Goal: Task Accomplishment & Management: Use online tool/utility

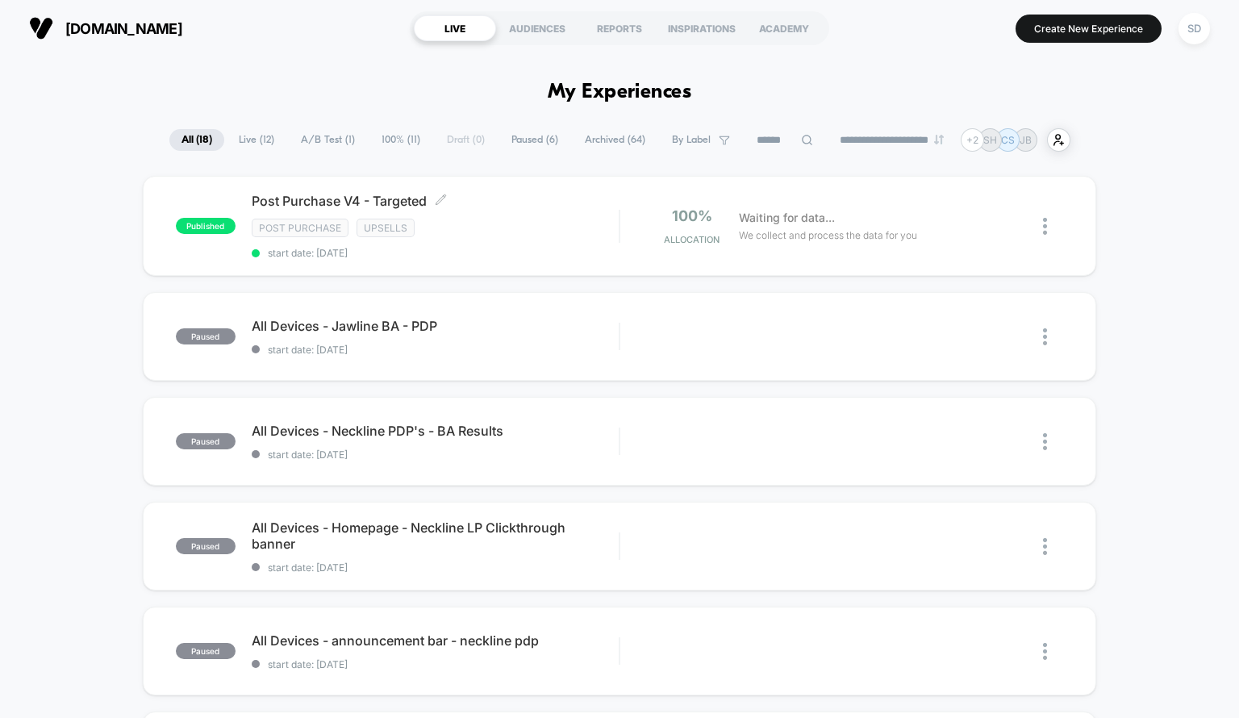
click at [527, 220] on div "Post Purchase Upsells" at bounding box center [436, 228] width 368 height 19
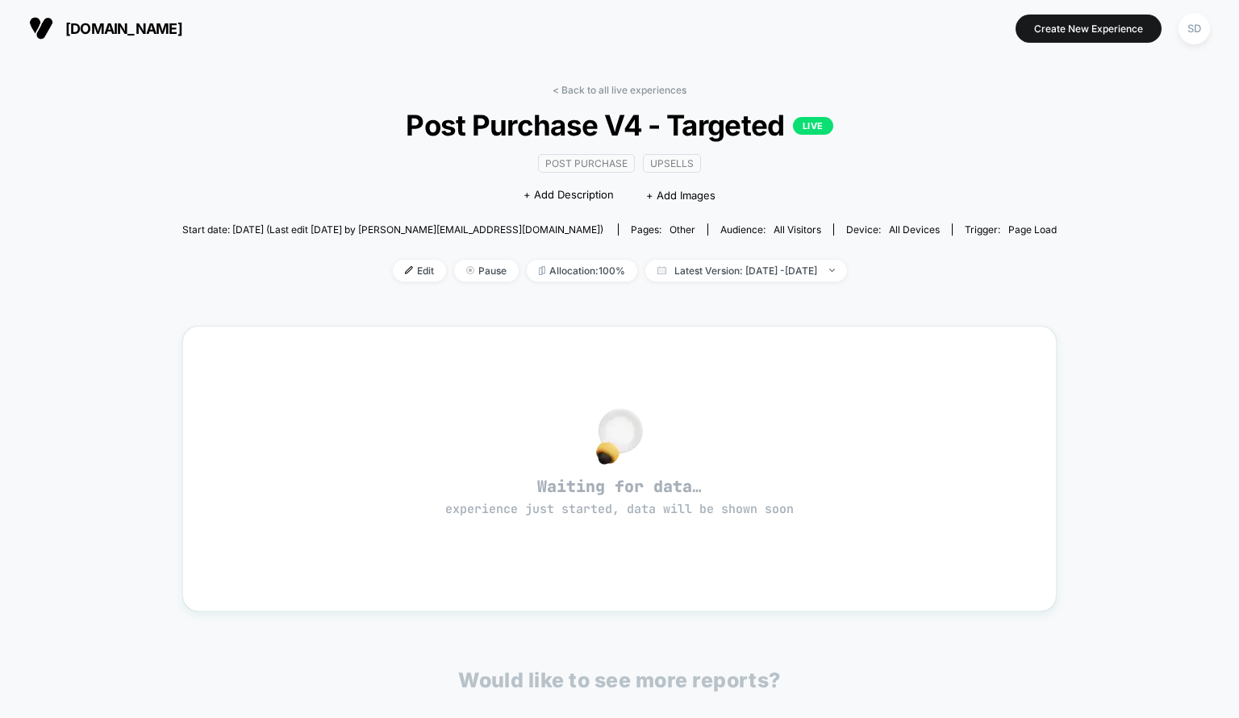
click at [574, 81] on div "< Back to all live experiences Post Purchase V4 - Targeted LIVE Post Purchase U…" at bounding box center [619, 484] width 874 height 823
click at [574, 86] on link "< Back to all live experiences" at bounding box center [619, 90] width 134 height 12
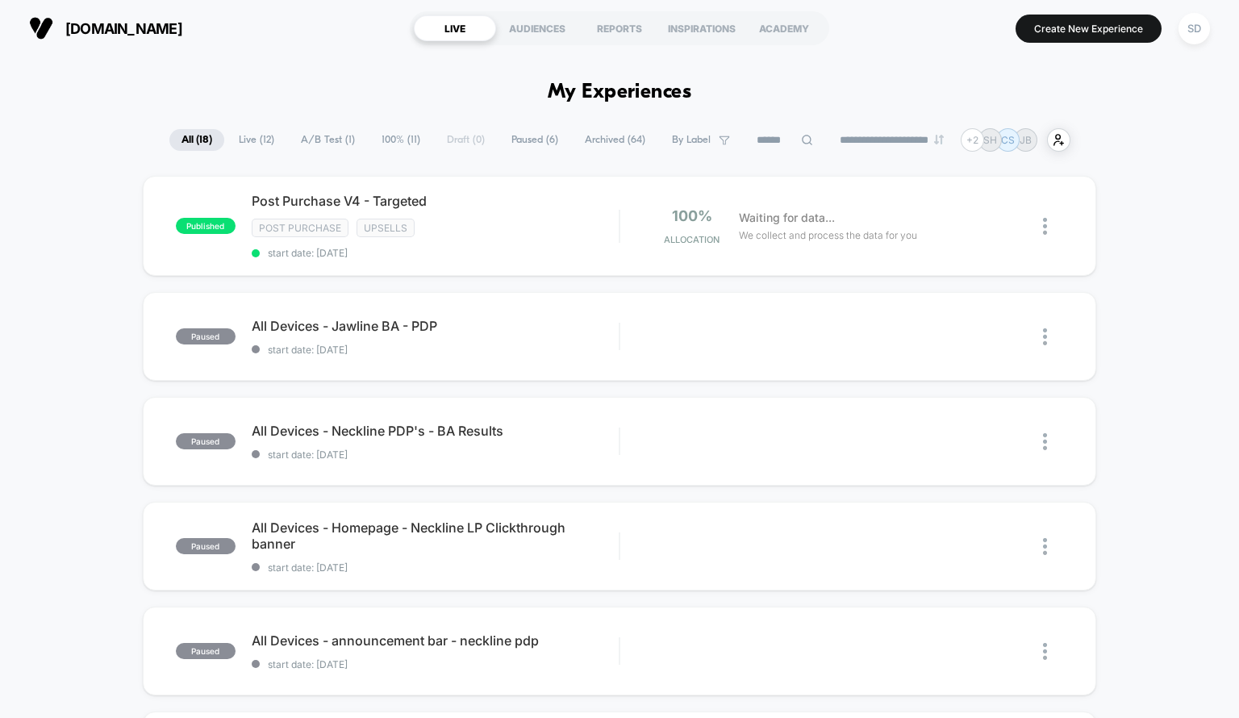
click at [1189, 22] on div "SD" at bounding box center [1193, 28] width 31 height 31
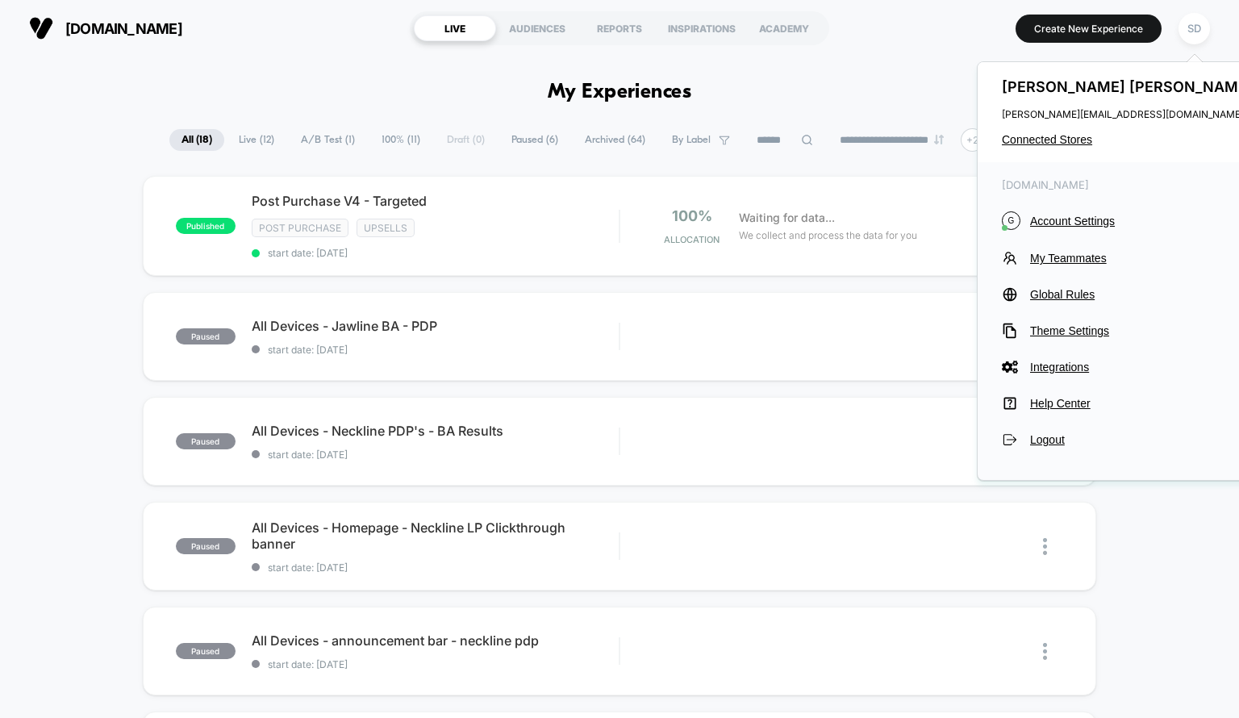
click at [1065, 222] on span "Account Settings" at bounding box center [1143, 221] width 227 height 13
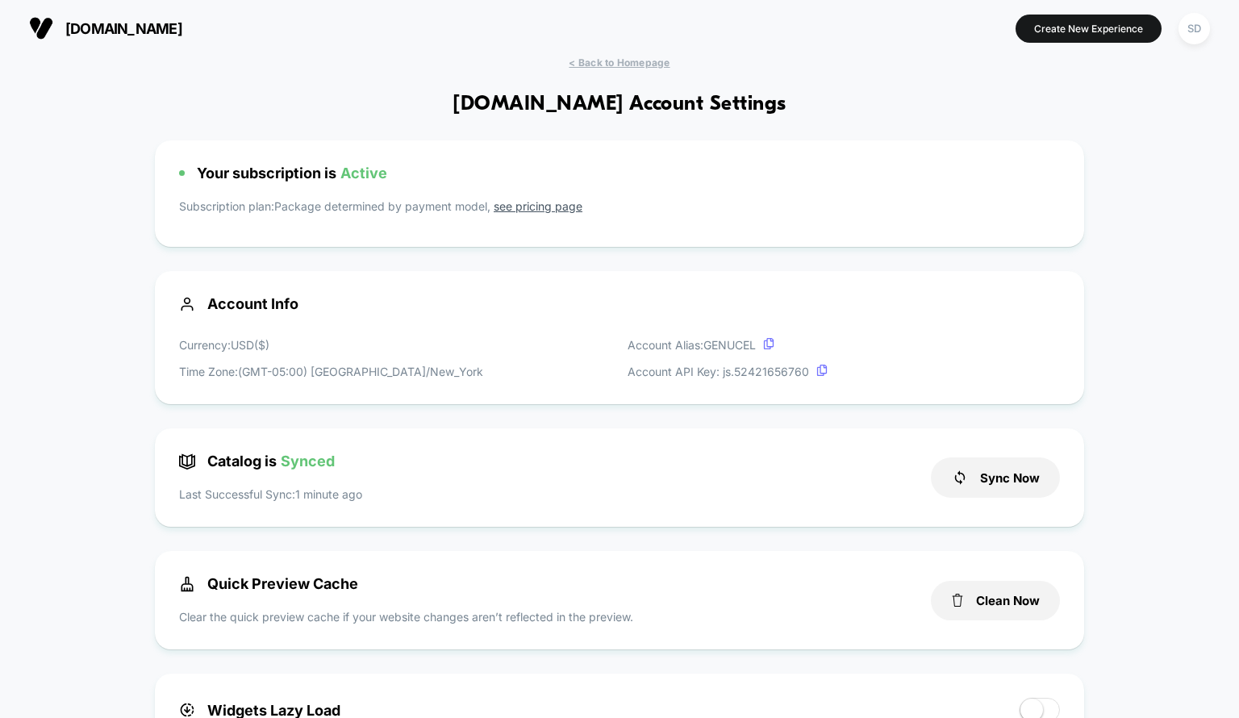
click at [990, 500] on div "Sync Now" at bounding box center [995, 477] width 129 height 50
click at [982, 488] on button "Sync Now" at bounding box center [995, 477] width 129 height 40
click at [645, 61] on span "< Back to Homepage" at bounding box center [619, 62] width 101 height 12
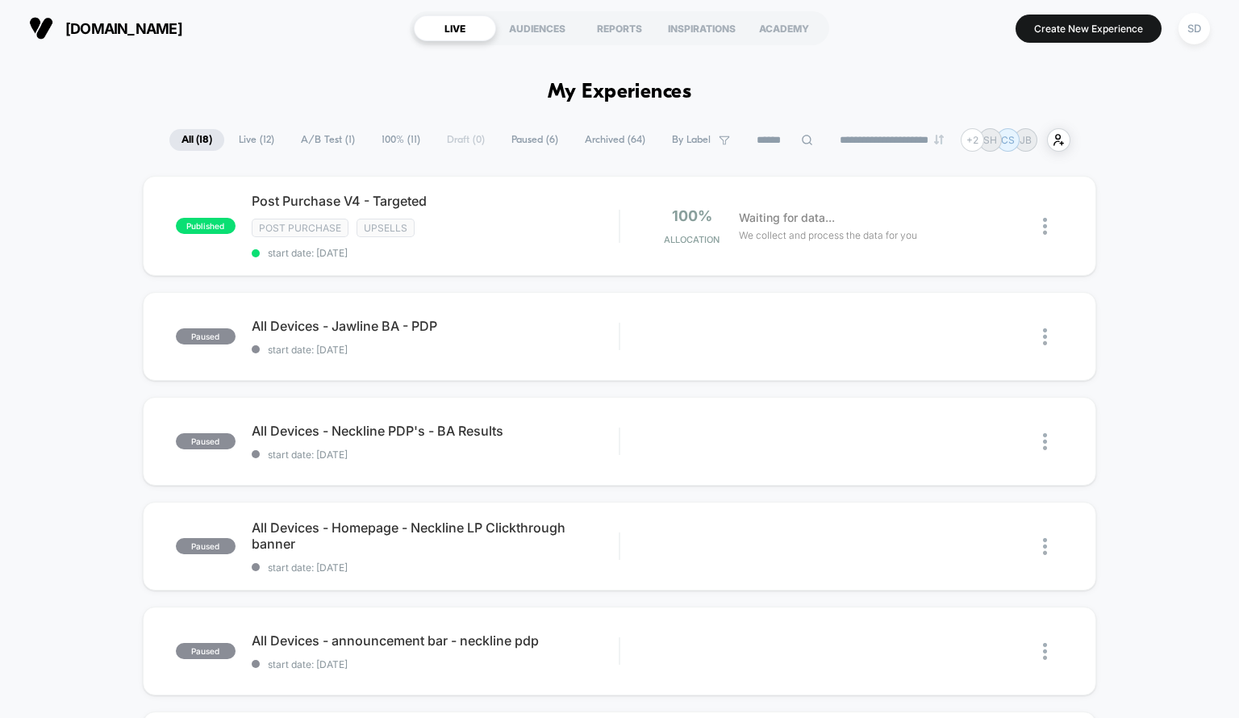
click at [1238, 141] on div "**********" at bounding box center [619, 139] width 1239 height 23
click at [602, 211] on div "Post Purchase V4 - Targeted Post Purchase Upsells start date: [DATE]" at bounding box center [436, 226] width 368 height 66
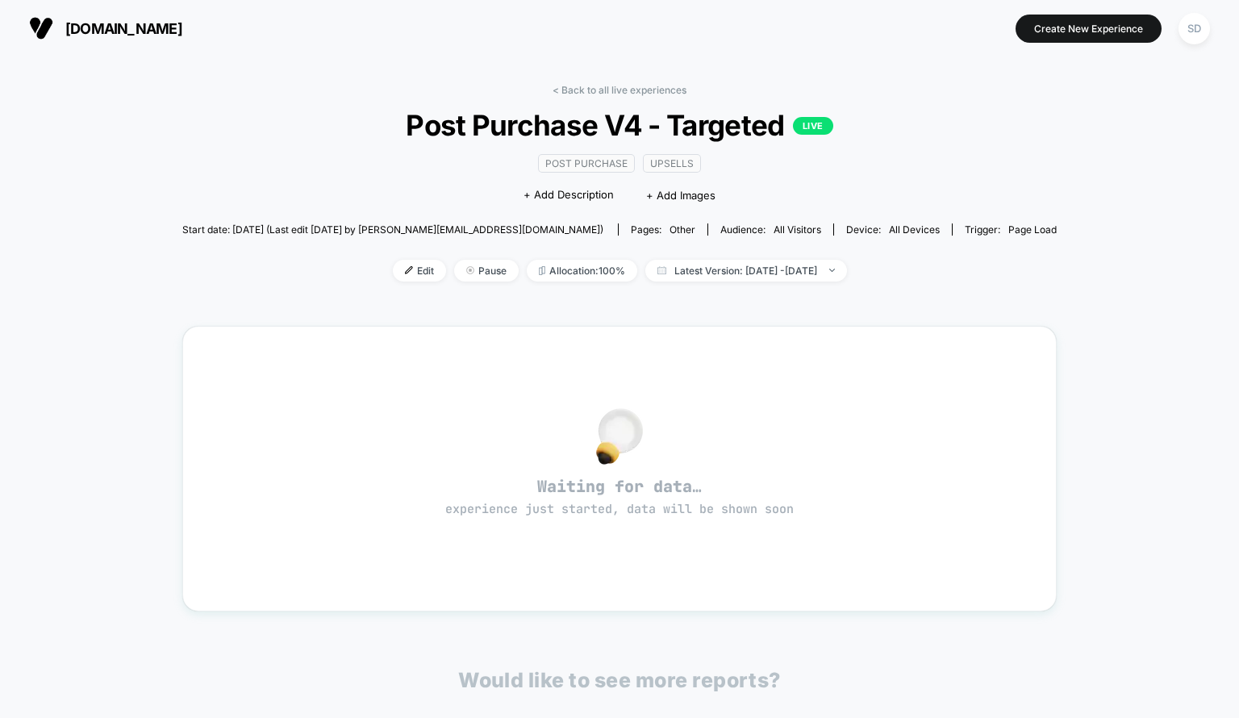
click at [393, 268] on span "Edit" at bounding box center [419, 271] width 53 height 22
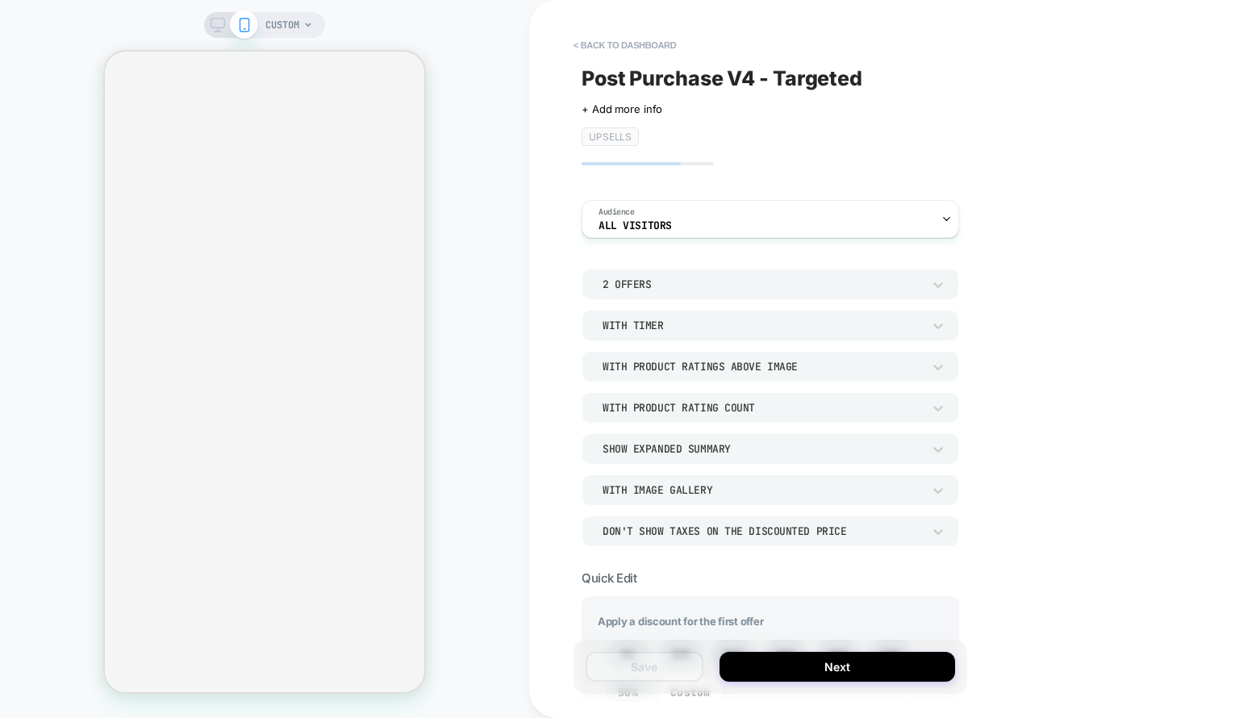
click at [1235, 215] on div "< back to dashboard Post Purchase V4 - Targeted Click to edit experience detail…" at bounding box center [884, 359] width 710 height 718
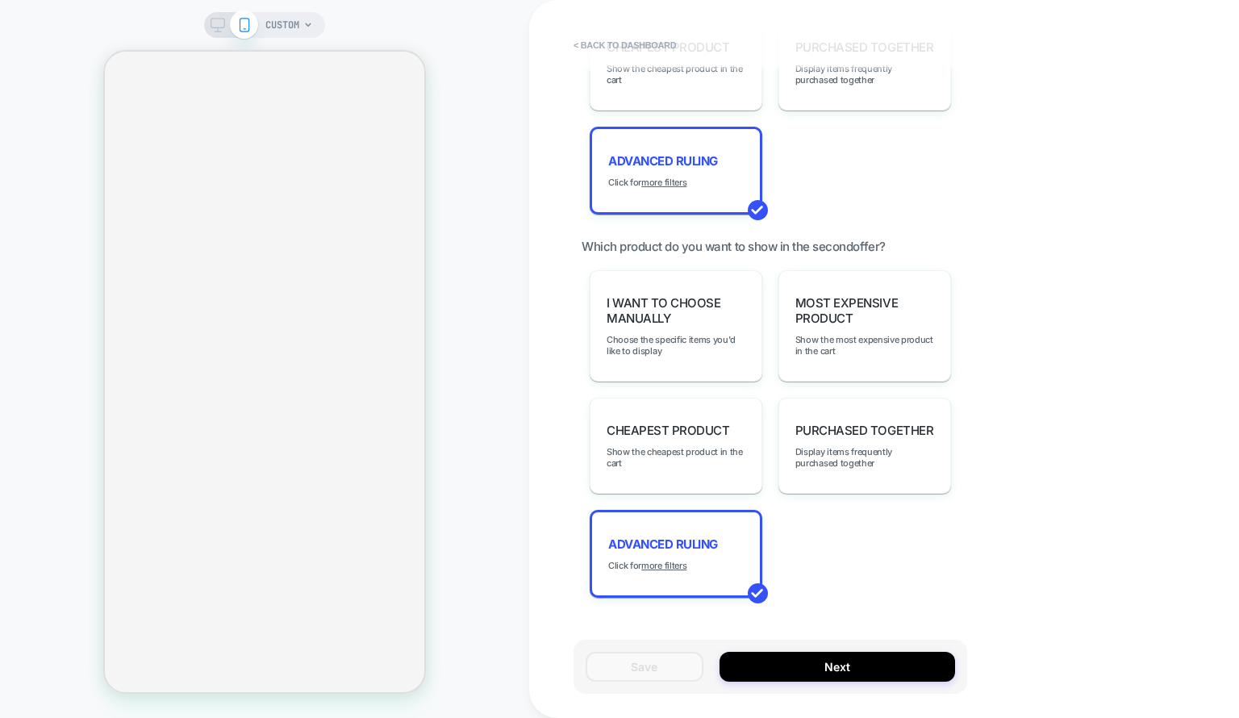
scroll to position [1705, 0]
click at [684, 163] on div "Advanced Ruling Click for more filters" at bounding box center [676, 172] width 173 height 88
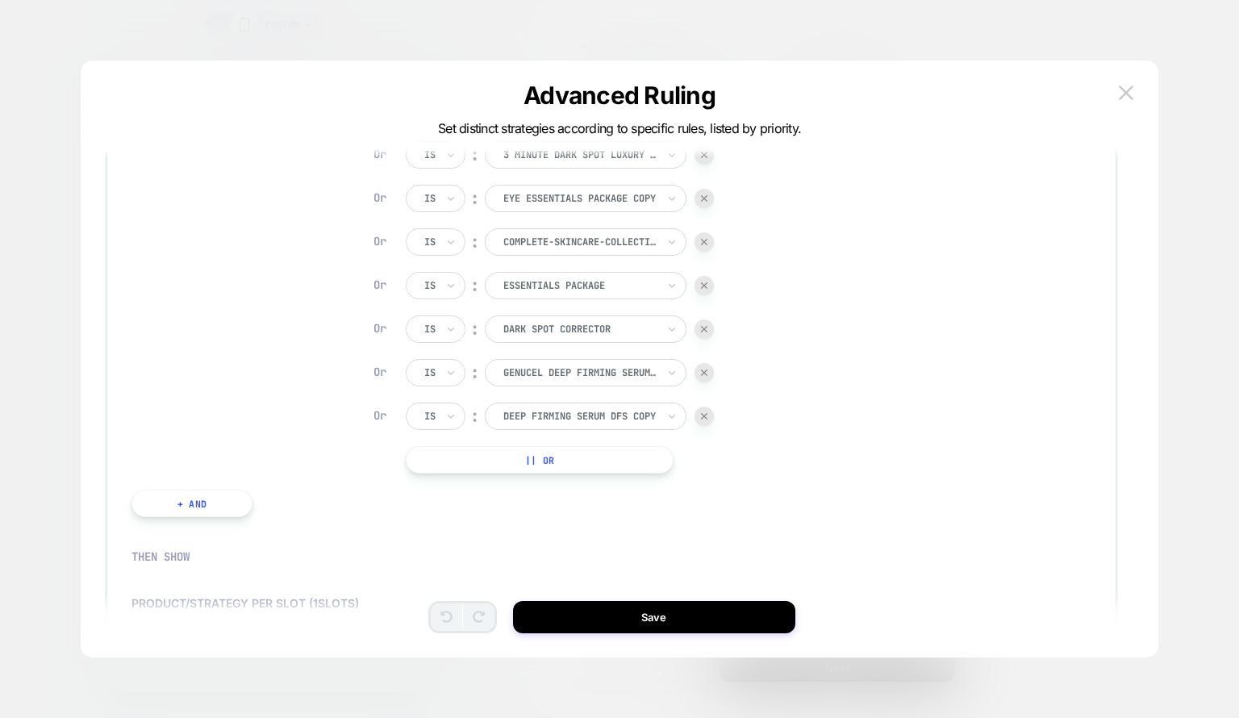
scroll to position [226, 0]
click at [703, 227] on div "Is ︰ Eye Bags & Puffiness Treatment [genucel with eyeseryl technology] EYE BAGS…" at bounding box center [560, 241] width 308 height 463
click at [703, 240] on img at bounding box center [704, 242] width 6 height 6
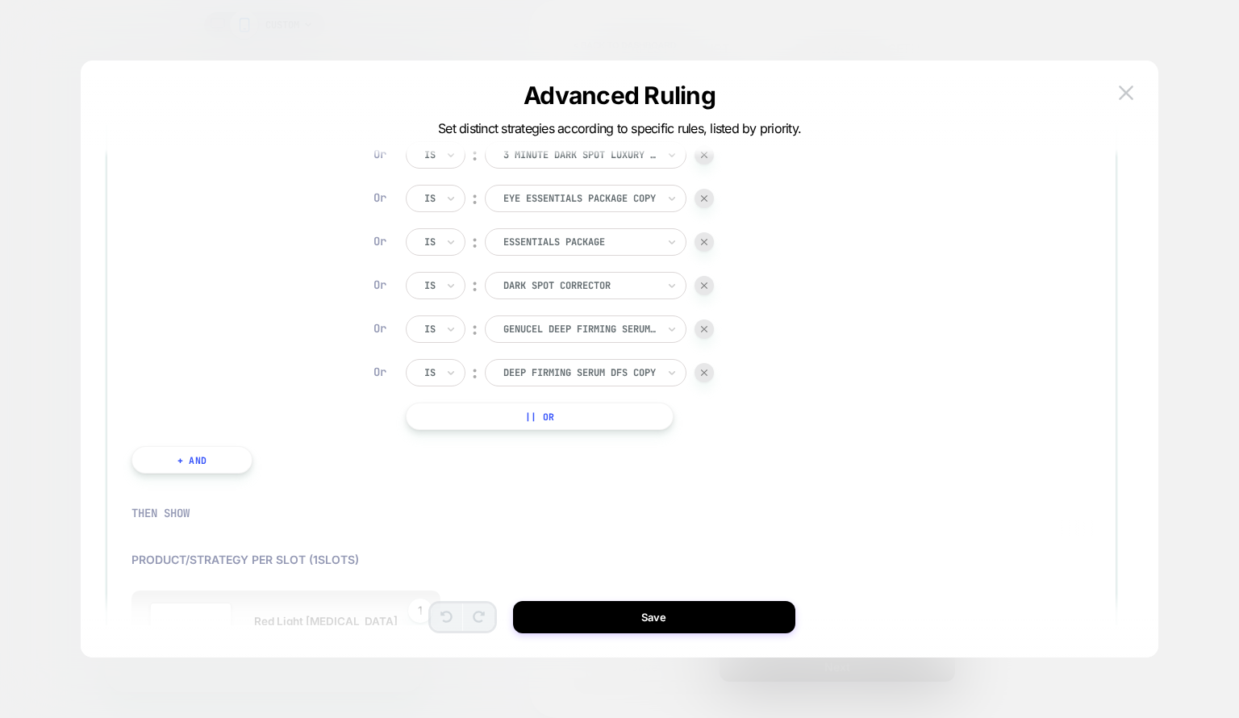
click at [563, 403] on button "|| Or" at bounding box center [540, 415] width 268 height 27
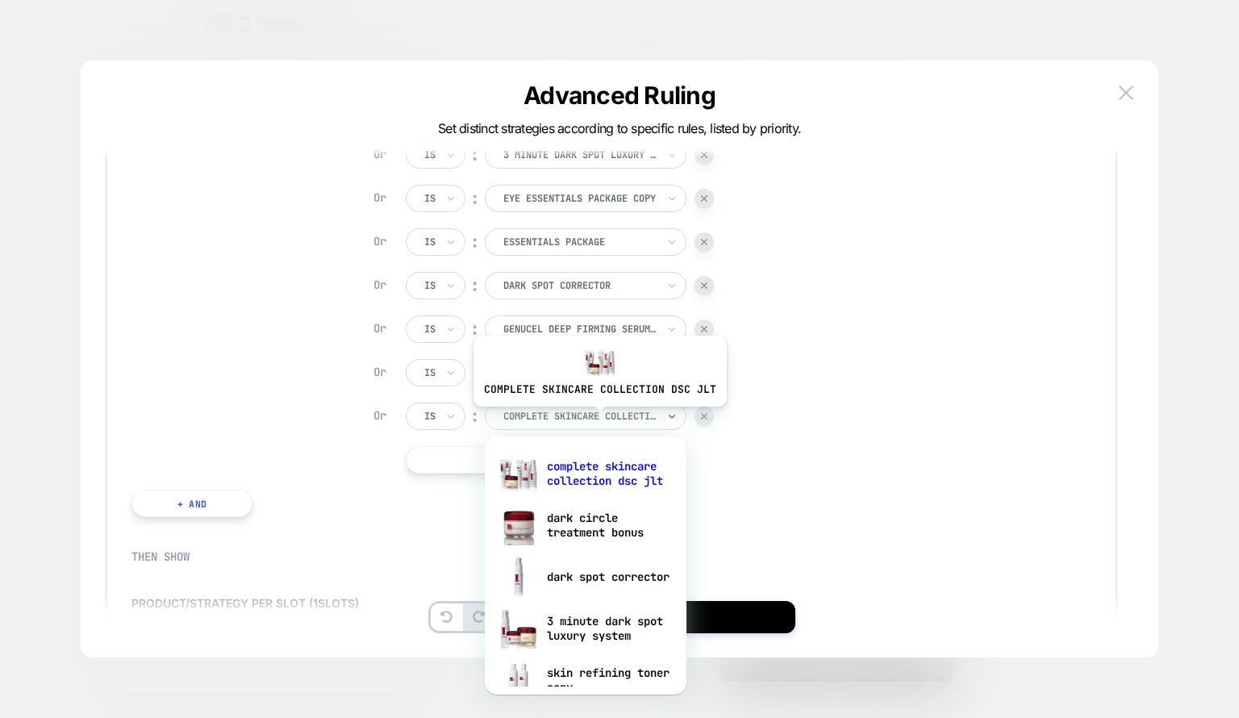
click at [597, 419] on div at bounding box center [579, 416] width 153 height 15
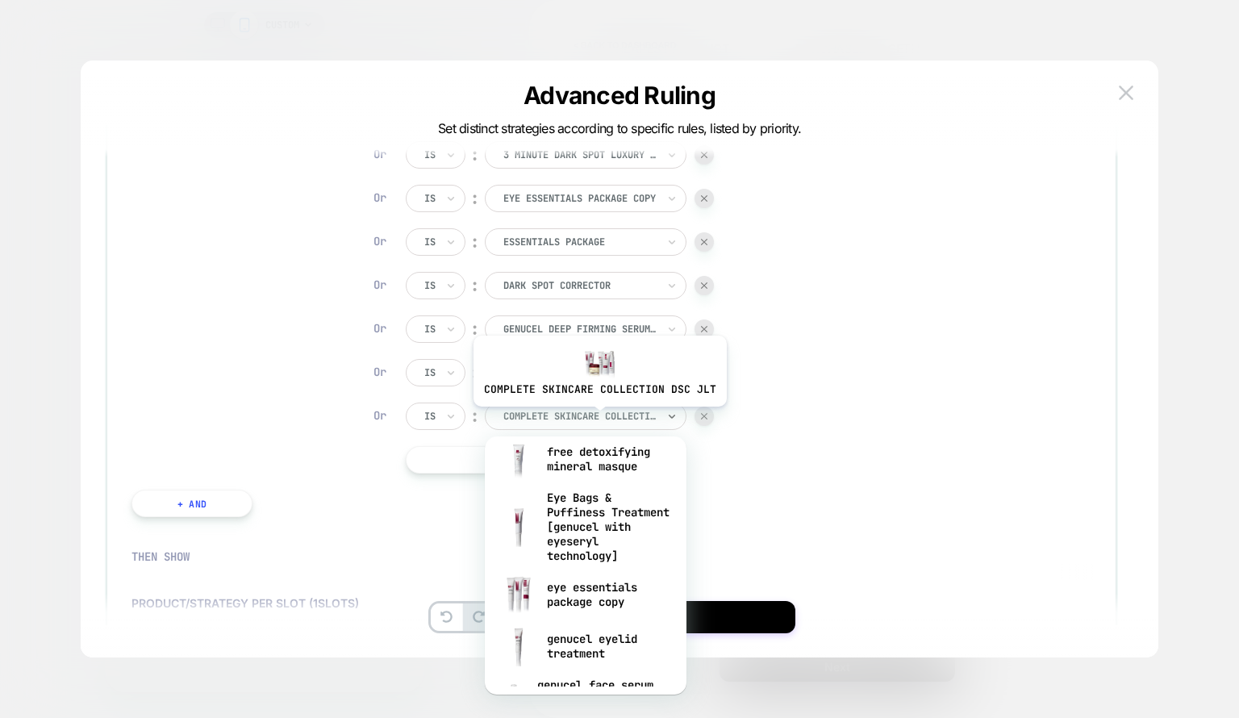
scroll to position [0, 0]
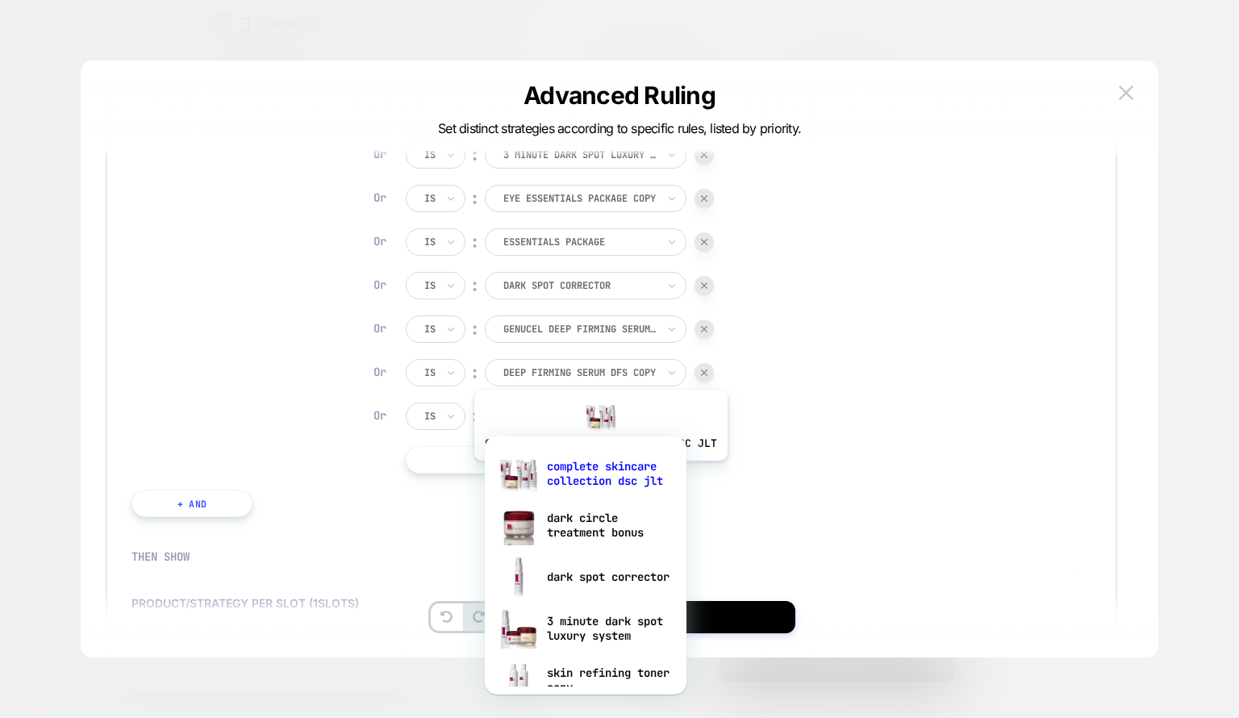
click at [598, 473] on div "complete skincare collection dsc jlt" at bounding box center [586, 474] width 186 height 52
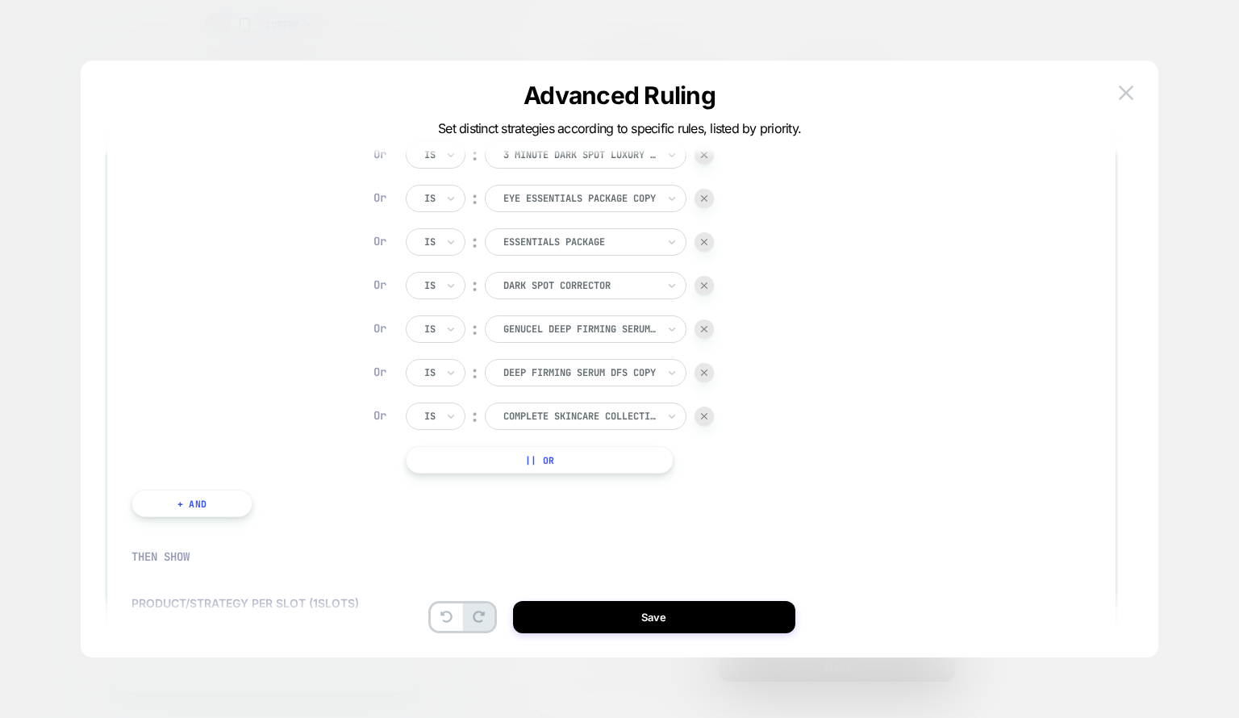
click at [1129, 87] on img at bounding box center [1126, 92] width 15 height 14
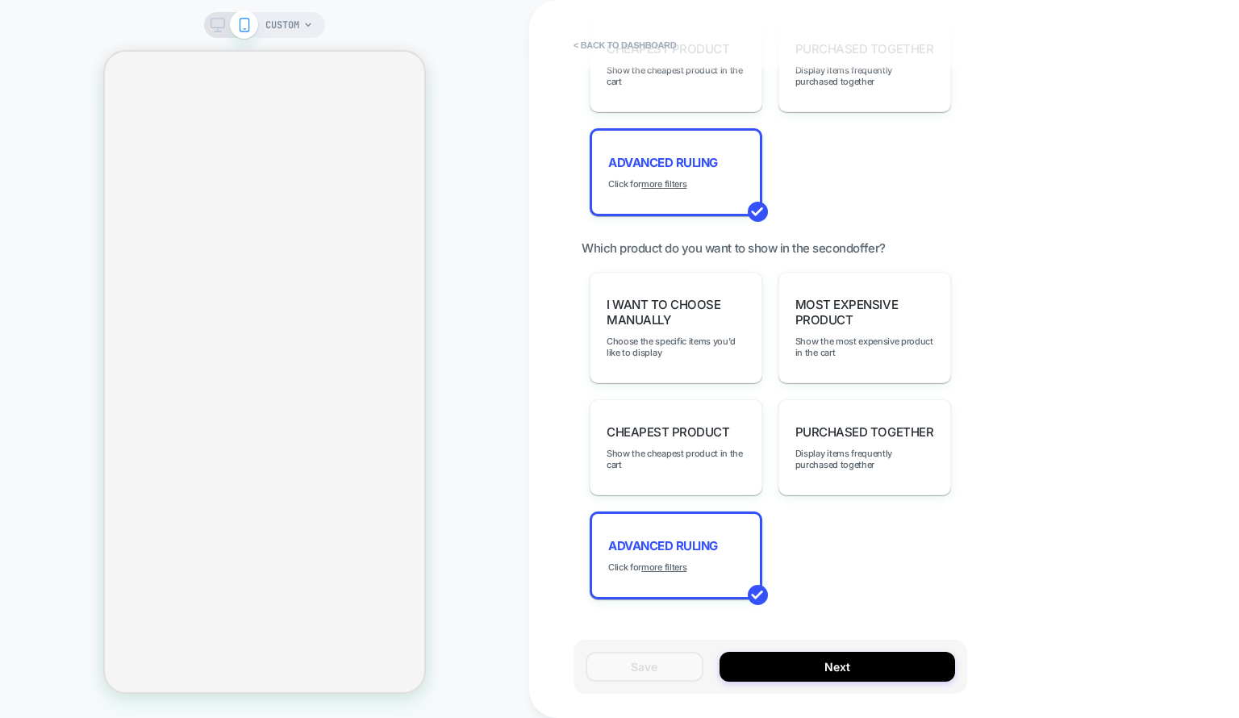
click at [613, 46] on button "< back to dashboard" at bounding box center [624, 45] width 119 height 26
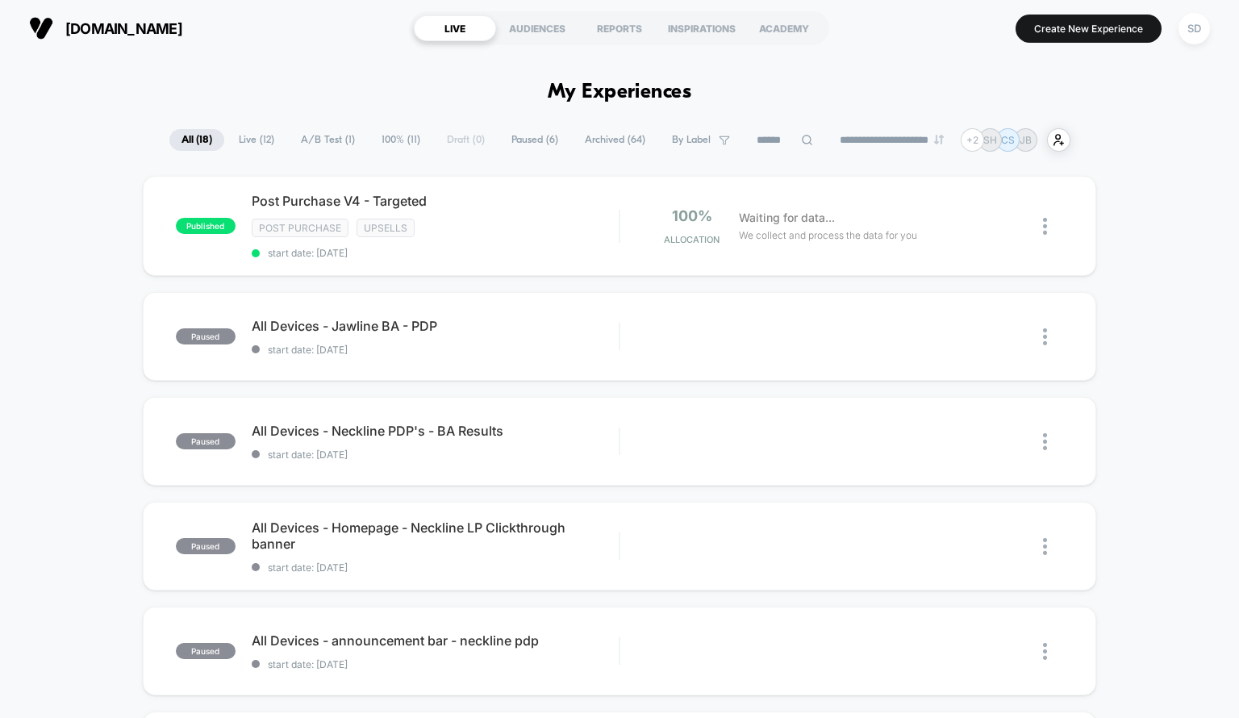
click at [1182, 40] on button "SD" at bounding box center [1194, 28] width 41 height 33
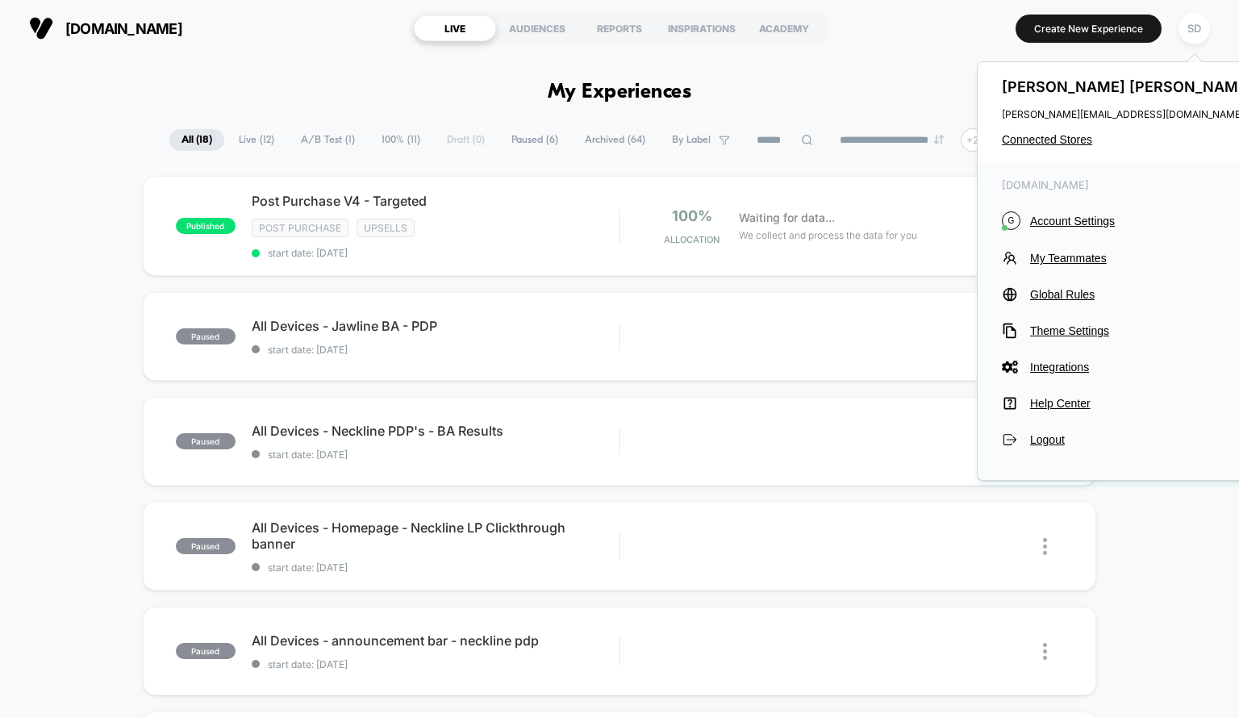
click at [1187, 37] on div "SD" at bounding box center [1193, 28] width 31 height 31
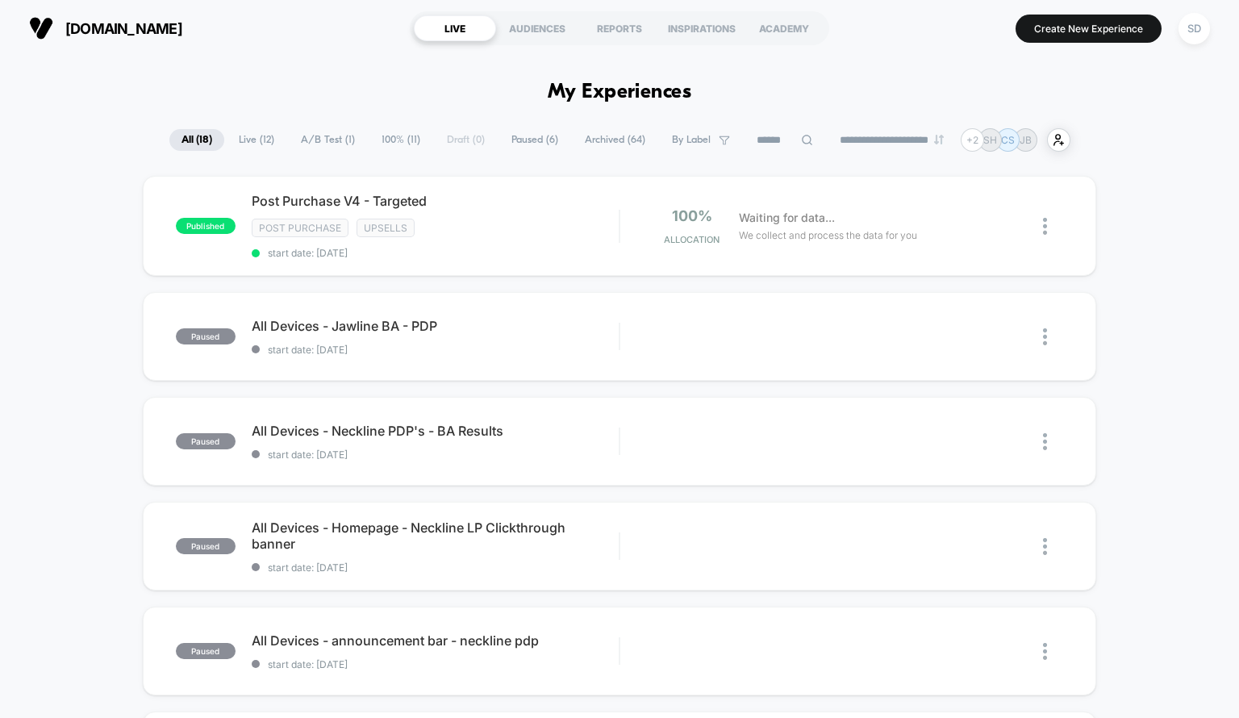
click at [1187, 37] on div "SD" at bounding box center [1193, 28] width 31 height 31
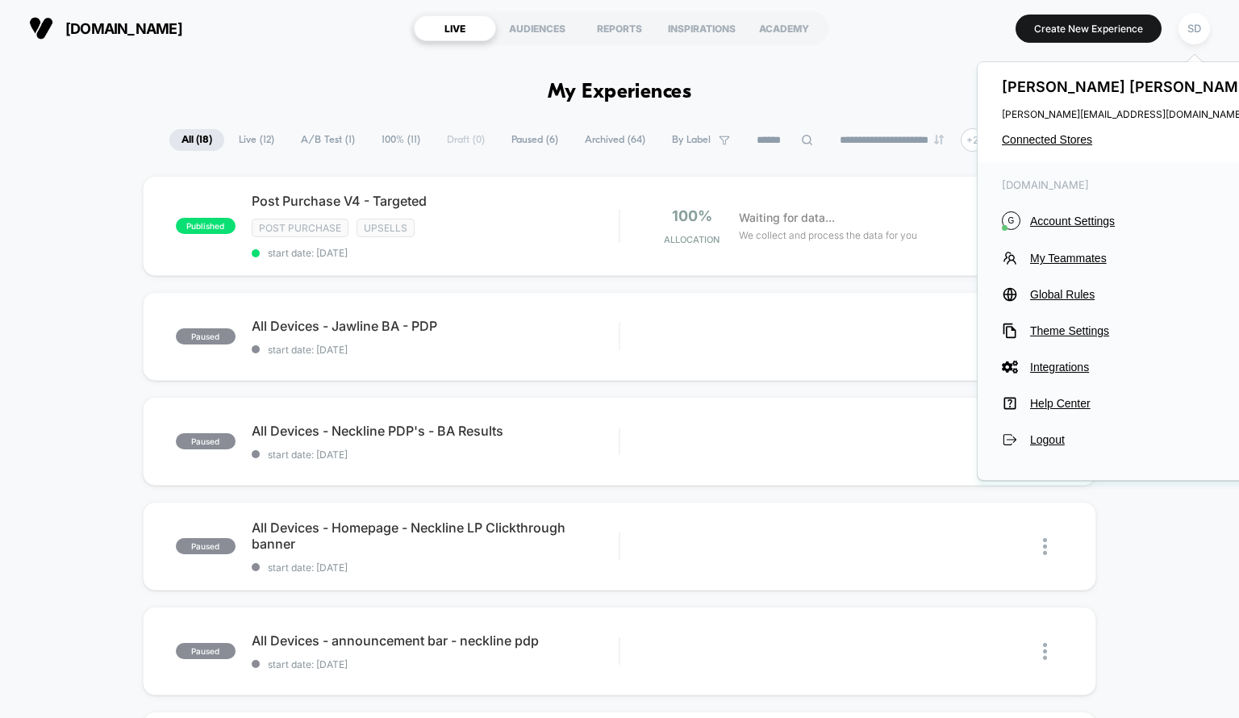
click at [1065, 226] on span "Account Settings" at bounding box center [1143, 221] width 227 height 13
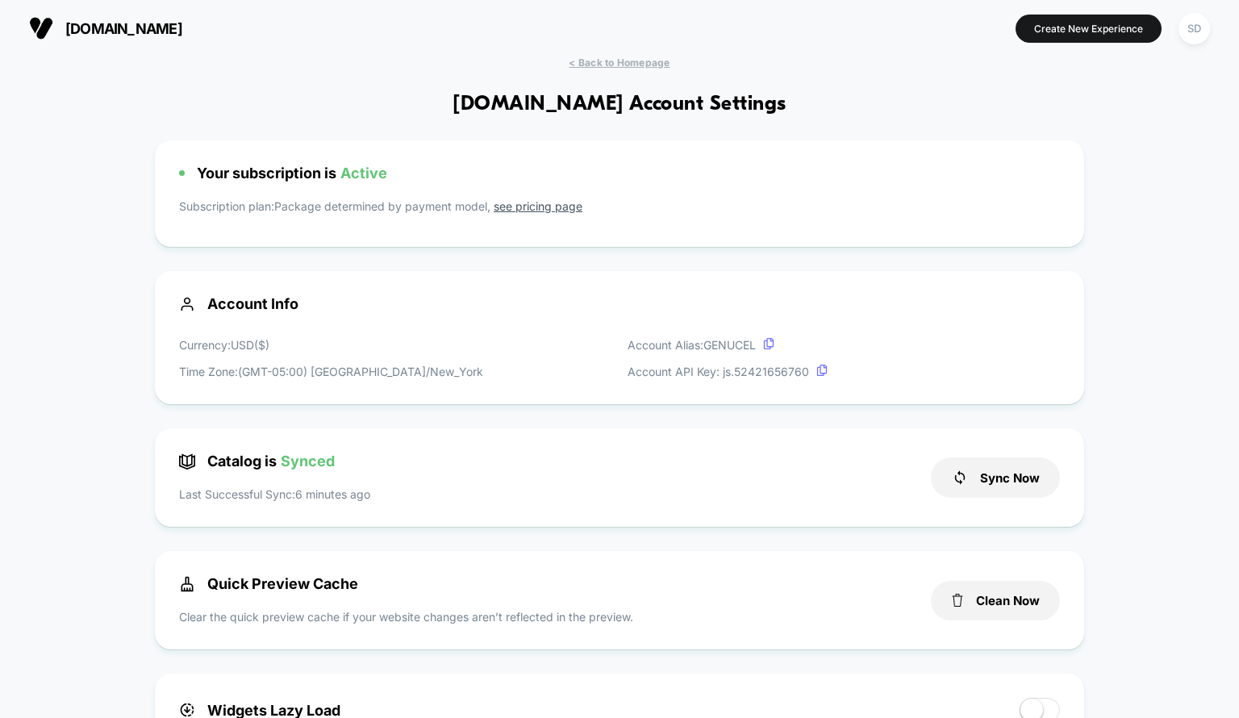
click at [950, 450] on div "Catalog is Synced Last Successful Sync: 6 minutes ago Sync Now" at bounding box center [619, 477] width 929 height 98
click at [955, 471] on icon at bounding box center [960, 477] width 16 height 16
click at [598, 57] on span "< Back to Homepage" at bounding box center [619, 62] width 101 height 12
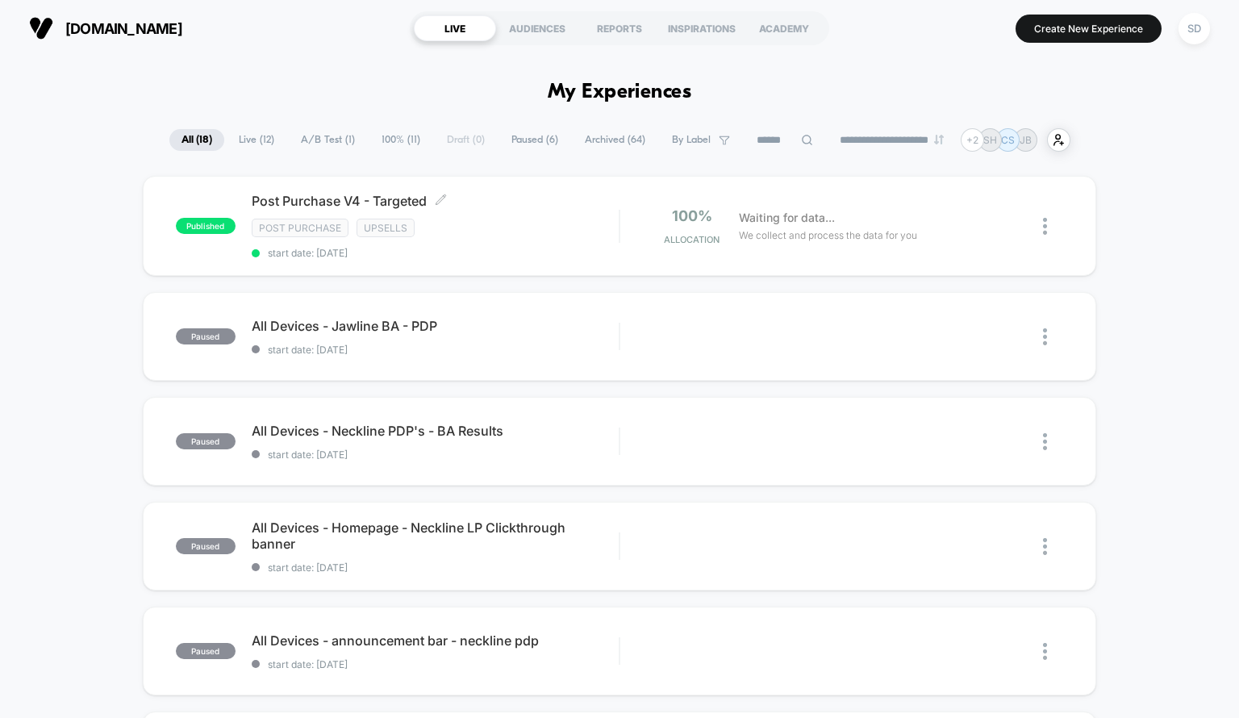
click at [523, 217] on div "Post Purchase V4 - Targeted Click to edit experience details Click to edit expe…" at bounding box center [436, 226] width 368 height 66
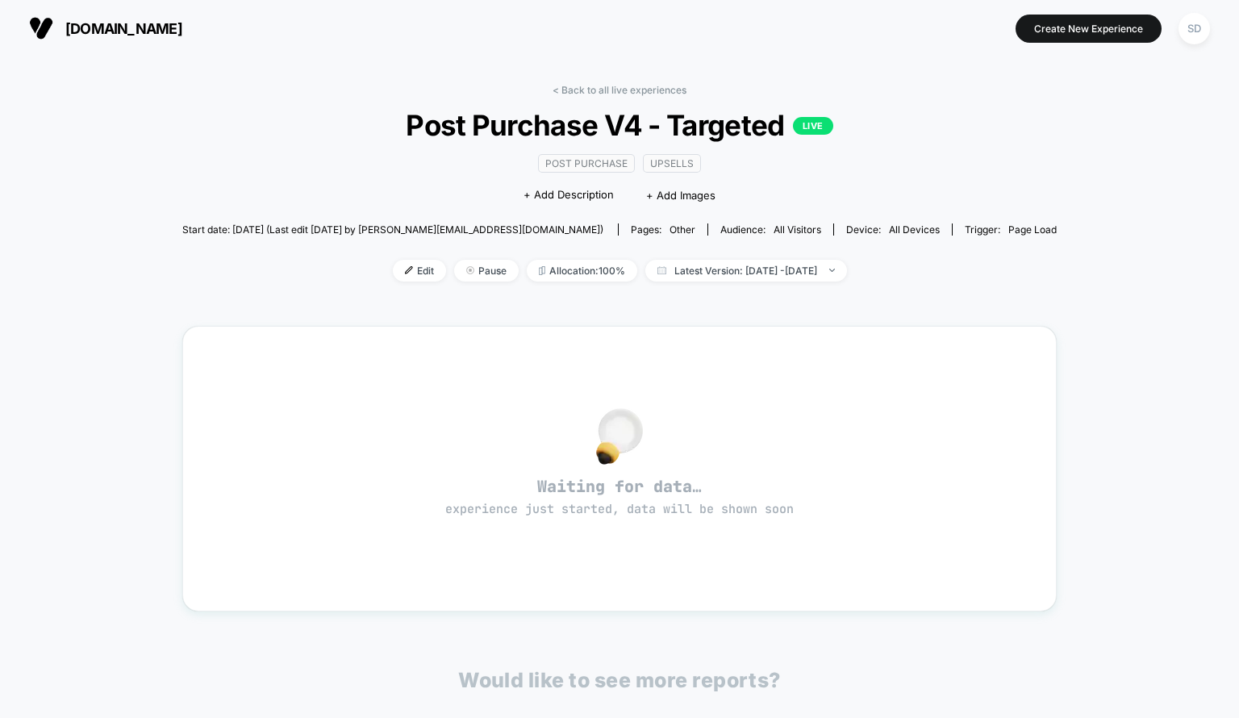
click at [393, 262] on span "Edit" at bounding box center [419, 271] width 53 height 22
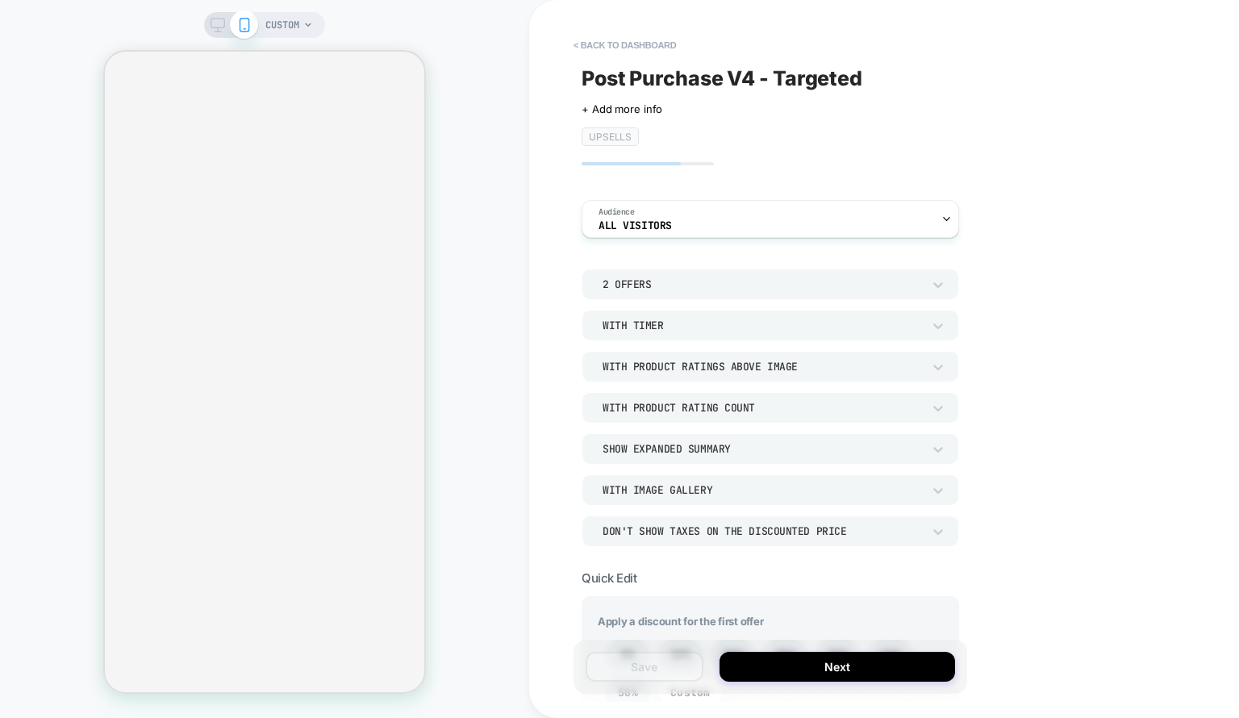
click at [1238, 215] on div "< back to dashboard Post Purchase V4 - Targeted Click to edit experience detail…" at bounding box center [884, 359] width 710 height 718
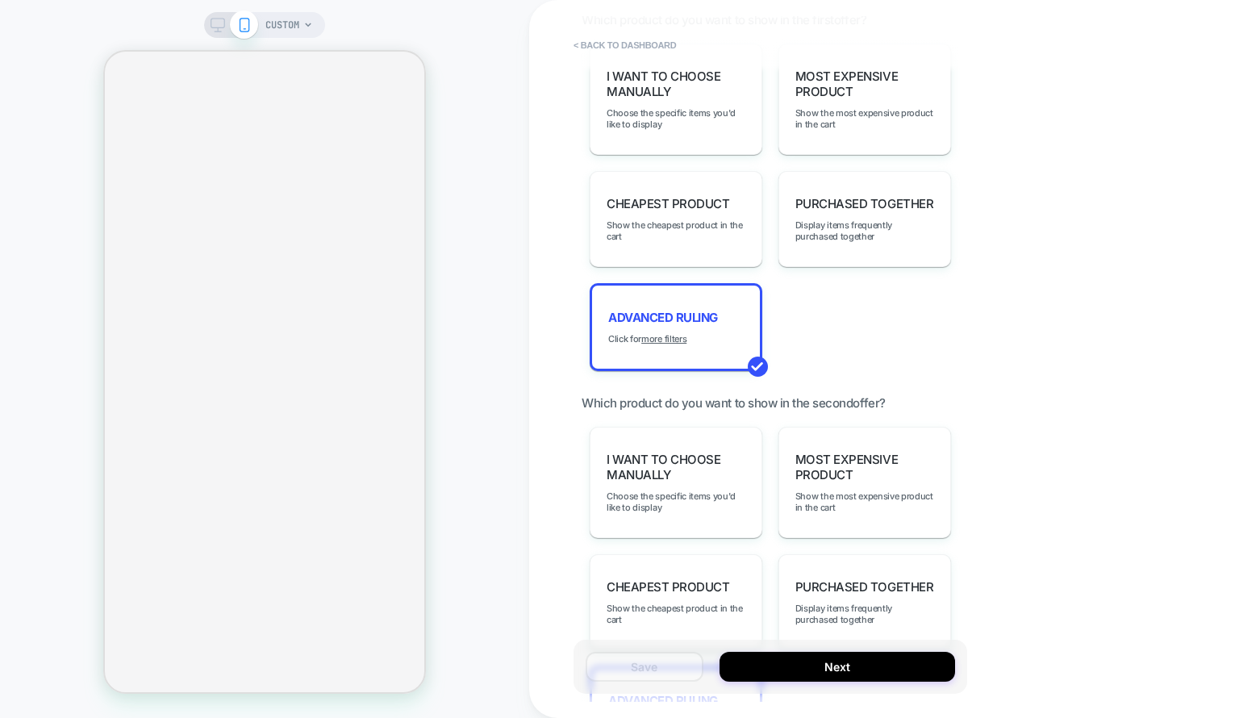
scroll to position [1623, 0]
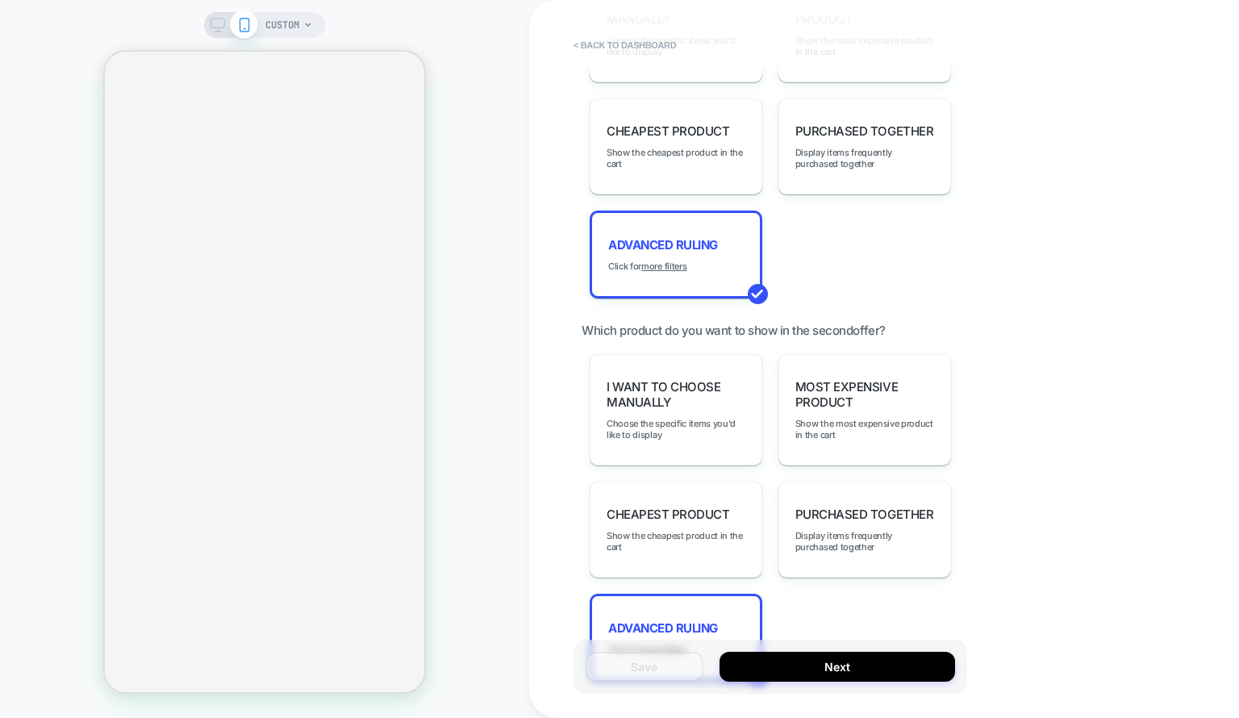
click at [709, 240] on span "Advanced Ruling" at bounding box center [663, 244] width 110 height 15
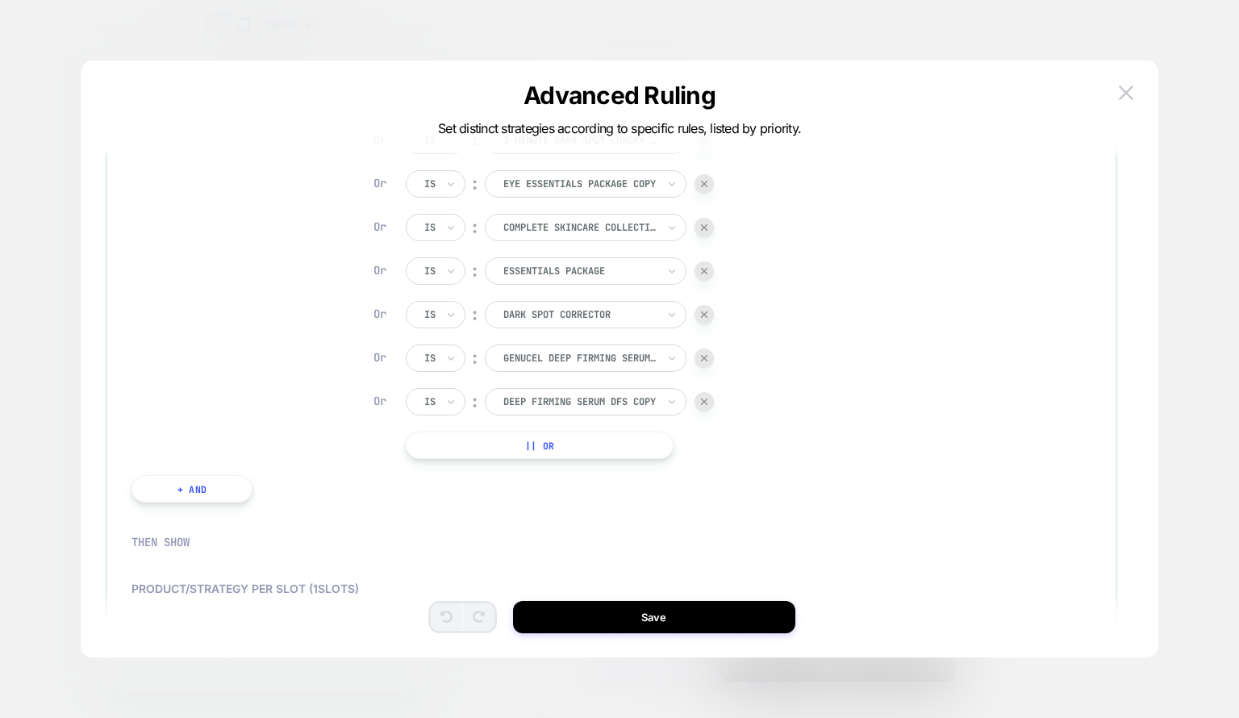
scroll to position [242, 0]
click at [710, 233] on div at bounding box center [703, 225] width 19 height 19
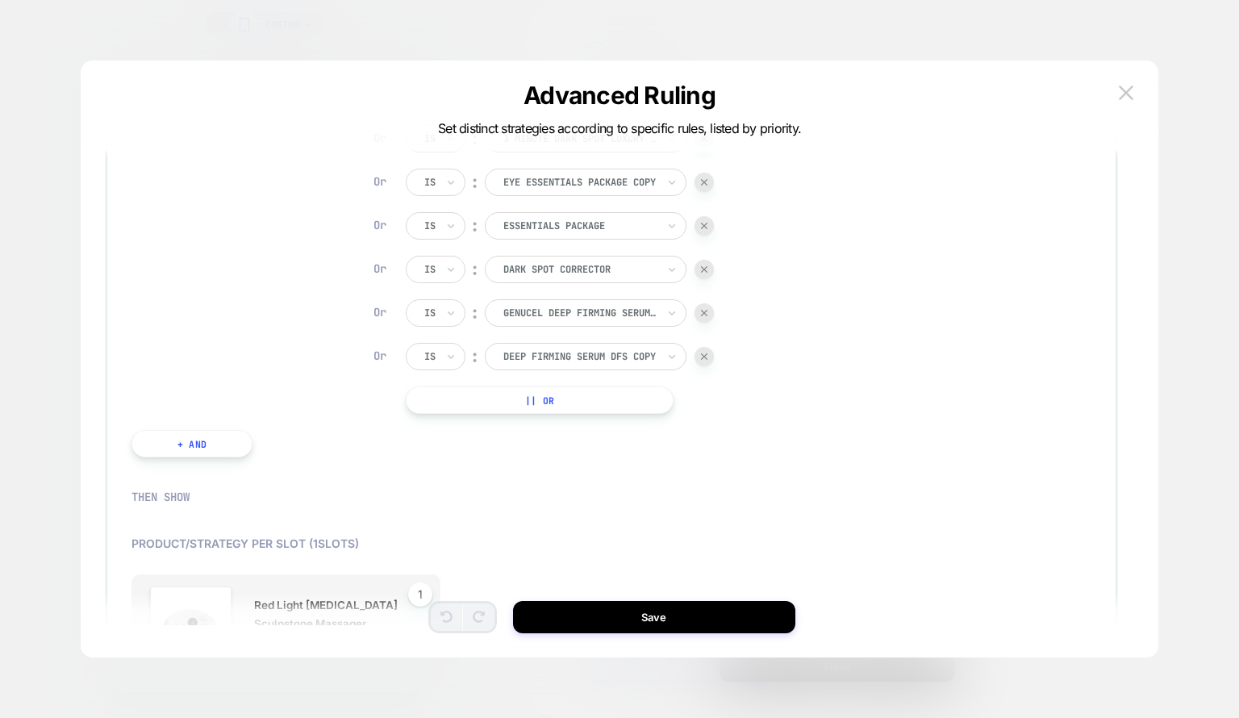
click at [558, 402] on button "|| Or" at bounding box center [540, 399] width 268 height 27
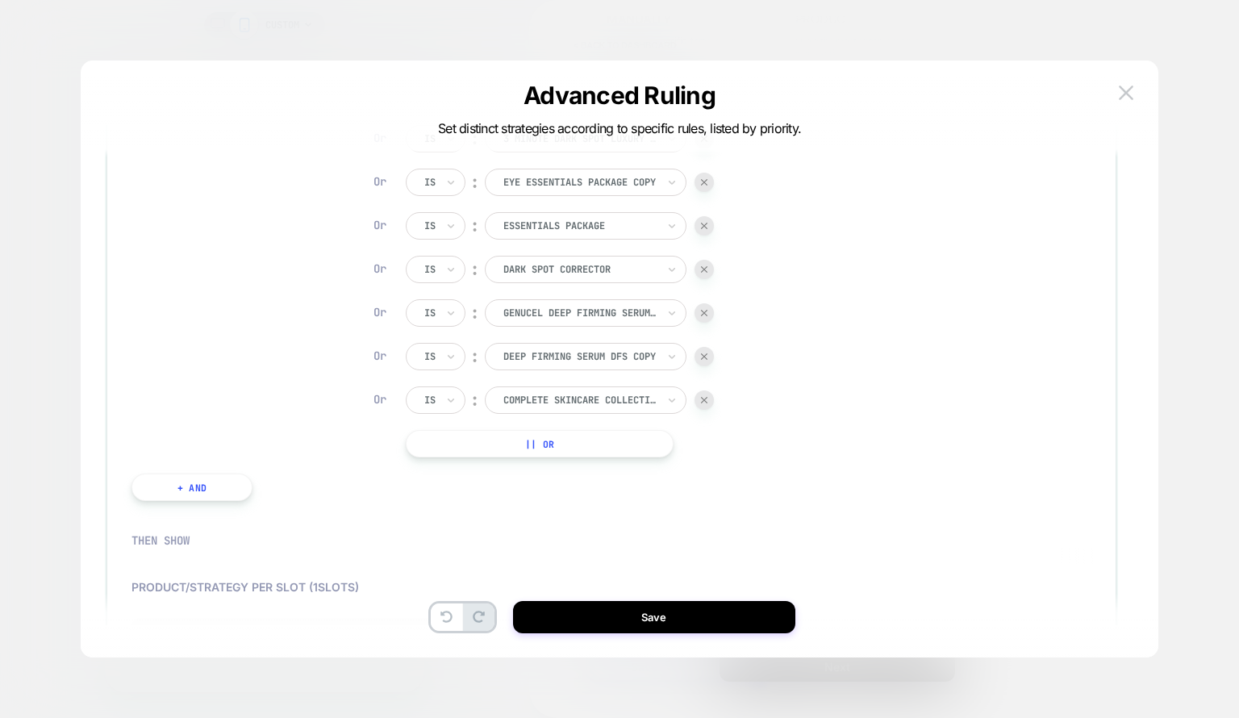
click at [684, 614] on button "Save" at bounding box center [654, 617] width 282 height 32
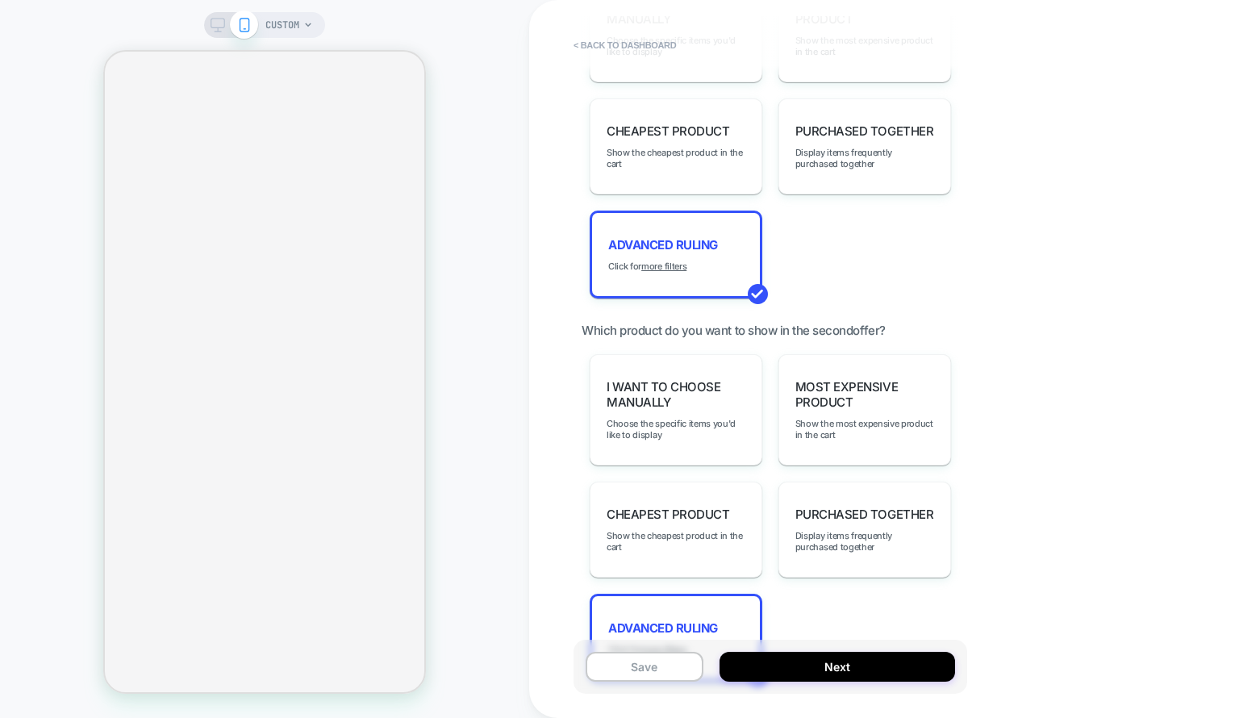
click at [660, 665] on button "Save" at bounding box center [645, 667] width 118 height 30
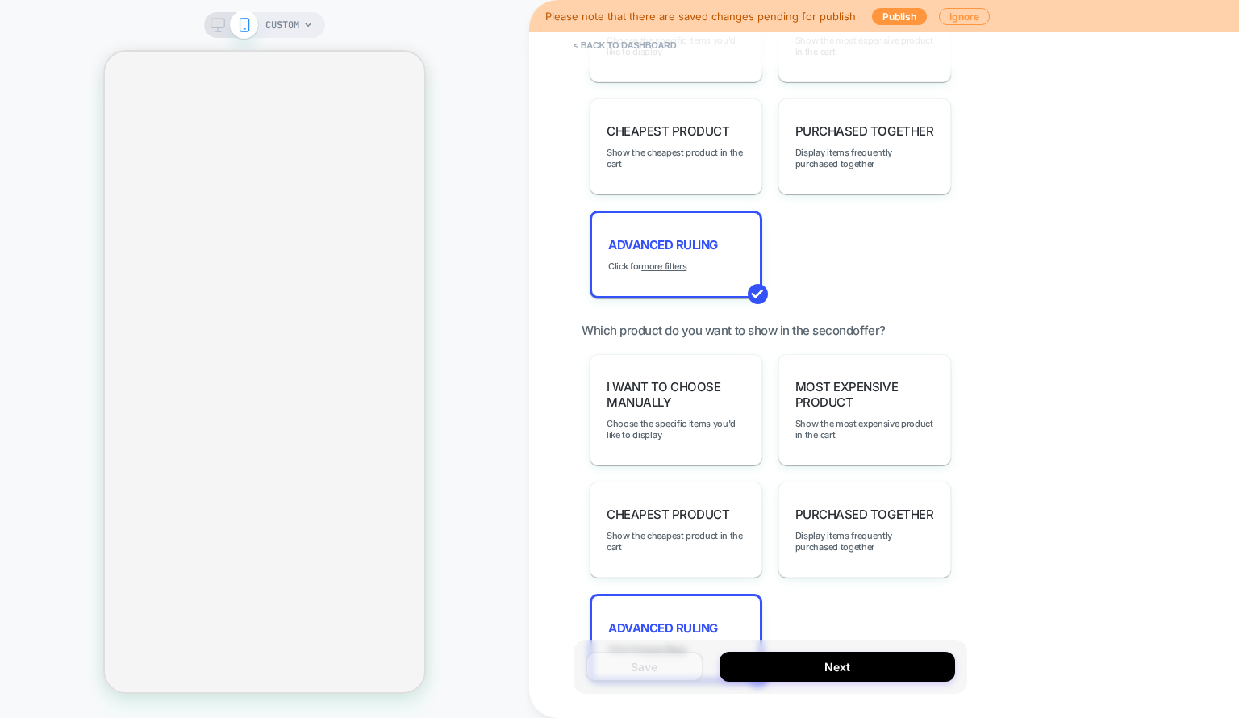
click at [719, 601] on div "Advanced Ruling Click for more filters" at bounding box center [676, 638] width 173 height 88
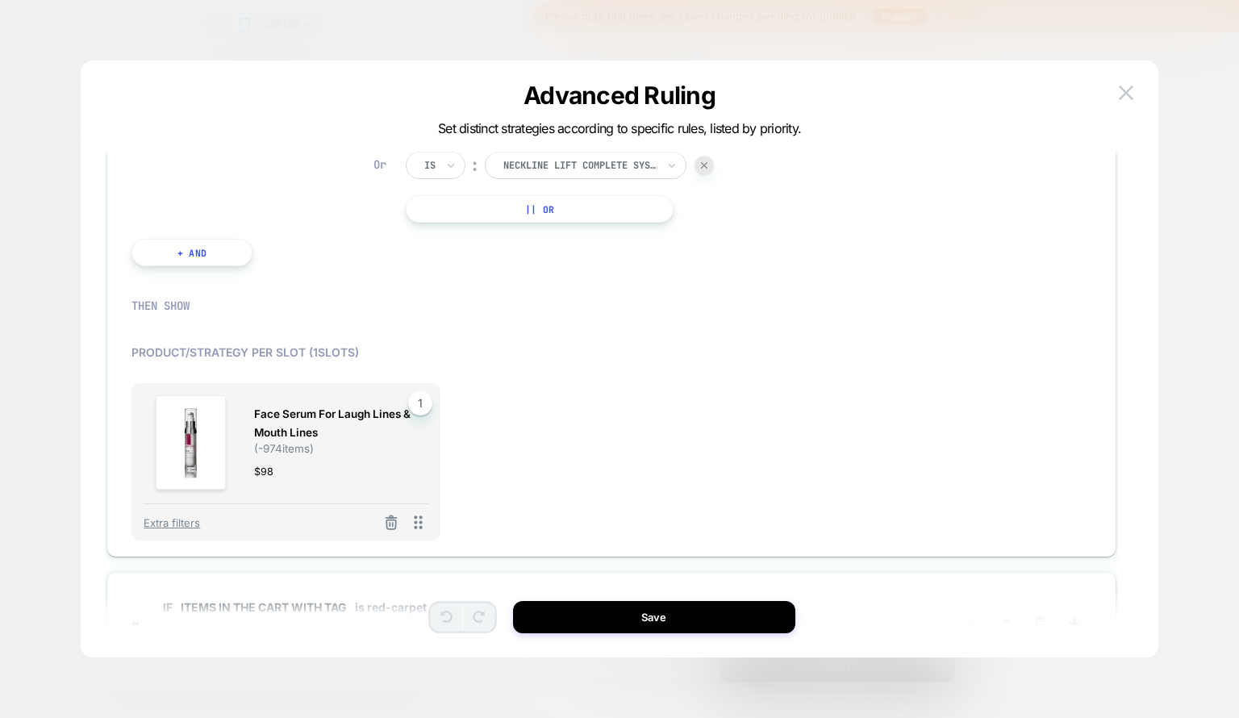
scroll to position [670, 0]
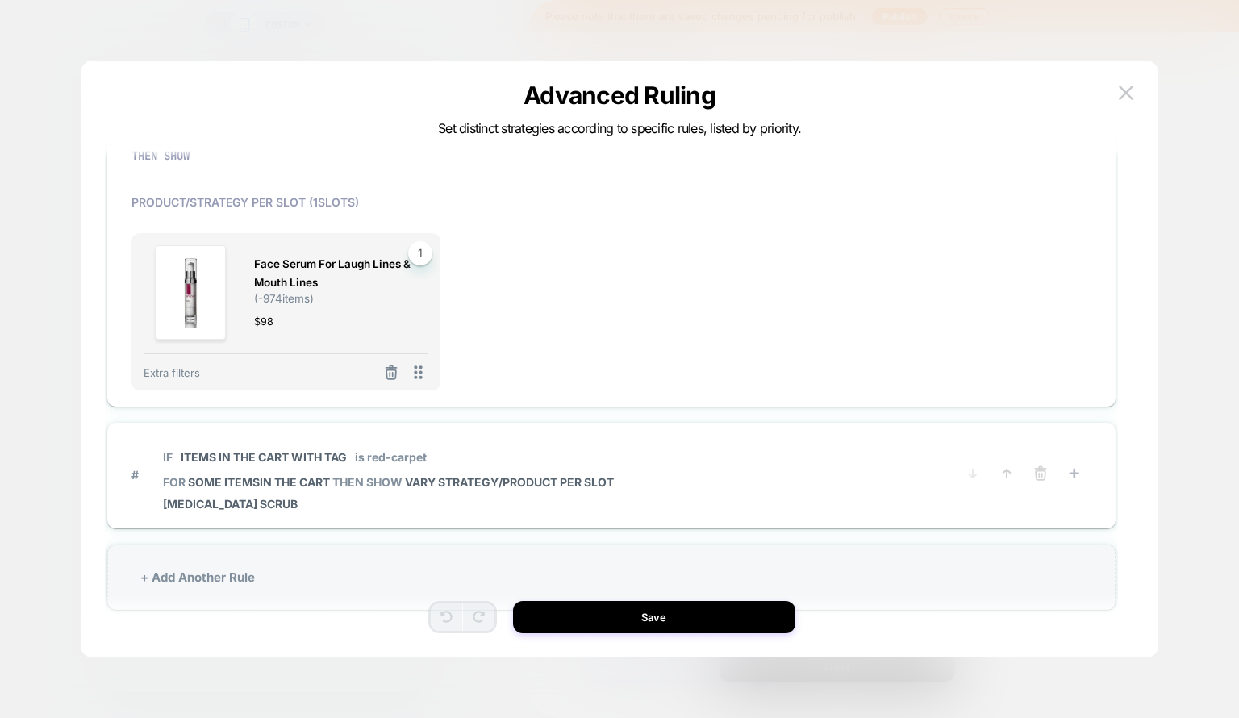
click at [1045, 468] on icon at bounding box center [1040, 473] width 16 height 16
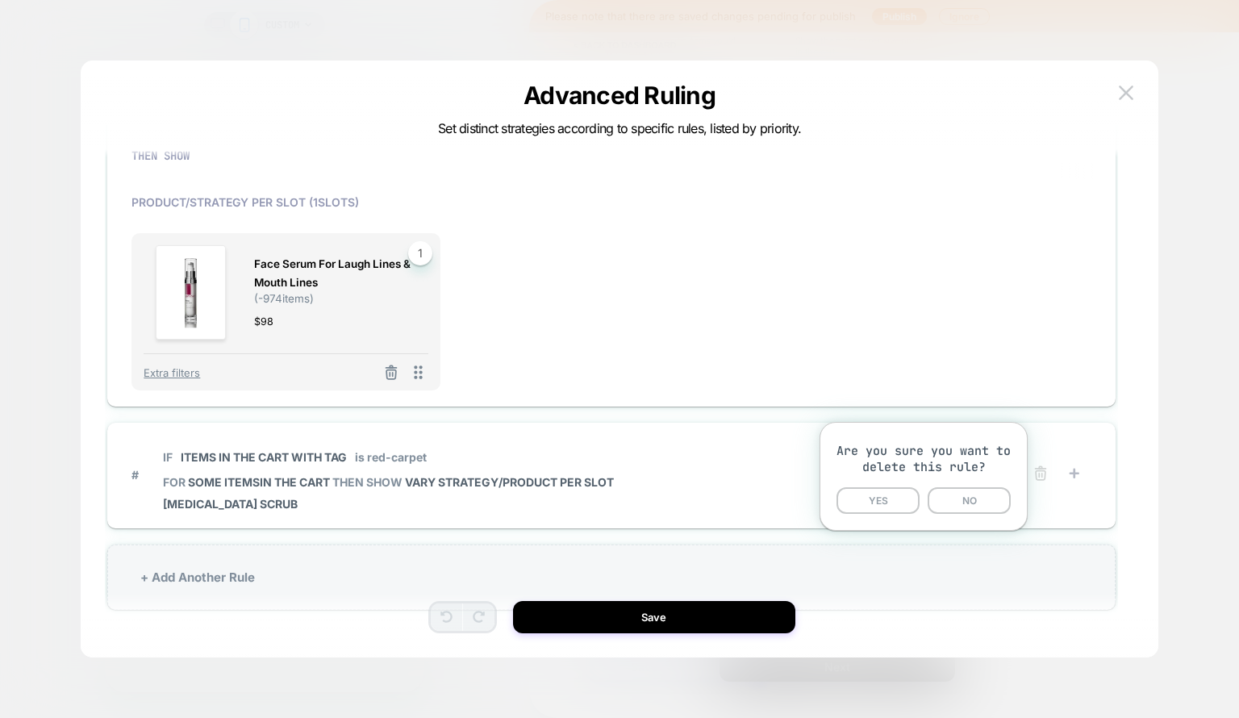
click at [898, 492] on button "YES" at bounding box center [877, 500] width 83 height 27
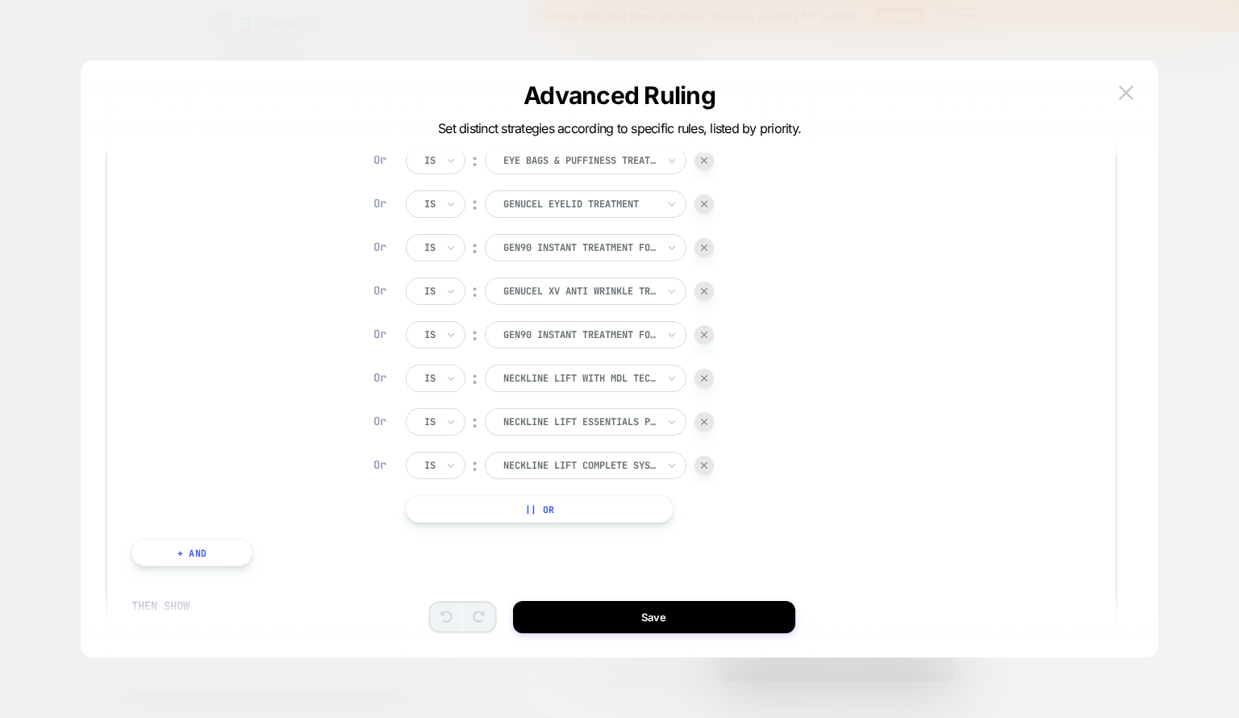
scroll to position [226, 0]
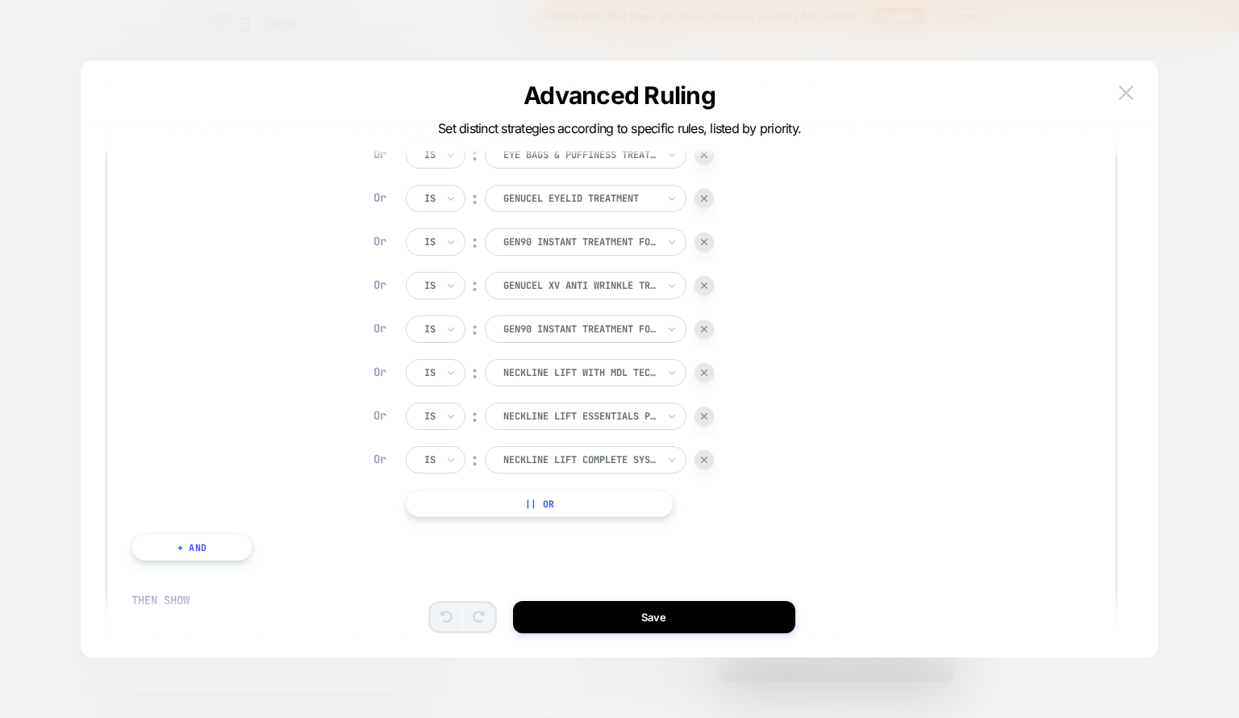
click at [626, 492] on button "|| Or" at bounding box center [540, 503] width 268 height 27
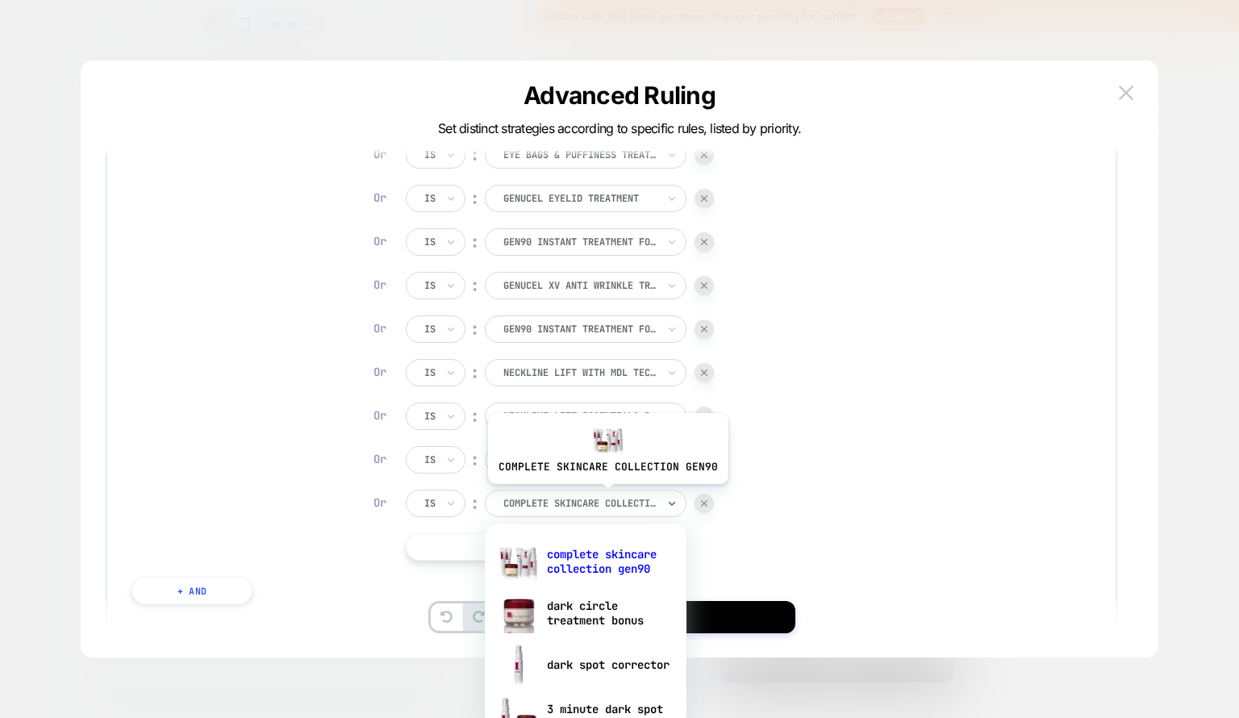
click at [605, 496] on div at bounding box center [579, 503] width 153 height 15
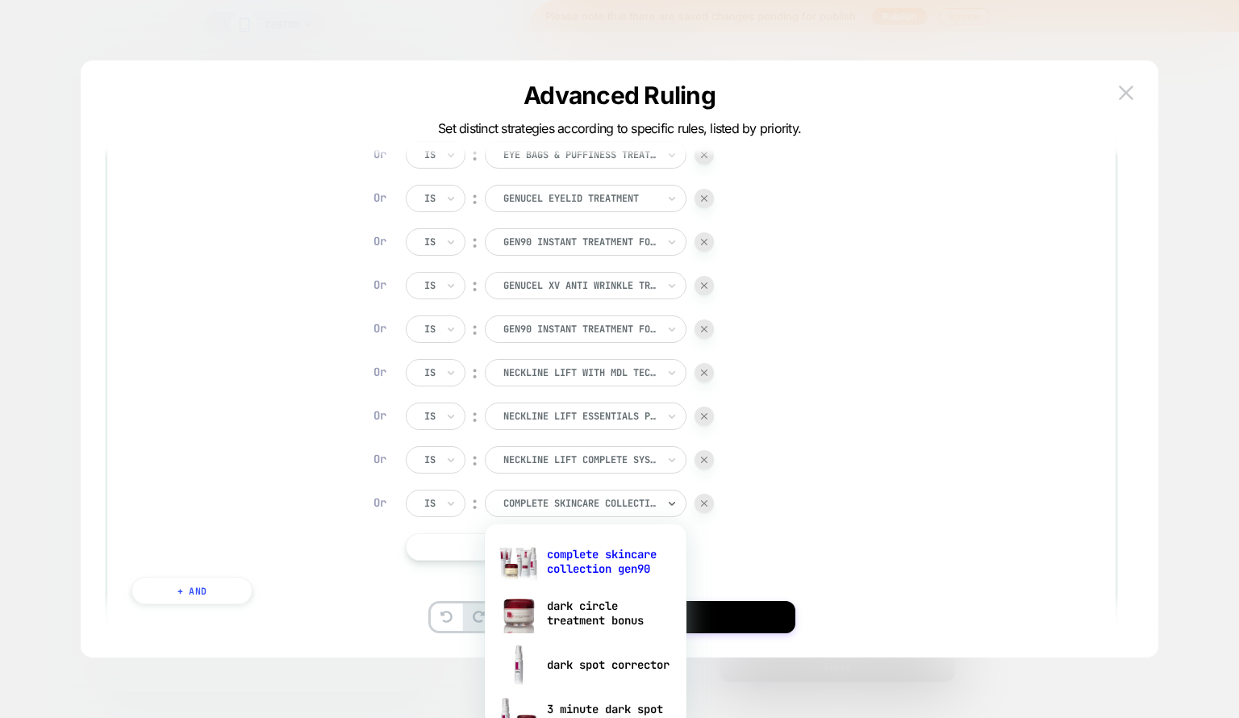
click at [849, 423] on div "IF Specific item in the cart Is ︰ neckline lift with mdl technology NECKLINE LI…" at bounding box center [611, 307] width 960 height 626
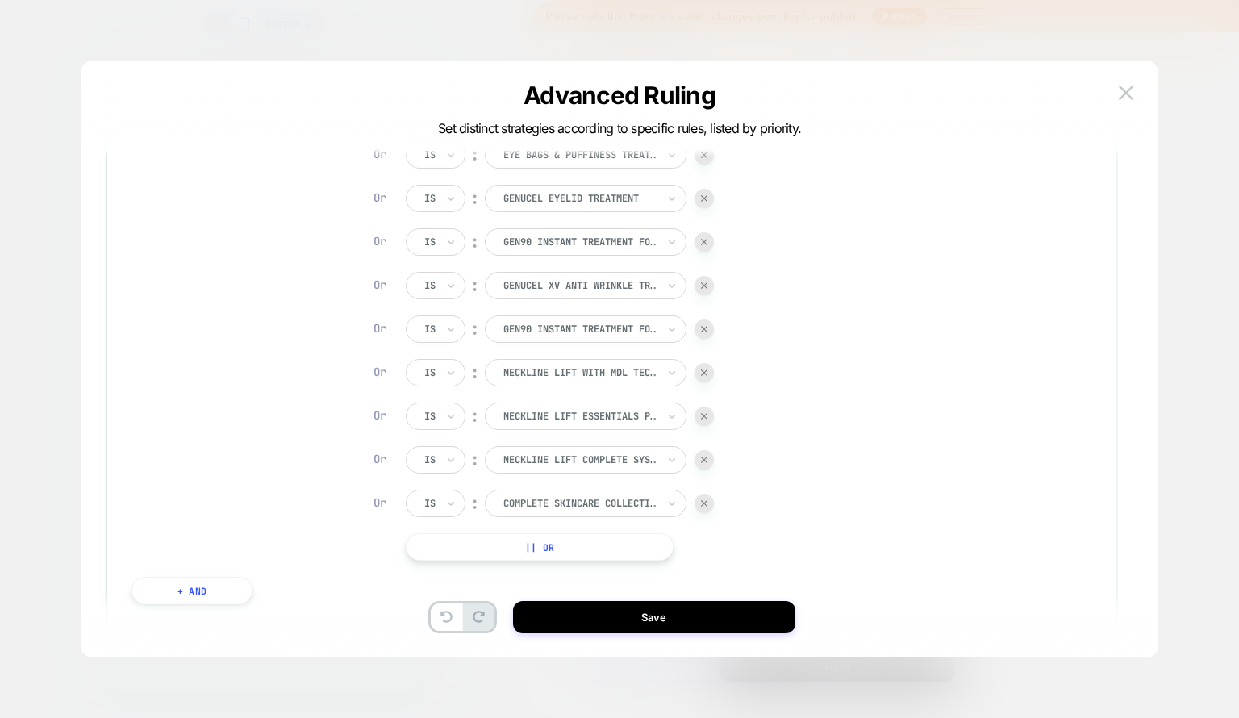
click at [627, 628] on button "Save" at bounding box center [654, 617] width 282 height 32
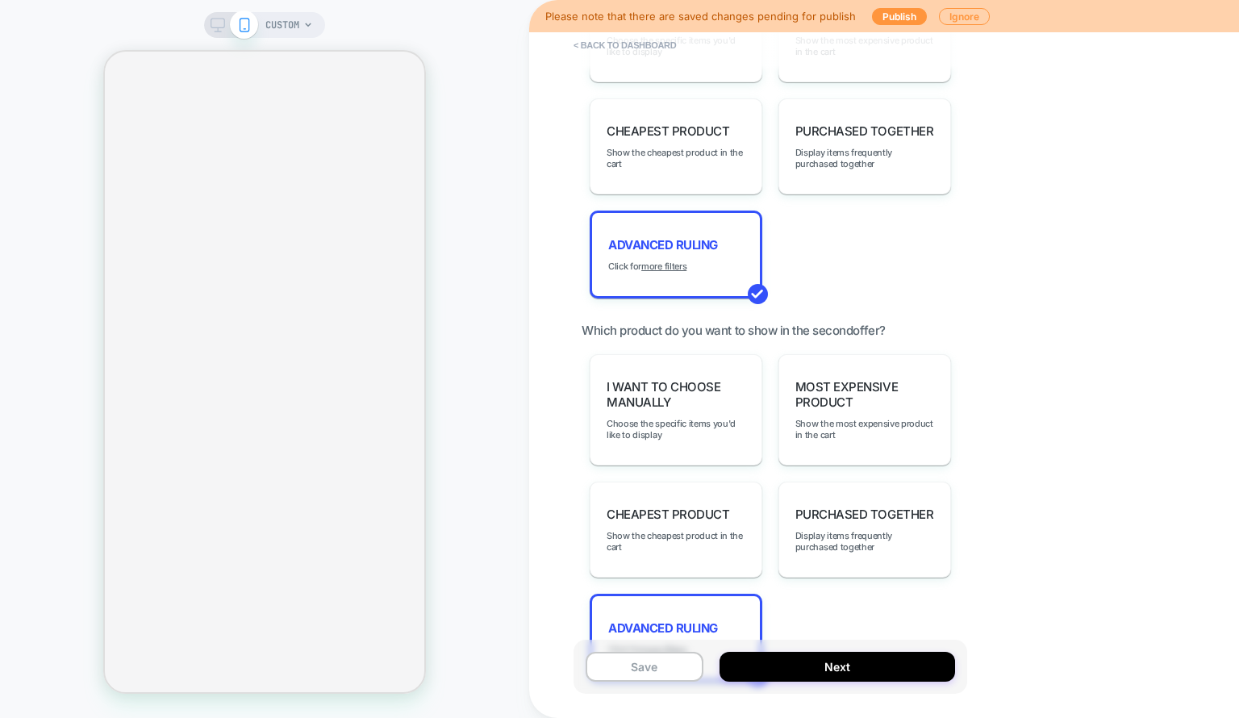
click at [696, 668] on button "Save" at bounding box center [645, 667] width 118 height 30
click at [783, 659] on button "Next" at bounding box center [837, 667] width 236 height 30
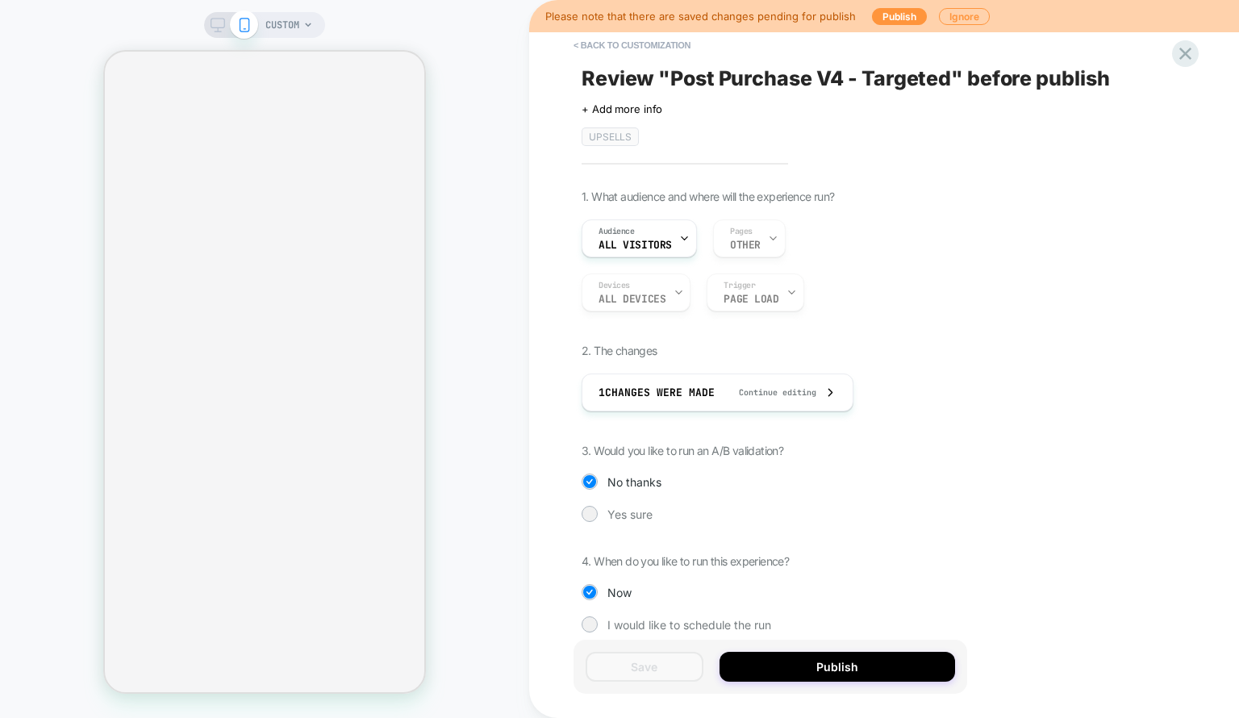
click at [778, 658] on button "Publish" at bounding box center [837, 667] width 236 height 30
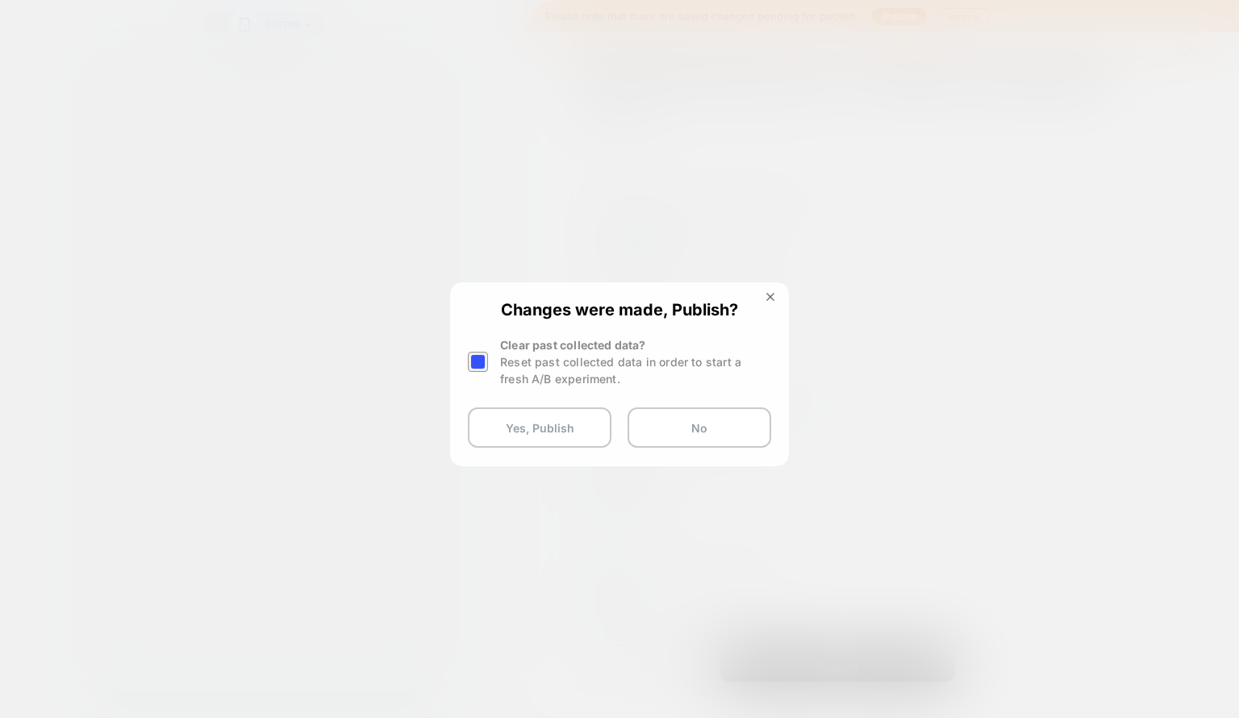
click at [545, 421] on button "Yes, Publish" at bounding box center [540, 427] width 144 height 40
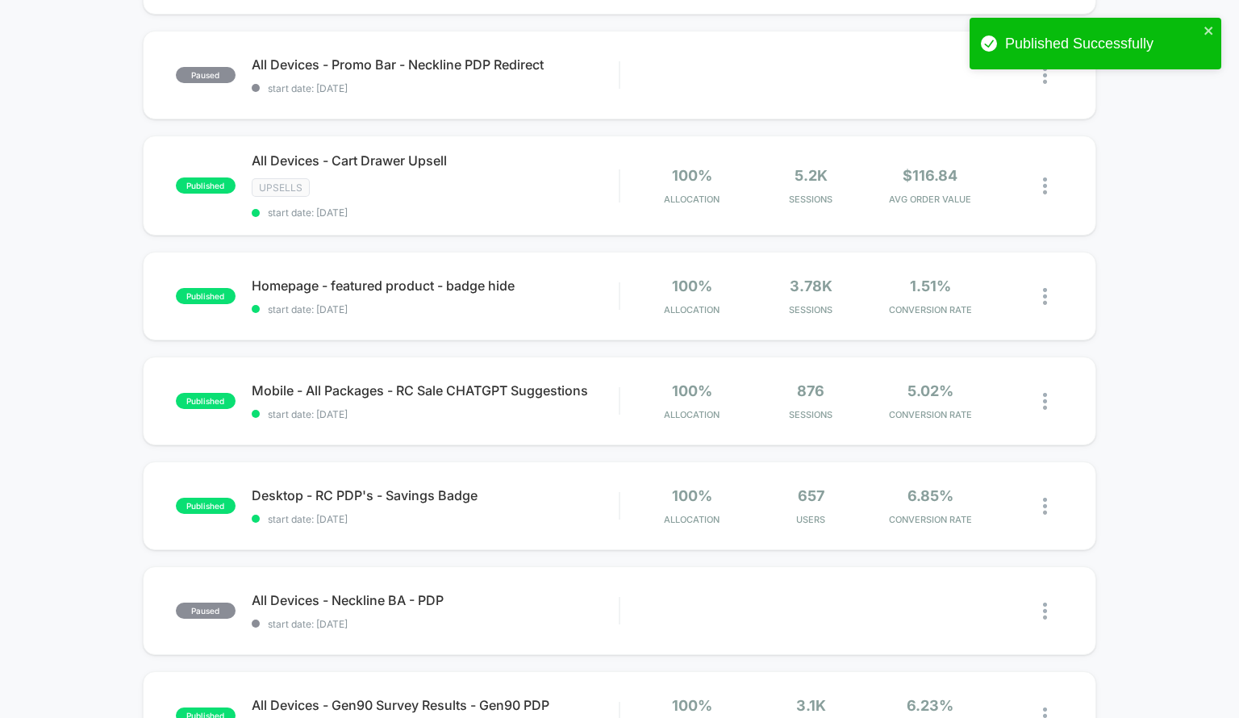
scroll to position [689, 0]
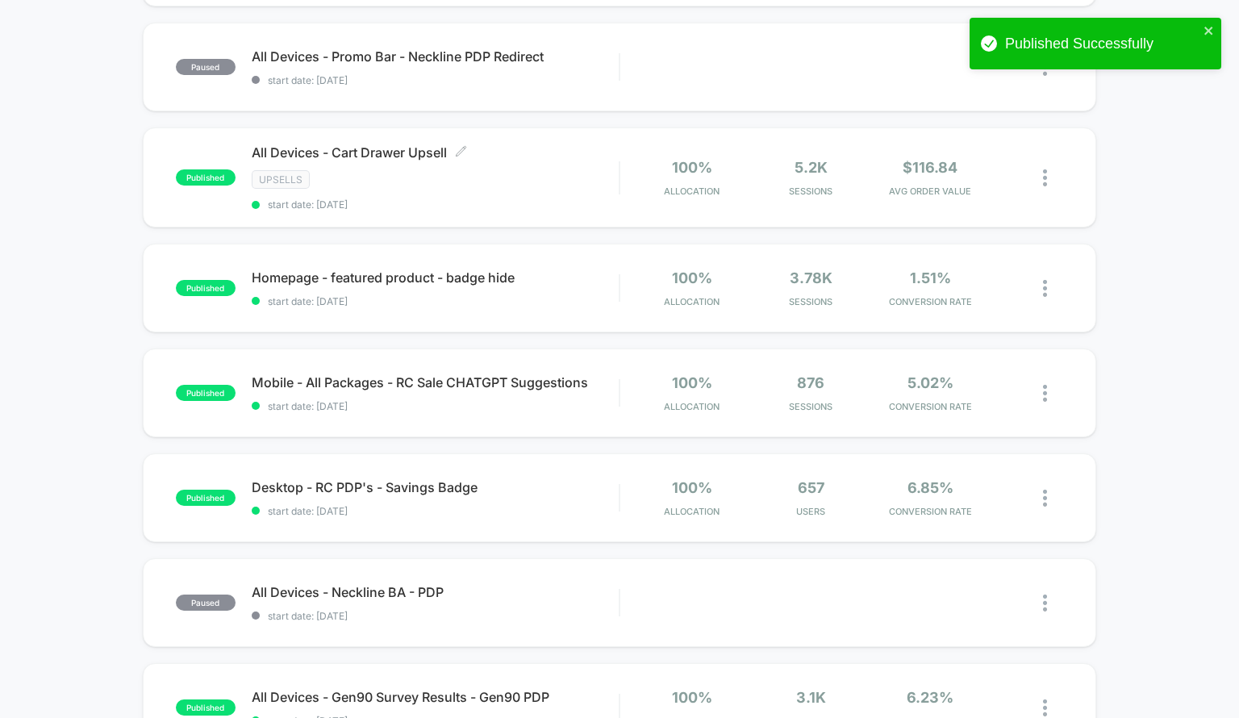
click at [613, 207] on span "start date: [DATE]" at bounding box center [436, 204] width 368 height 12
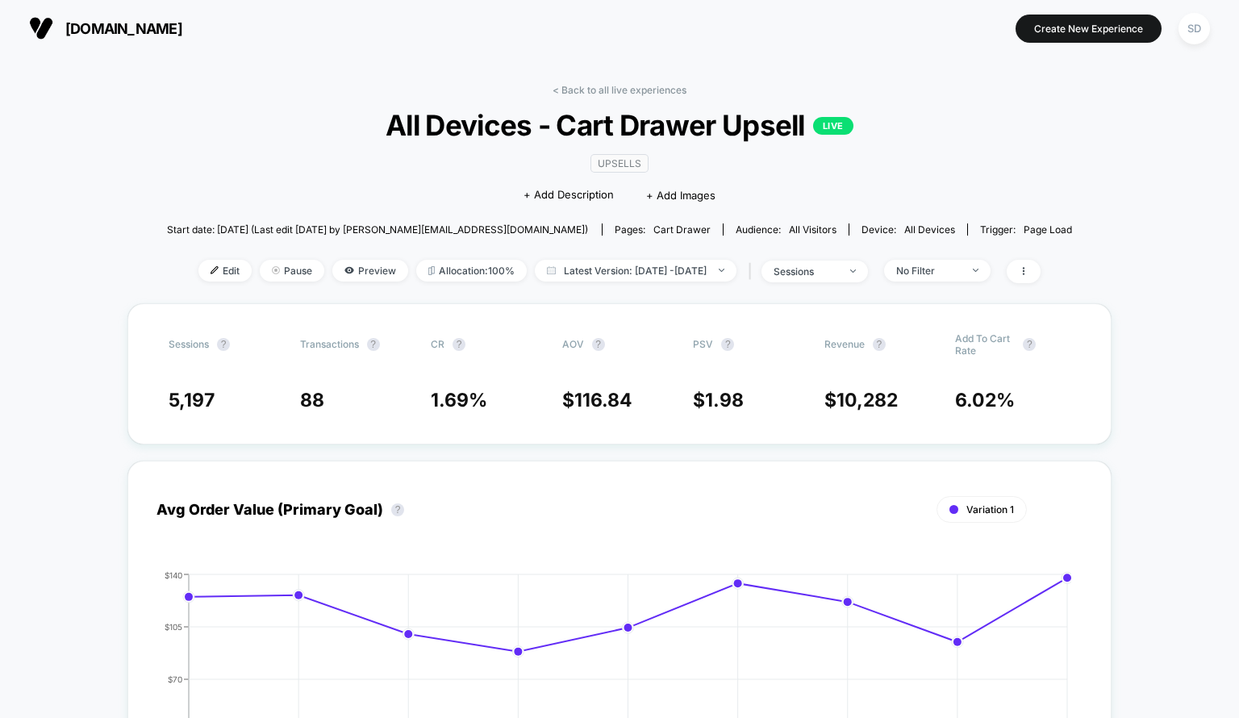
click at [211, 269] on img at bounding box center [215, 270] width 8 height 8
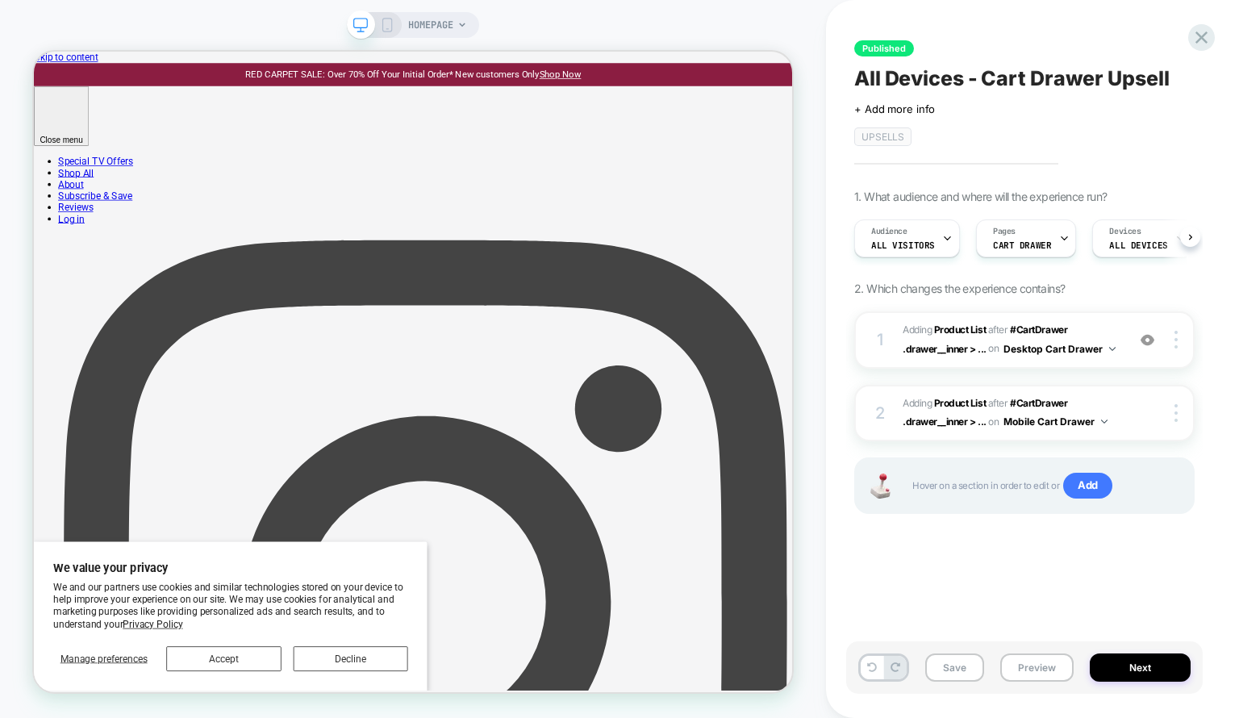
click at [1086, 321] on span "#_loomi_addon_1737129591690_dup1738867483_dup1739822132 Adding Product List AFT…" at bounding box center [1010, 340] width 215 height 38
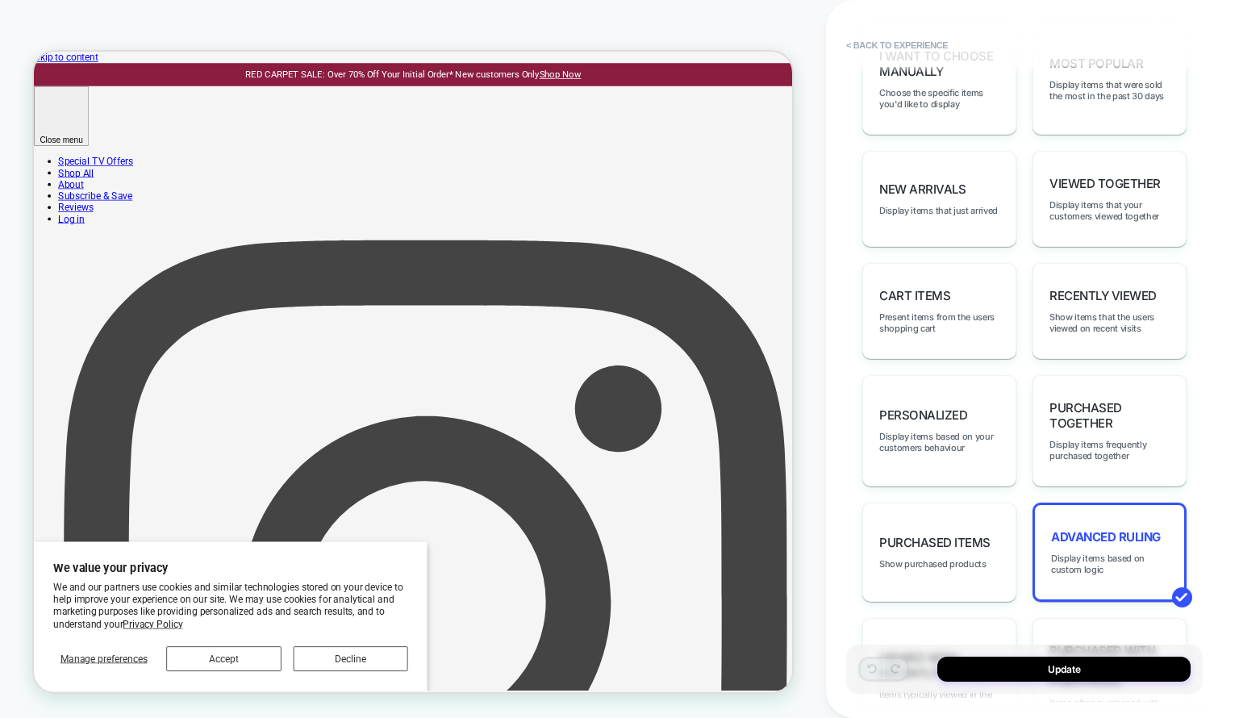
scroll to position [916, 0]
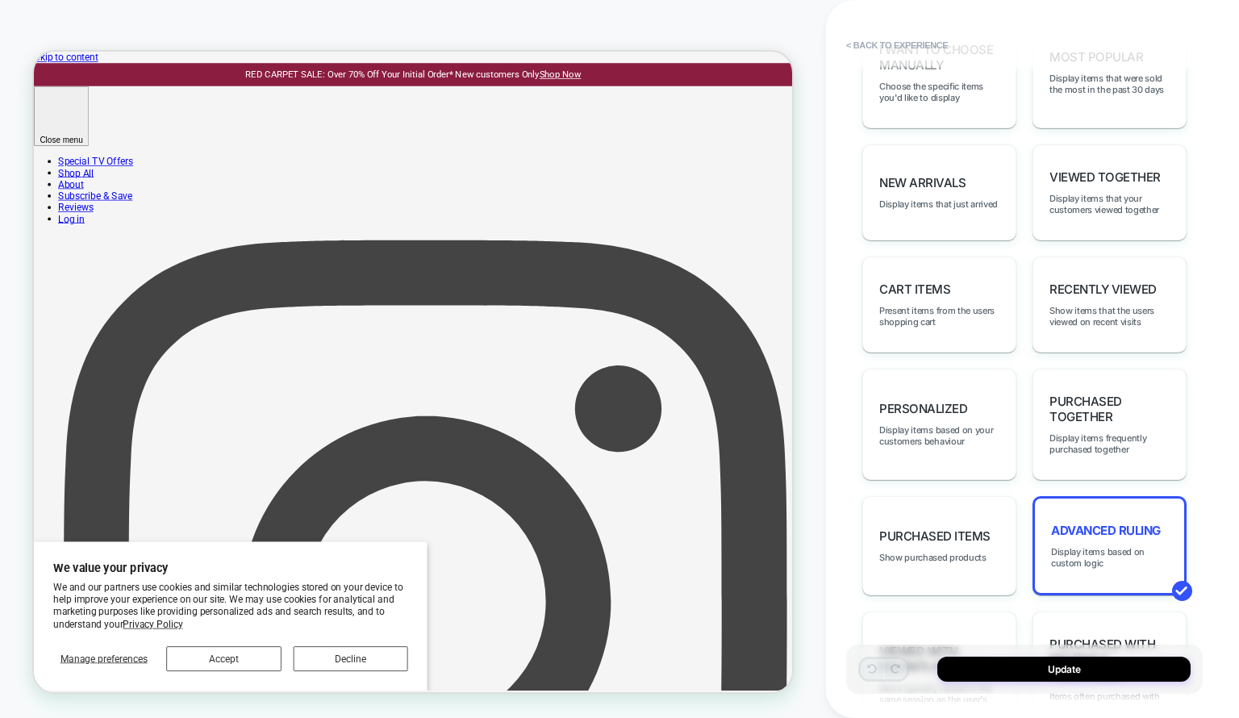
drag, startPoint x: 1113, startPoint y: 561, endPoint x: 1128, endPoint y: 548, distance: 19.4
click at [1128, 548] on span "Display items based on custom logic" at bounding box center [1109, 557] width 117 height 23
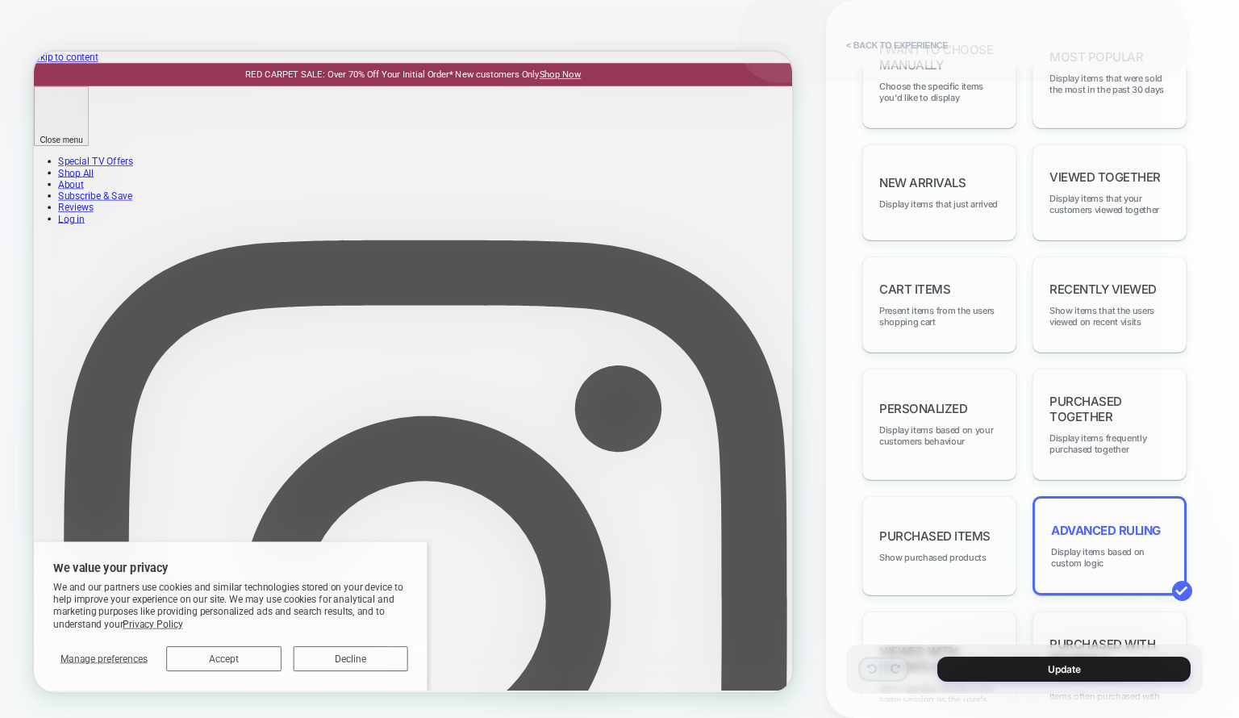
click at [1128, 548] on div at bounding box center [619, 359] width 1239 height 718
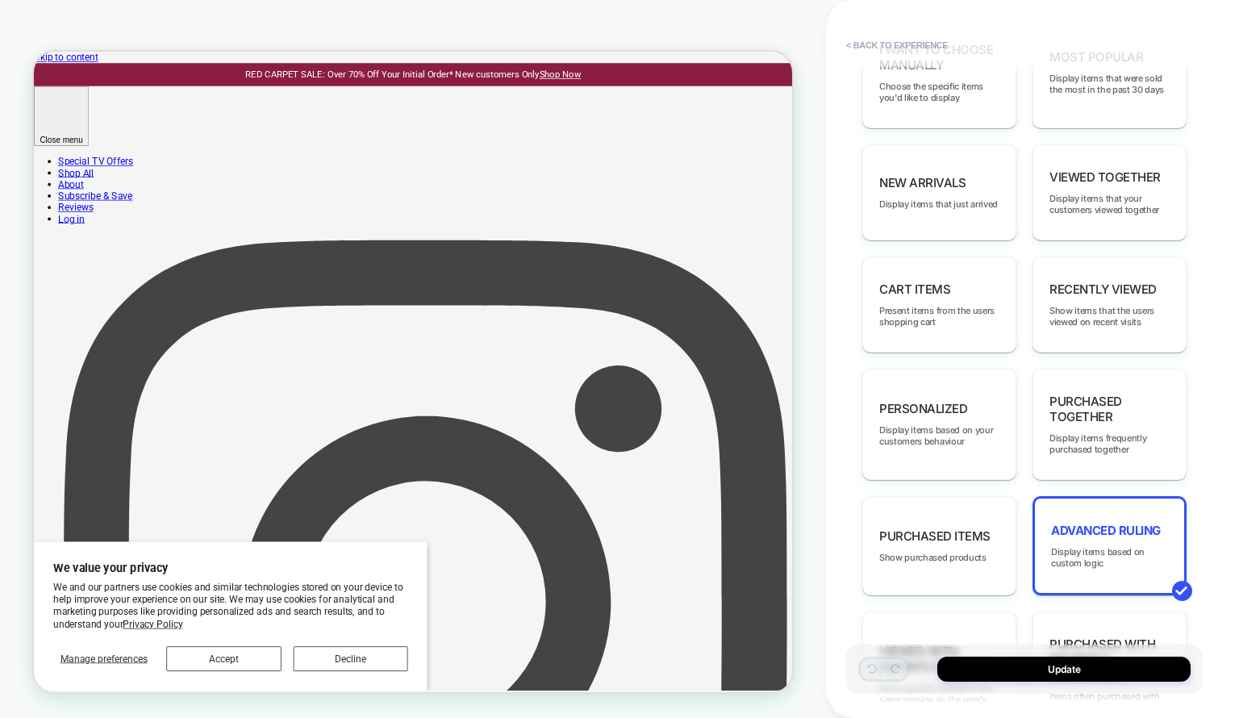
click at [1165, 510] on div "Advanced Ruling Display items based on custom logic" at bounding box center [1109, 545] width 154 height 99
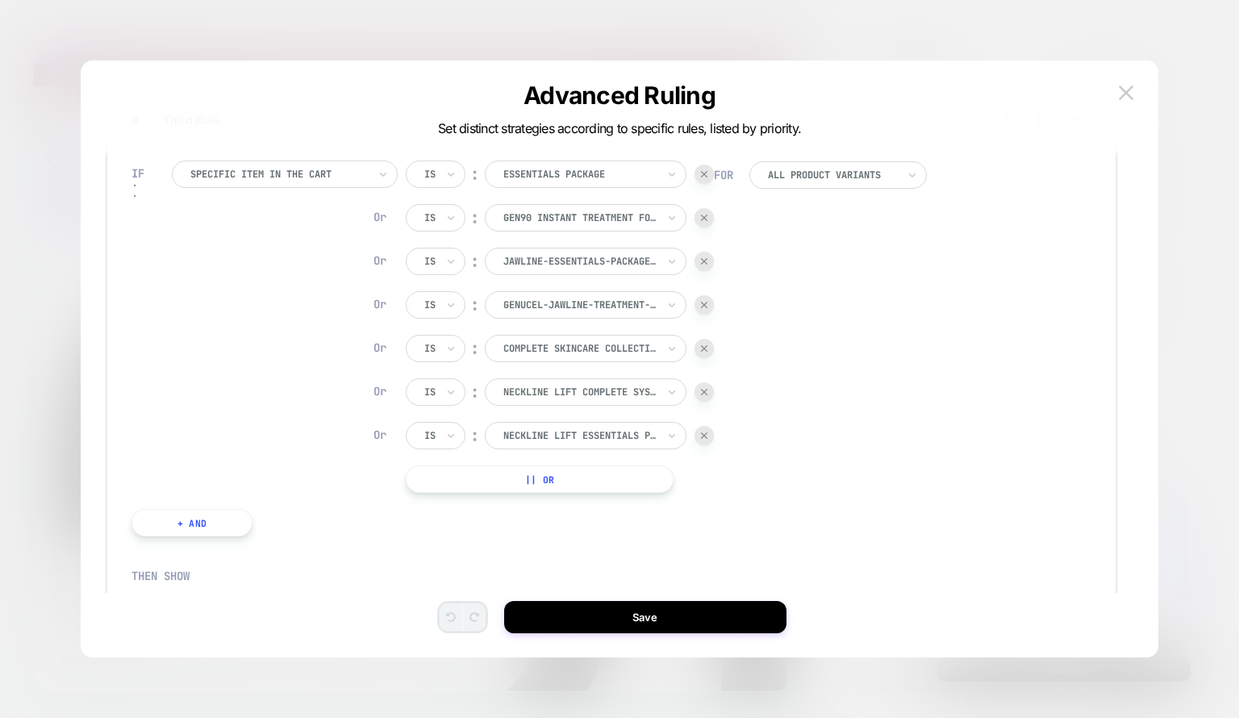
scroll to position [272, 0]
click at [704, 346] on img at bounding box center [704, 347] width 6 height 6
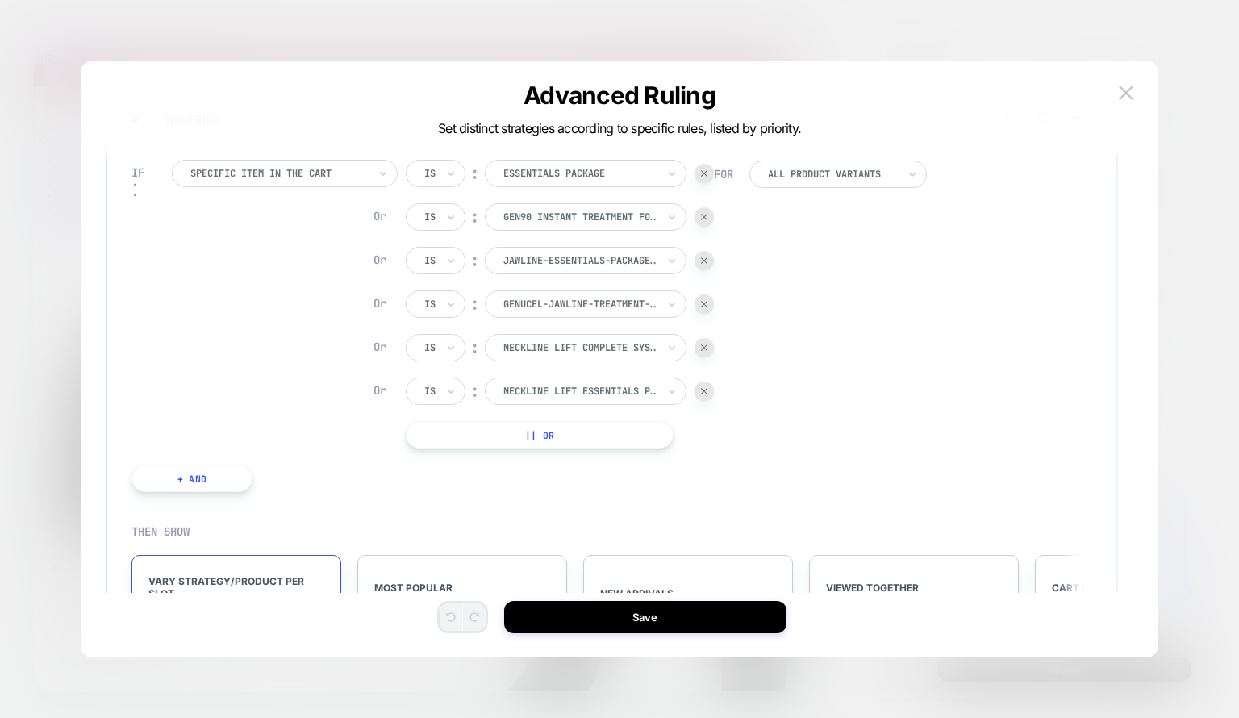
click at [573, 433] on button "|| Or" at bounding box center [540, 434] width 268 height 27
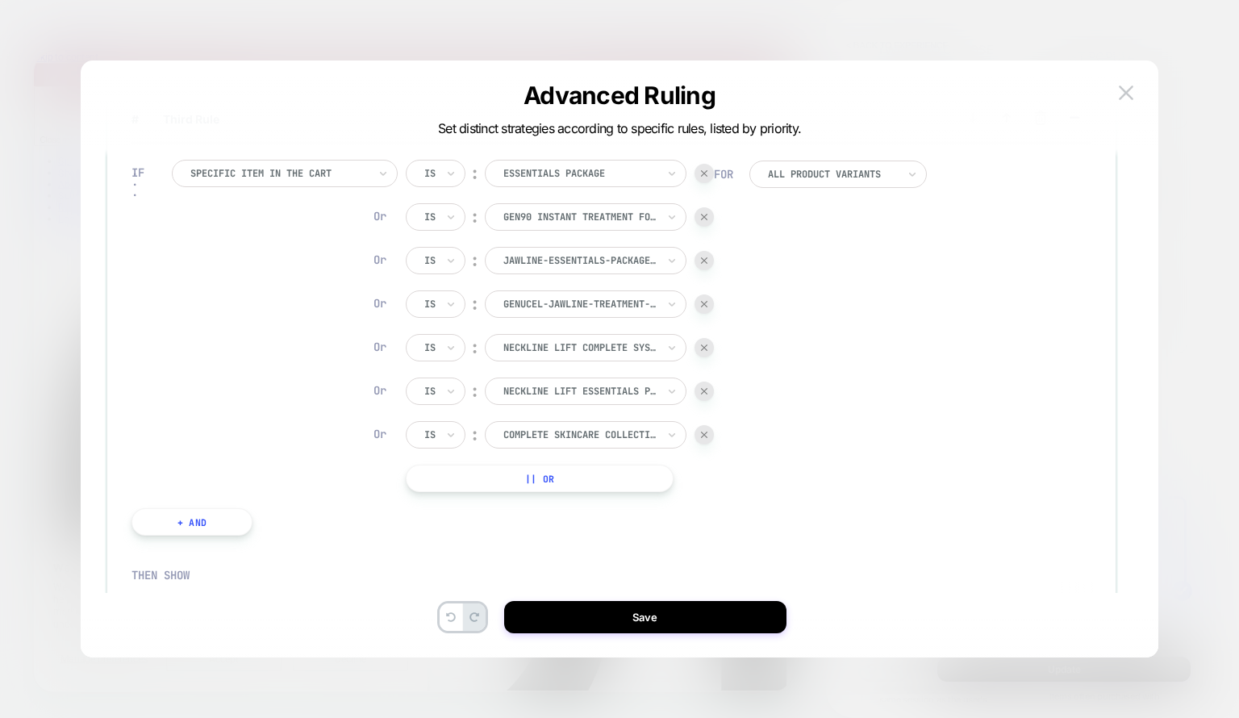
click at [648, 598] on div "# IF Specific item in the cart is genucel-xv-anti-wrinkle-treatment, is genucel…" at bounding box center [611, 359] width 1029 height 532
click at [632, 607] on button "Save" at bounding box center [645, 617] width 282 height 32
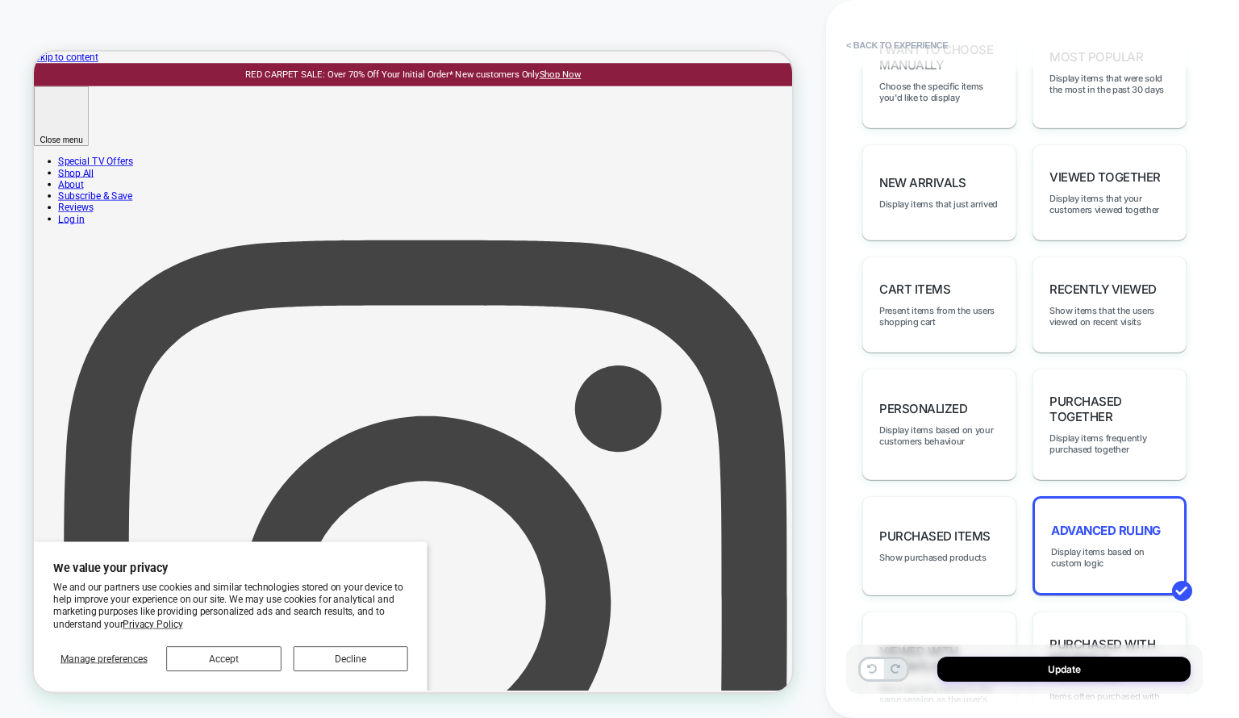
drag, startPoint x: 990, startPoint y: 673, endPoint x: 1032, endPoint y: 658, distance: 43.9
click at [1032, 658] on button "Update" at bounding box center [1063, 669] width 253 height 25
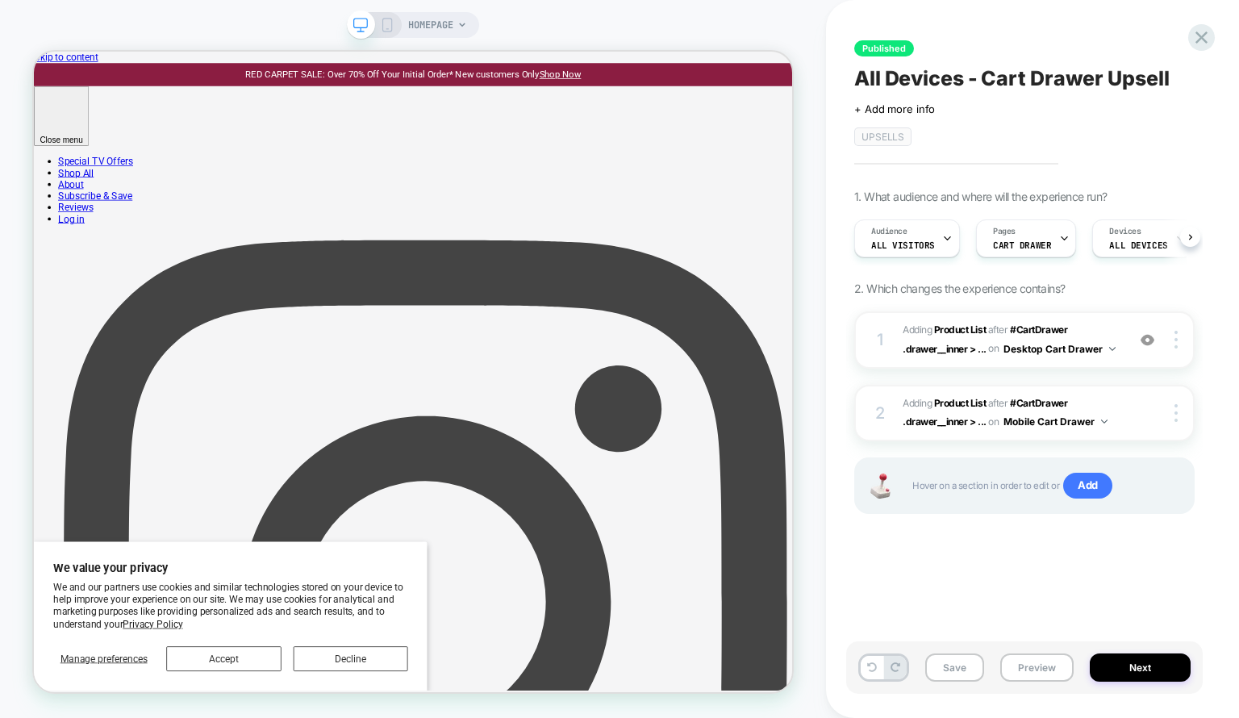
scroll to position [0, 0]
click at [948, 659] on button "Save" at bounding box center [954, 667] width 59 height 28
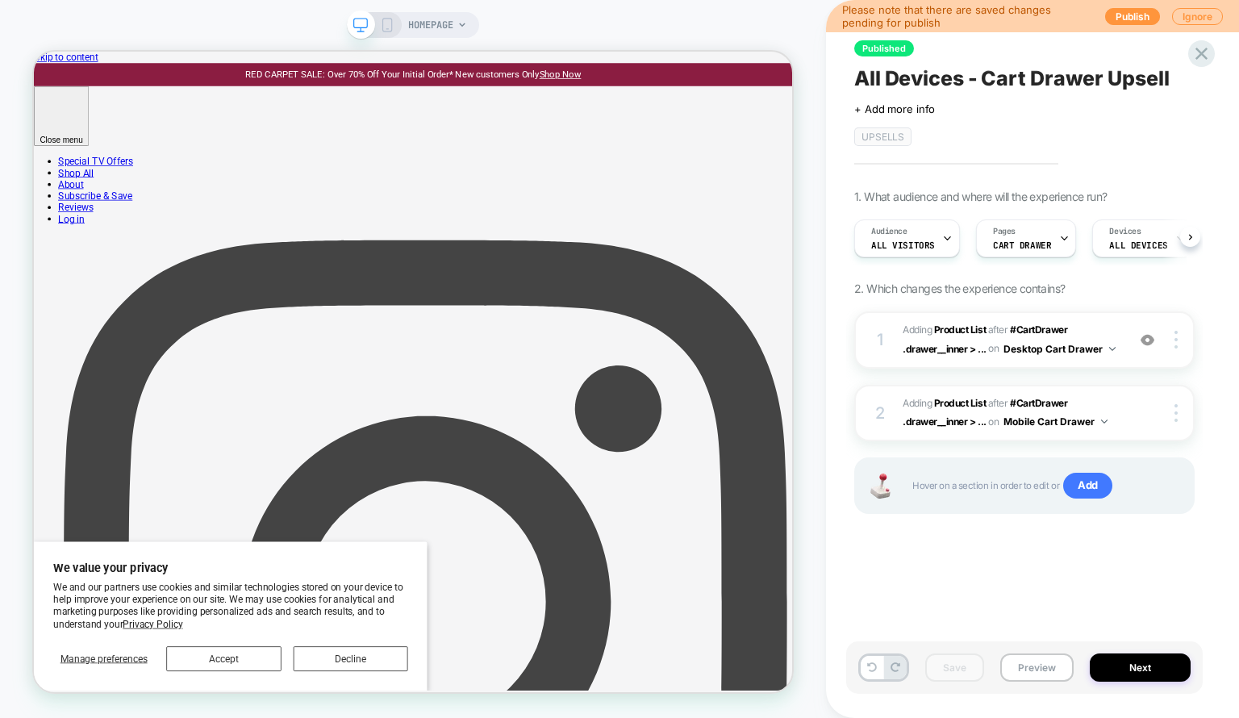
click at [393, 30] on icon at bounding box center [387, 25] width 15 height 15
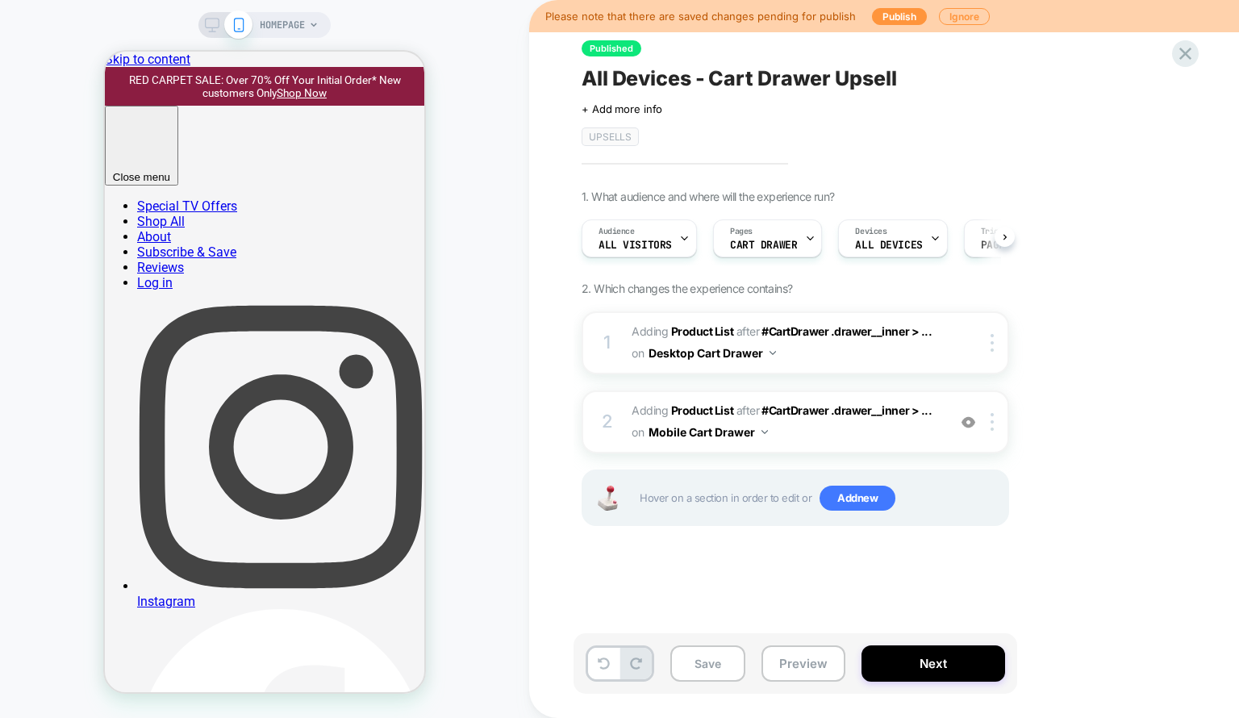
click at [924, 433] on span "#_loomi_addon_1739819925382_dup1739822132 Adding Product List AFTER #CartDrawer…" at bounding box center [785, 422] width 307 height 44
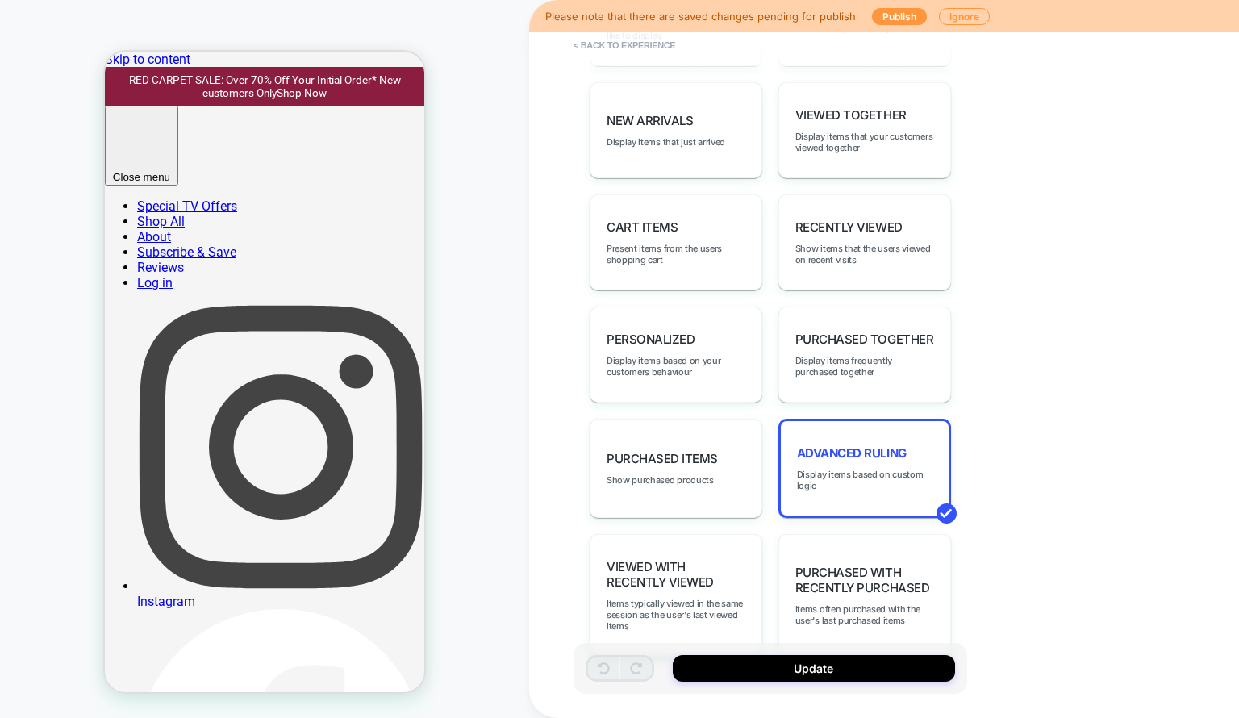
scroll to position [971, 0]
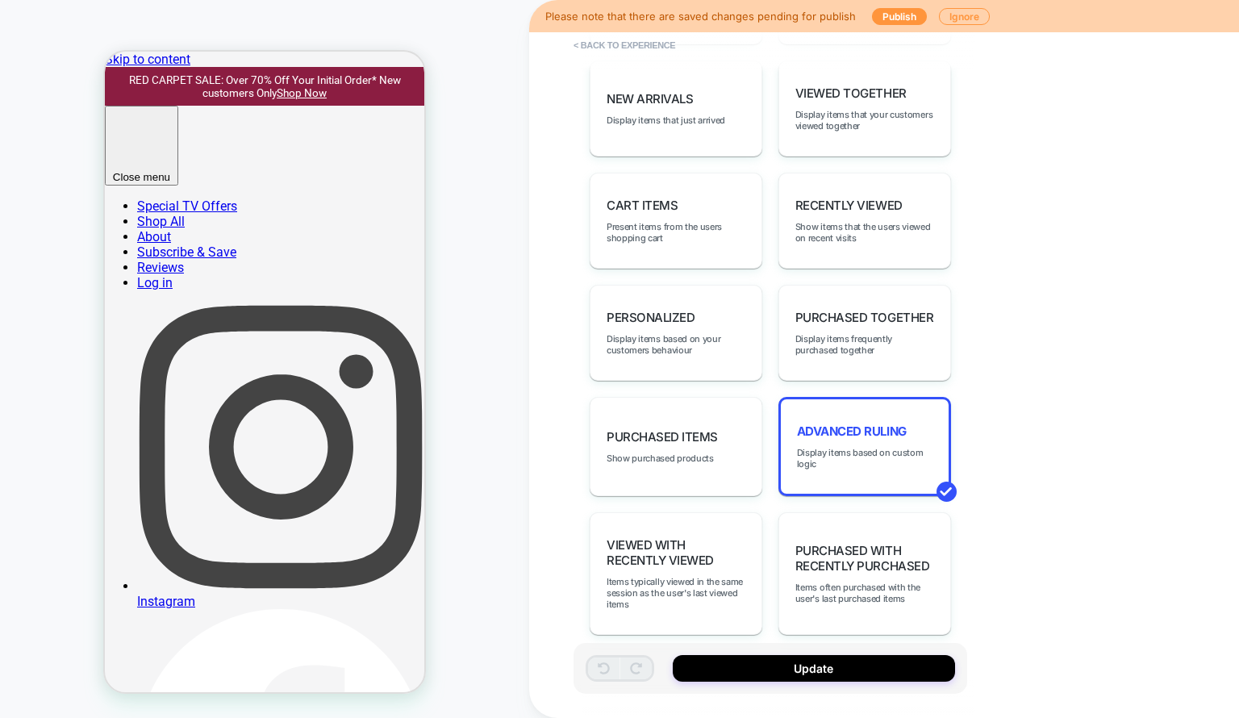
click at [908, 447] on span "Display items based on custom logic" at bounding box center [864, 458] width 135 height 23
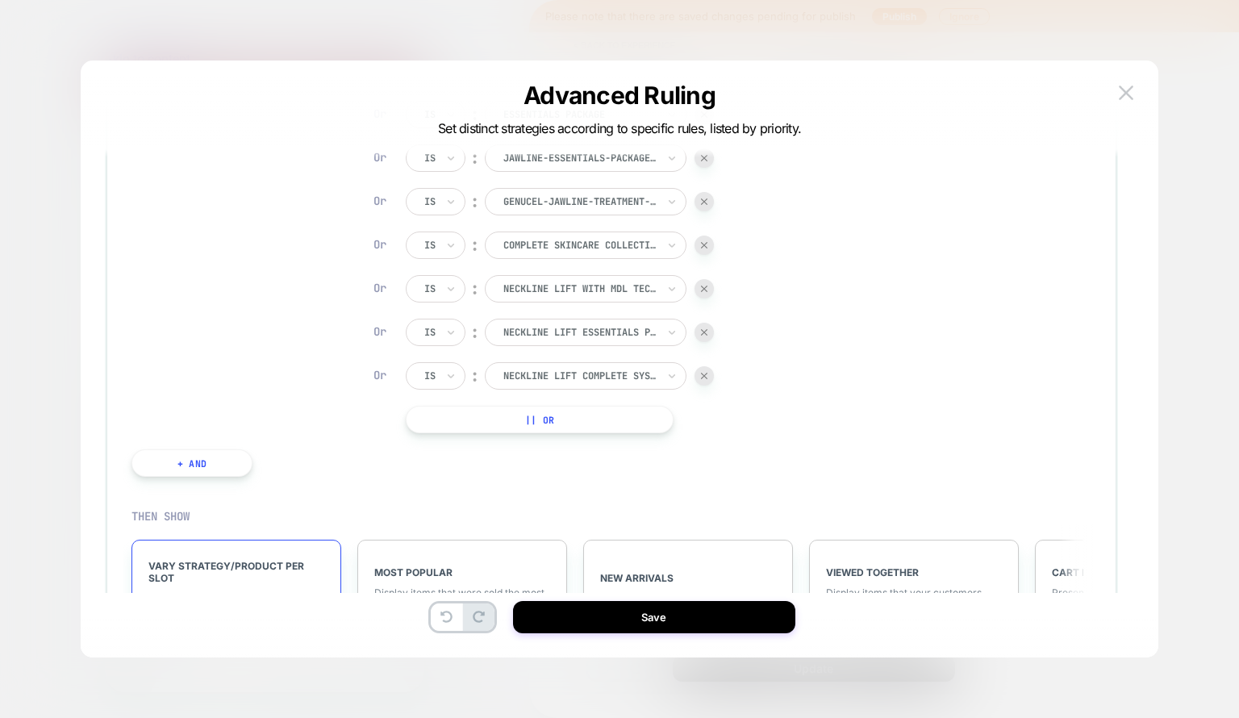
scroll to position [391, 0]
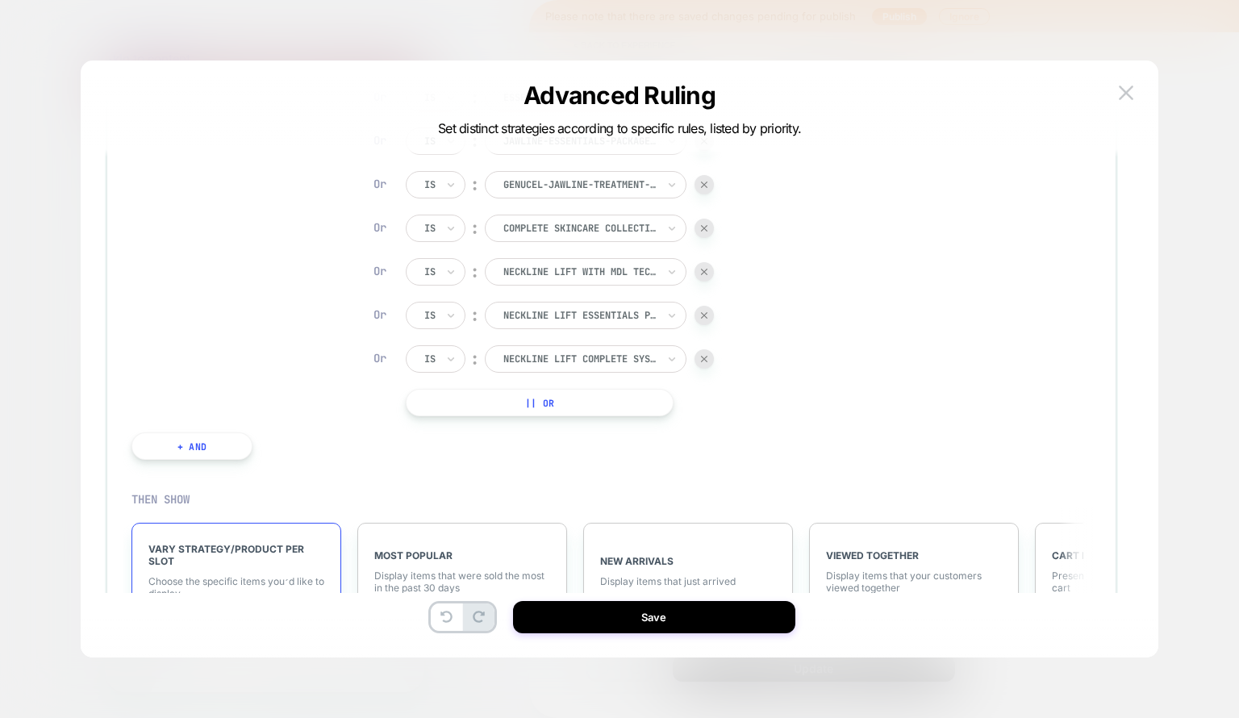
click at [708, 219] on div at bounding box center [703, 228] width 19 height 19
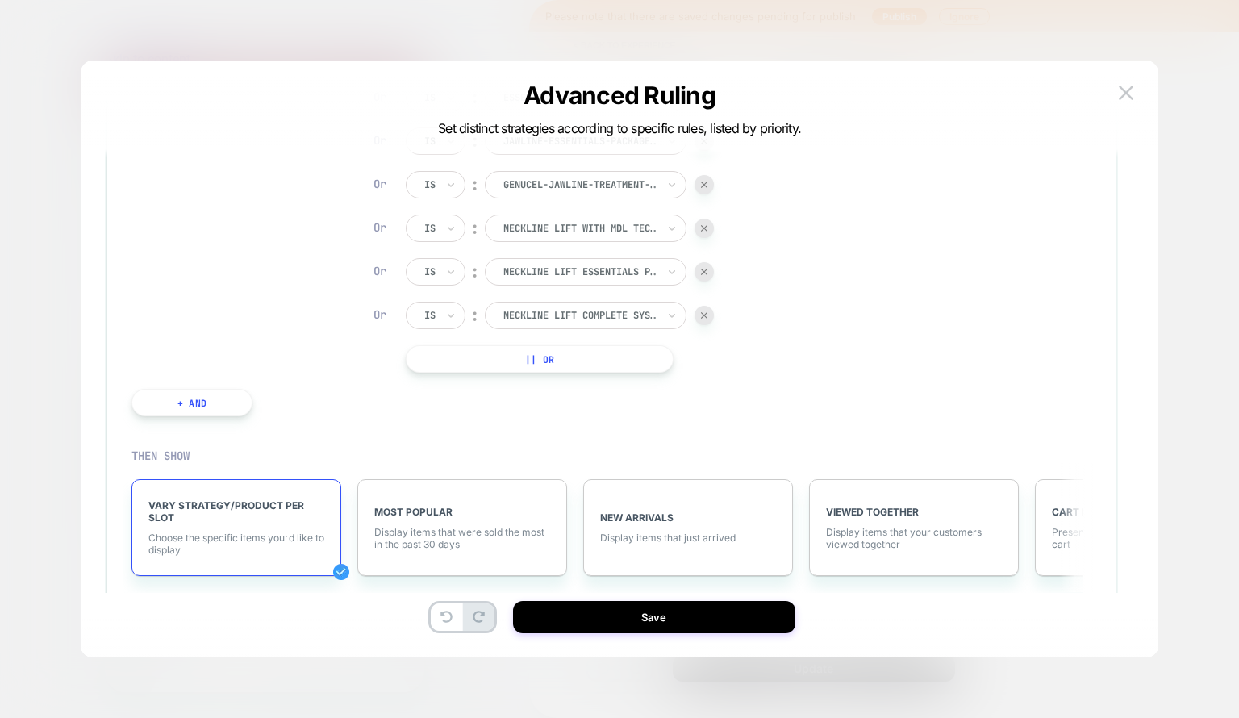
click at [543, 360] on button "|| Or" at bounding box center [540, 358] width 268 height 27
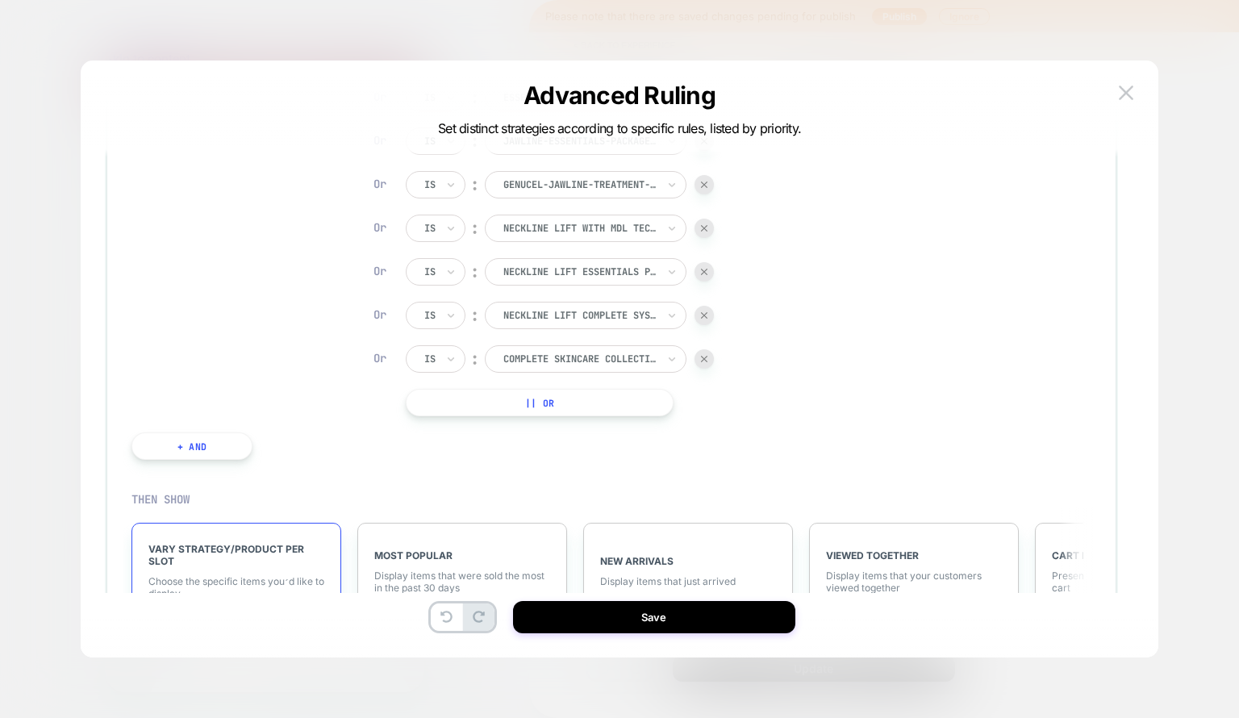
click at [590, 619] on button "Save" at bounding box center [654, 617] width 282 height 32
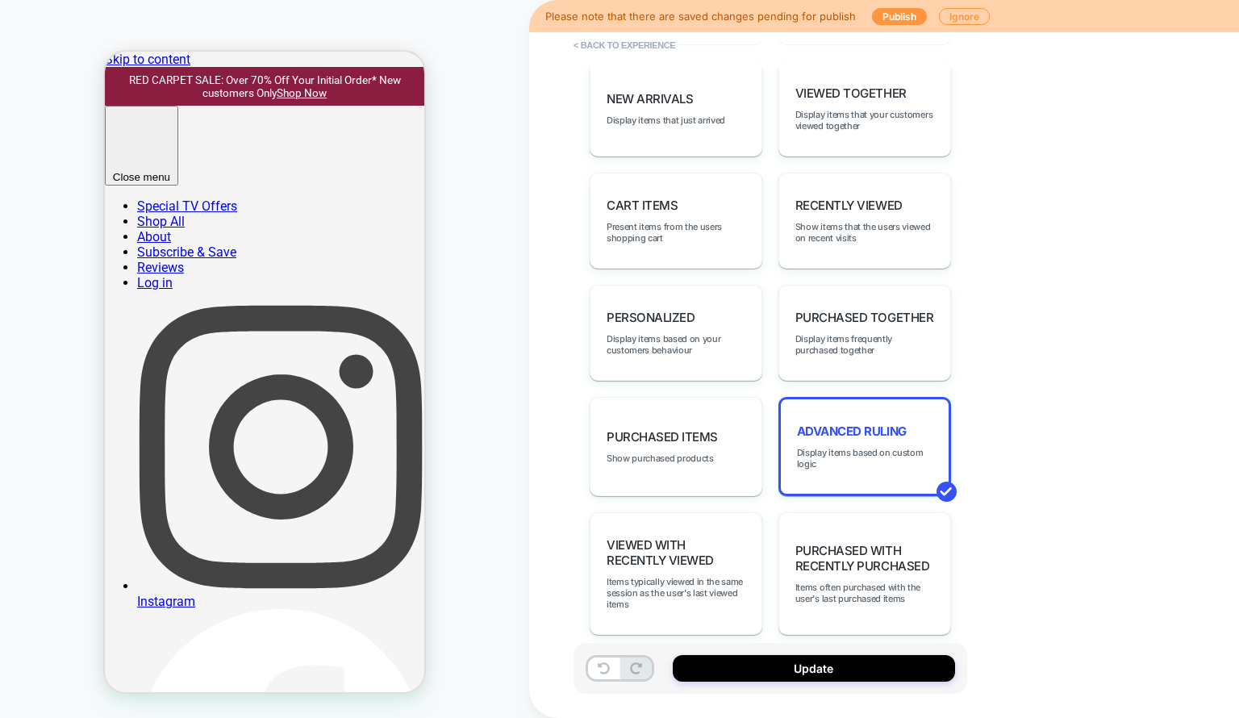
click at [753, 662] on button "Update" at bounding box center [814, 668] width 282 height 27
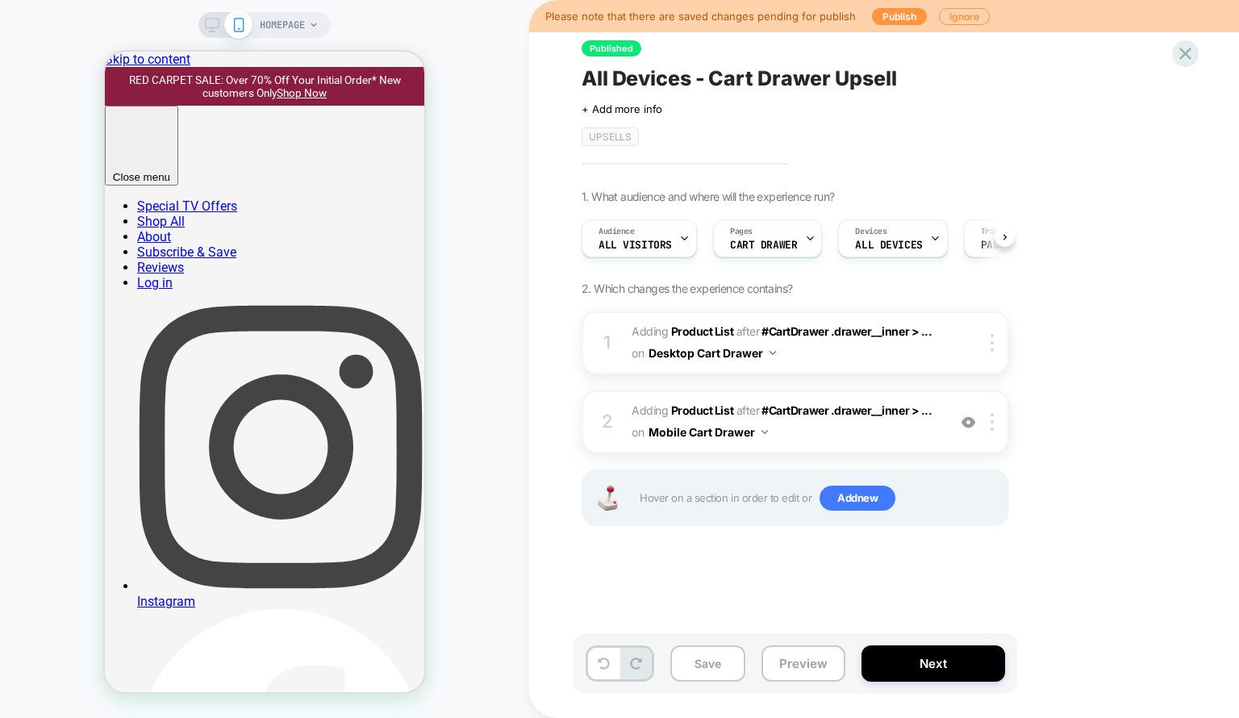
scroll to position [0, 0]
click at [737, 662] on button "Save" at bounding box center [707, 663] width 75 height 36
click at [922, 659] on button "Next" at bounding box center [933, 663] width 144 height 36
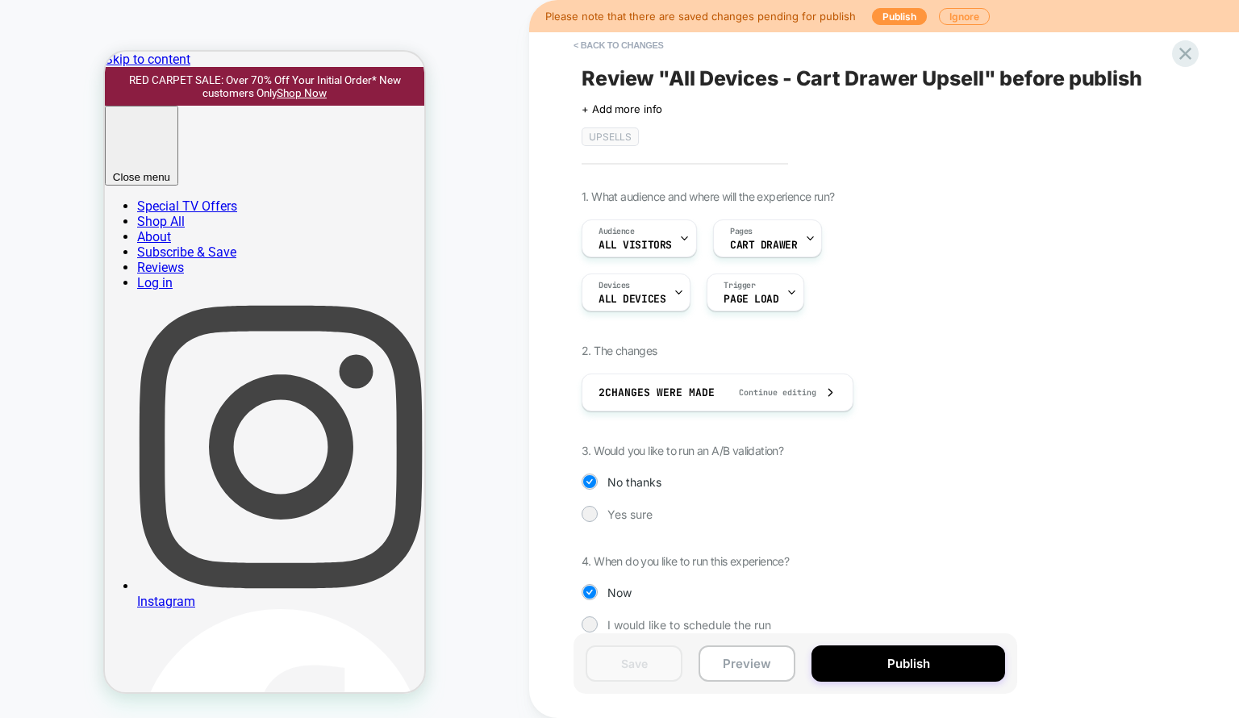
click at [894, 649] on button "Publish" at bounding box center [908, 663] width 194 height 36
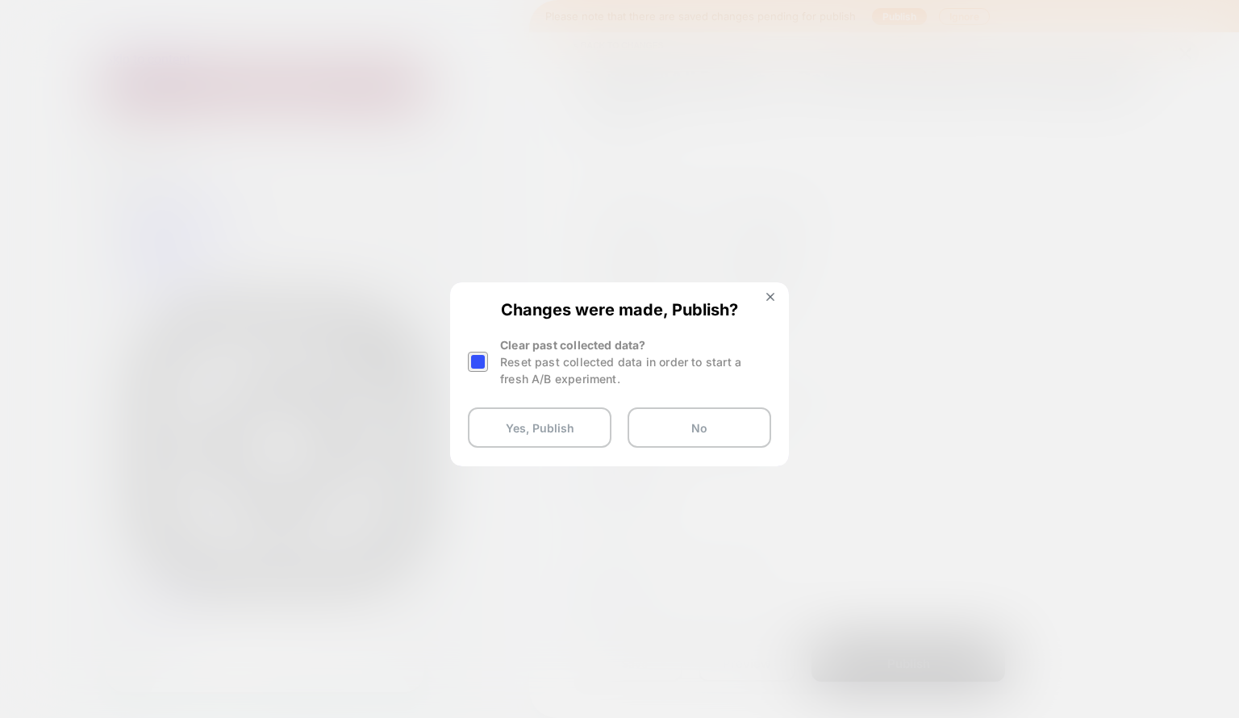
click at [548, 429] on button "Yes, Publish" at bounding box center [540, 427] width 144 height 40
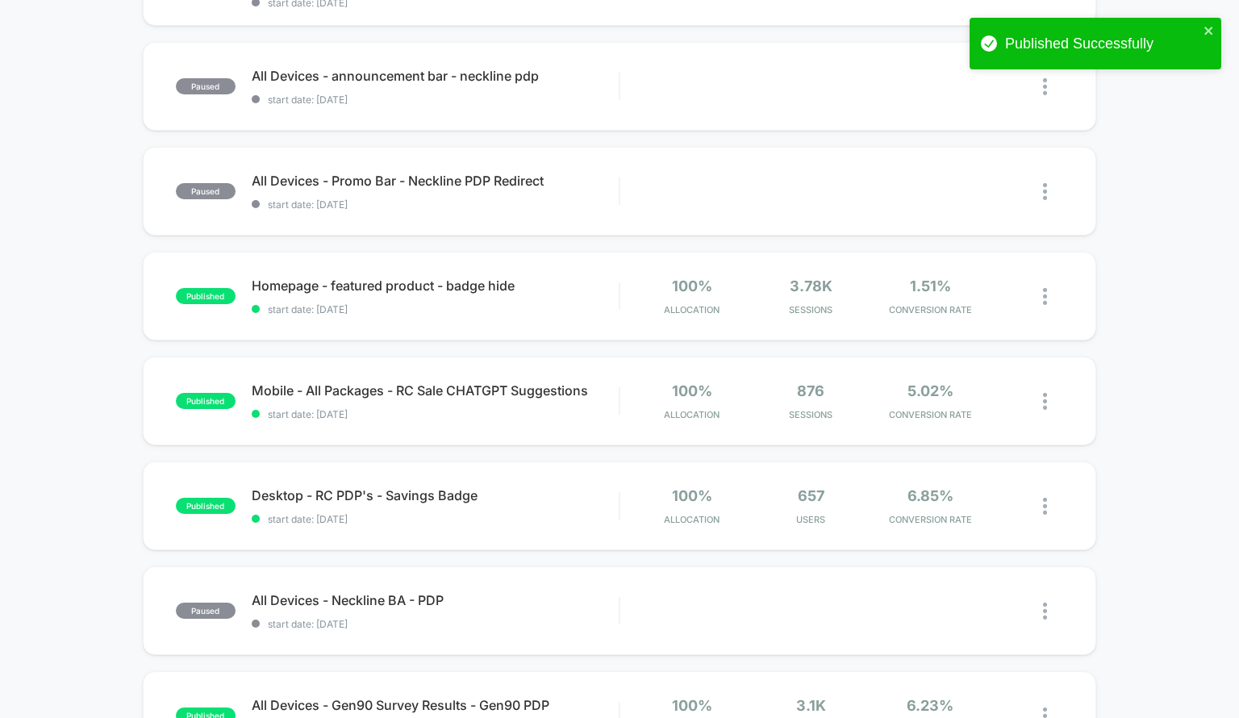
scroll to position [679, 0]
click at [618, 307] on span "start date: [DATE]" at bounding box center [436, 311] width 368 height 12
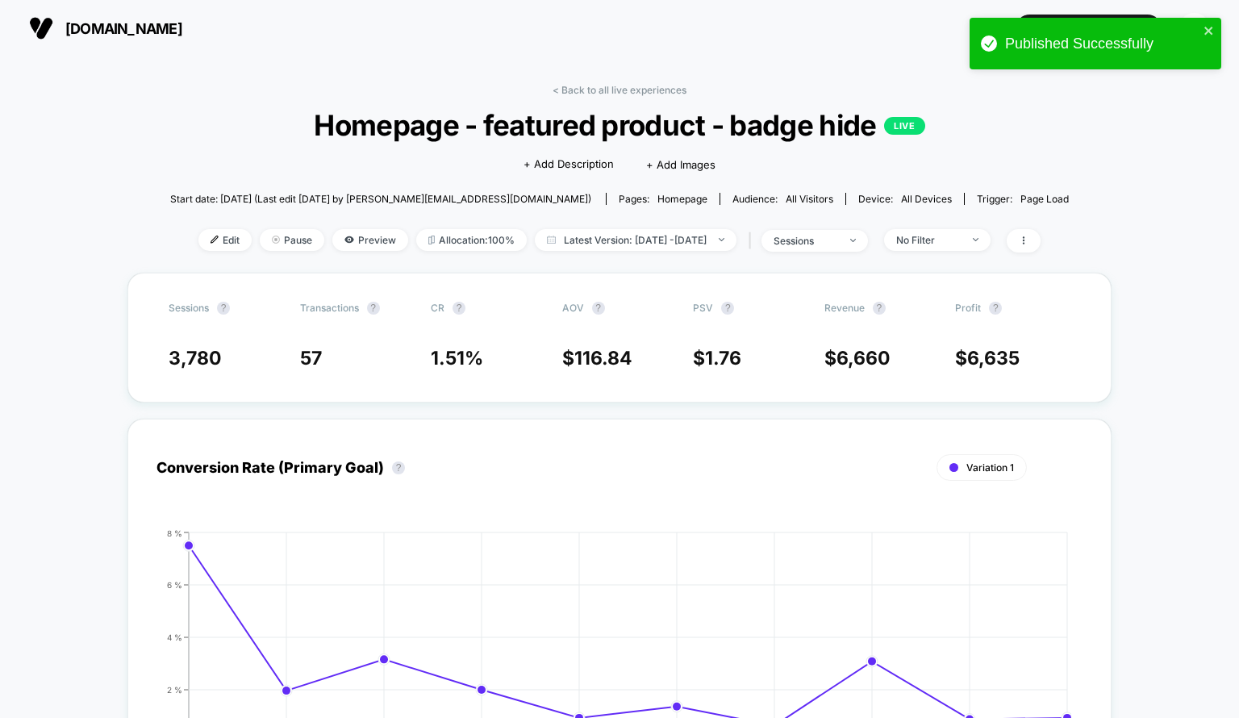
click at [198, 236] on span "Edit" at bounding box center [224, 240] width 53 height 22
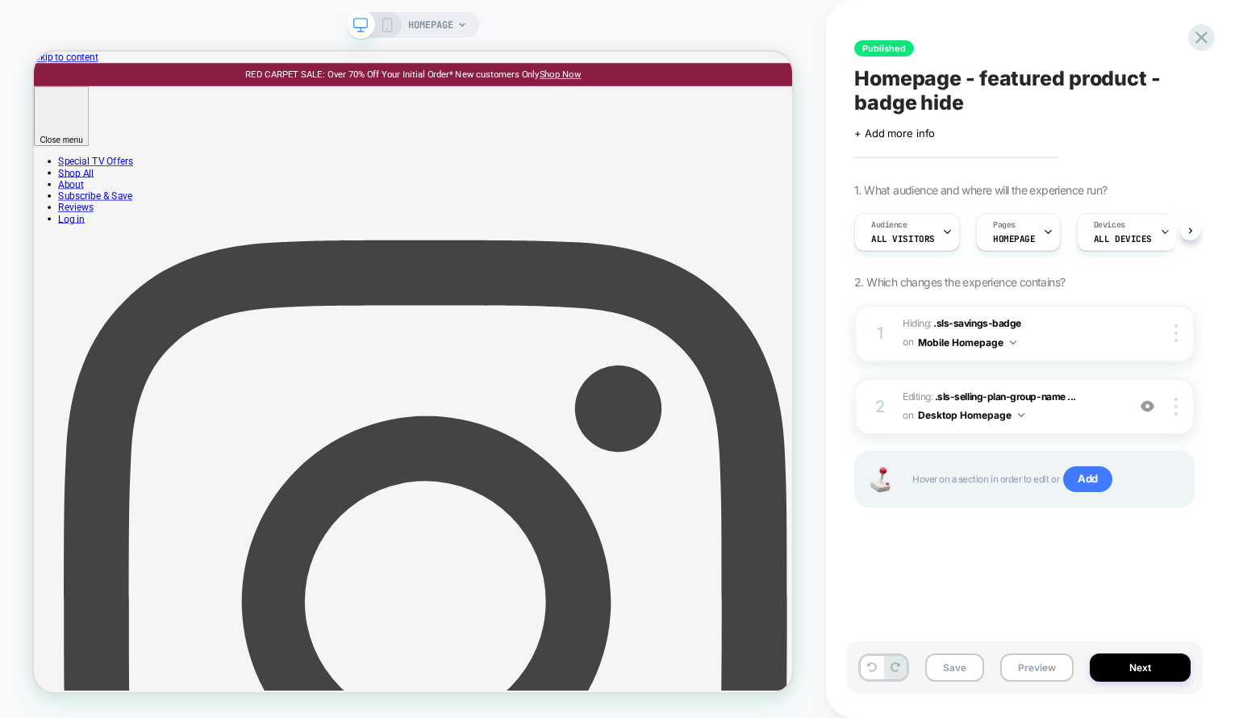
click at [1061, 426] on div "2 Editing : .sls-selling-plan-group-name ... .sls-selling-plan-group-name > spa…" at bounding box center [1024, 406] width 340 height 57
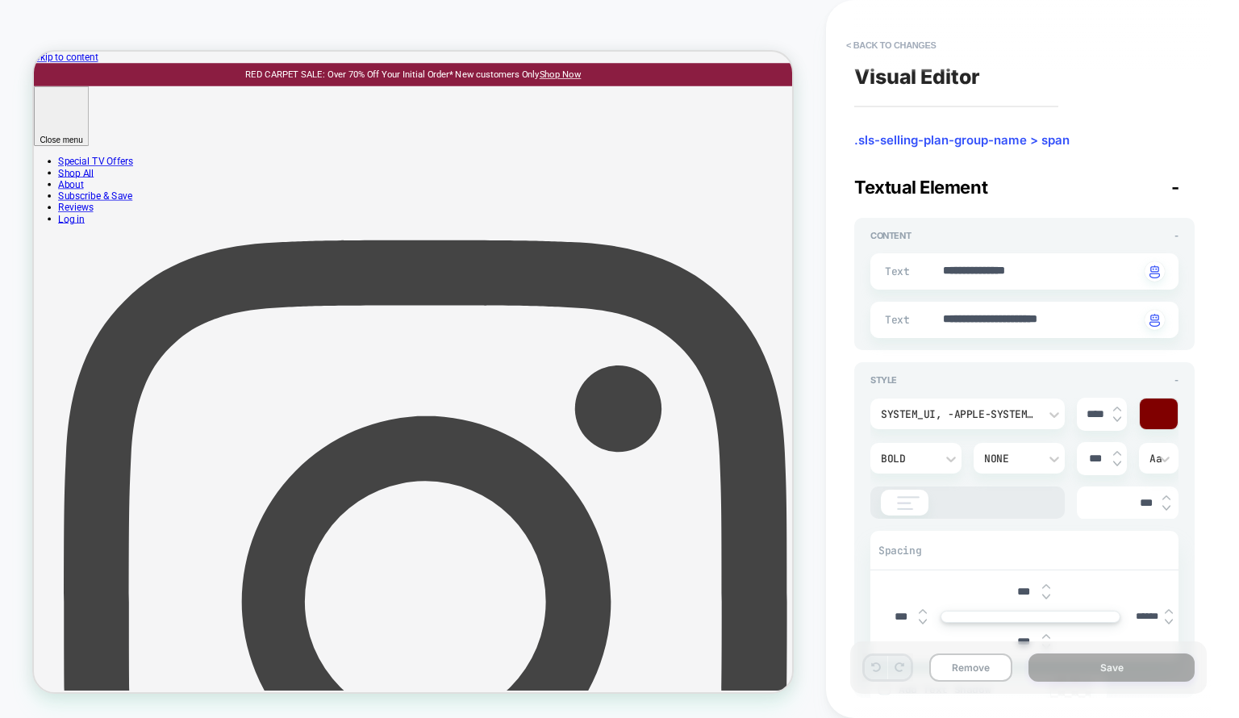
scroll to position [123, 0]
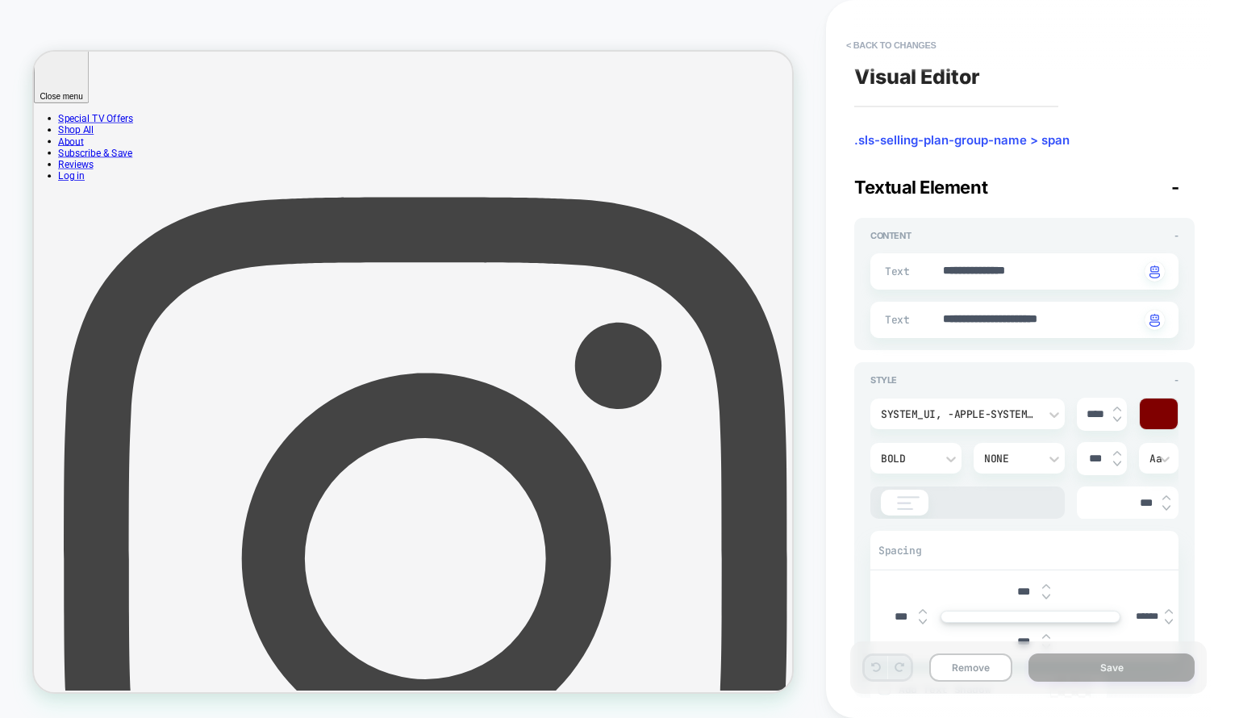
type textarea "*"
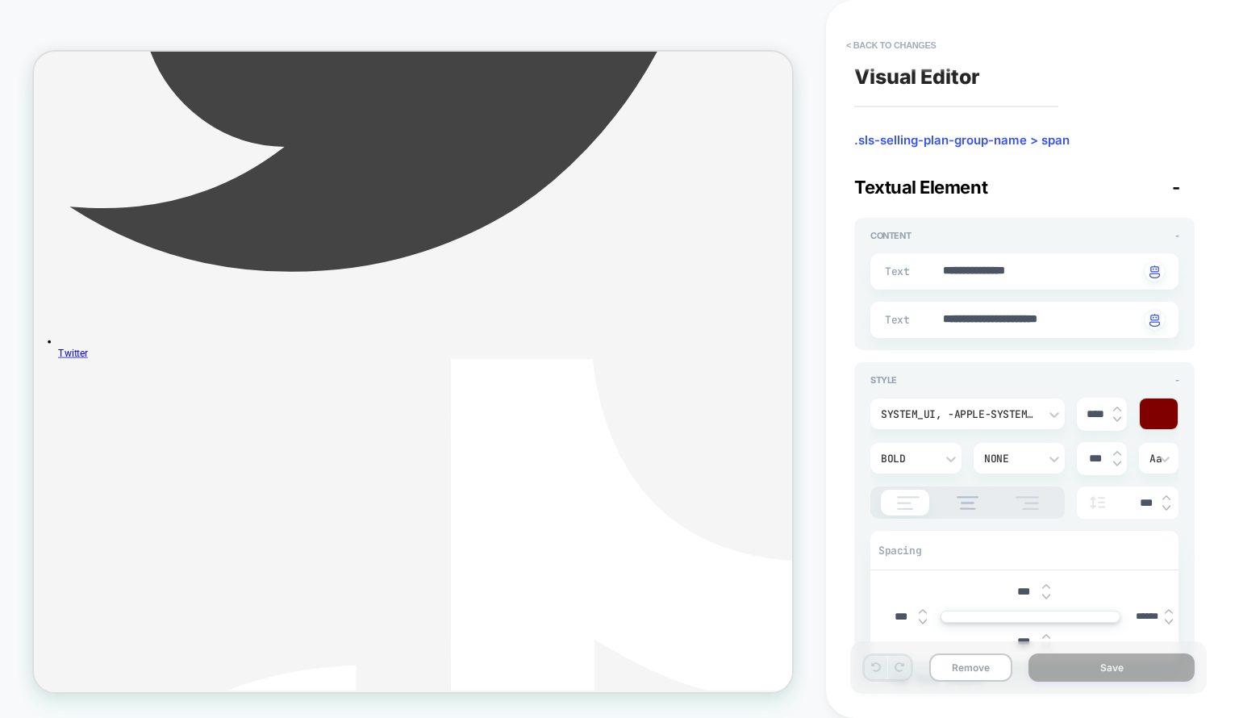
scroll to position [3784, 0]
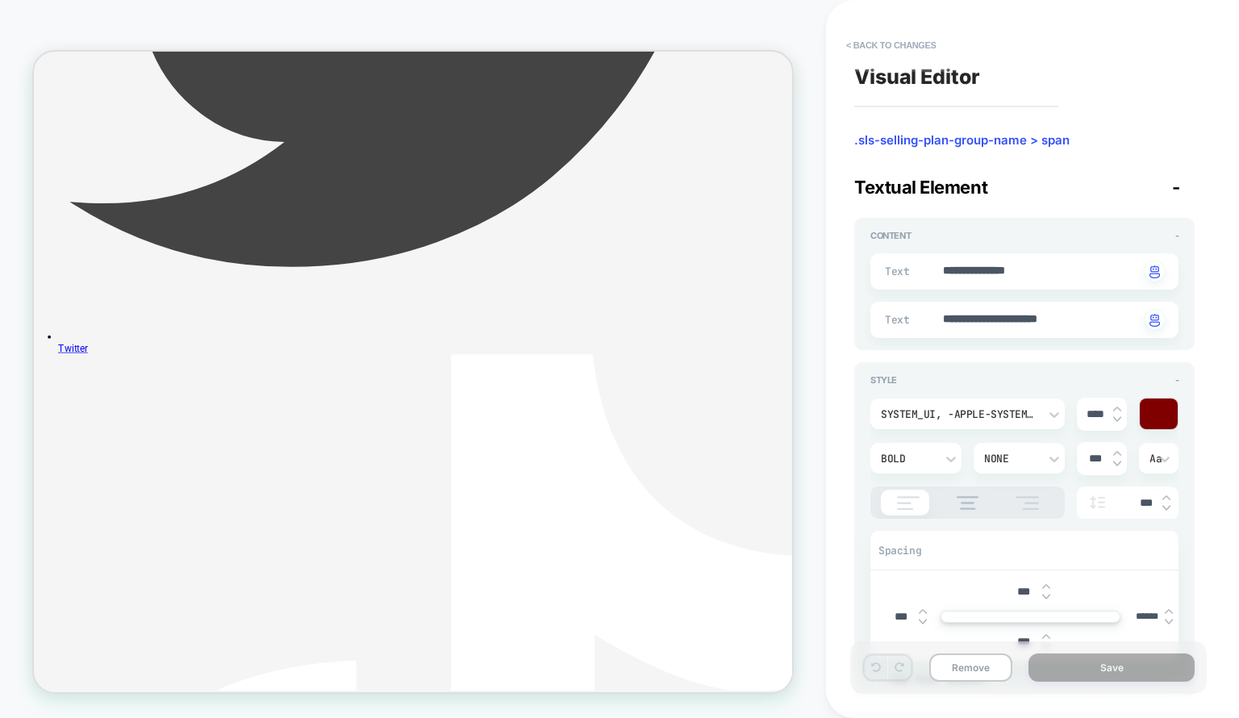
click at [865, 43] on button "< Back to changes" at bounding box center [891, 45] width 106 height 26
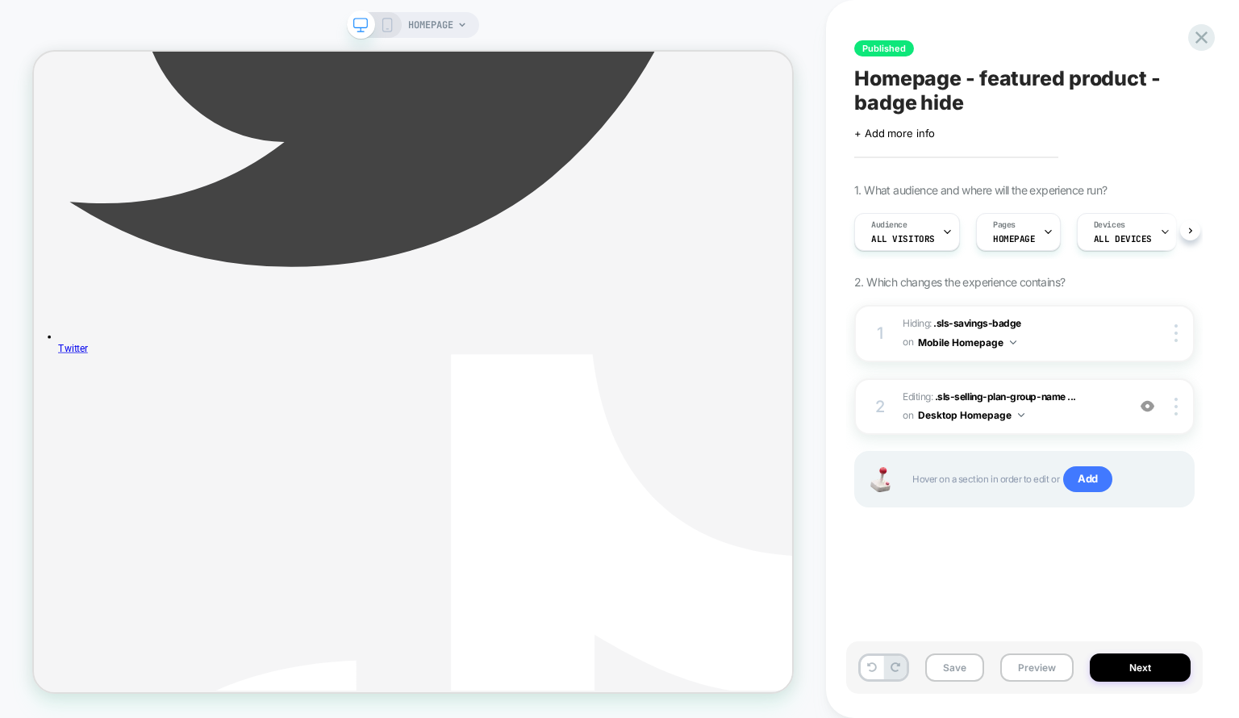
scroll to position [0, 0]
click at [961, 669] on button "Save" at bounding box center [954, 667] width 59 height 28
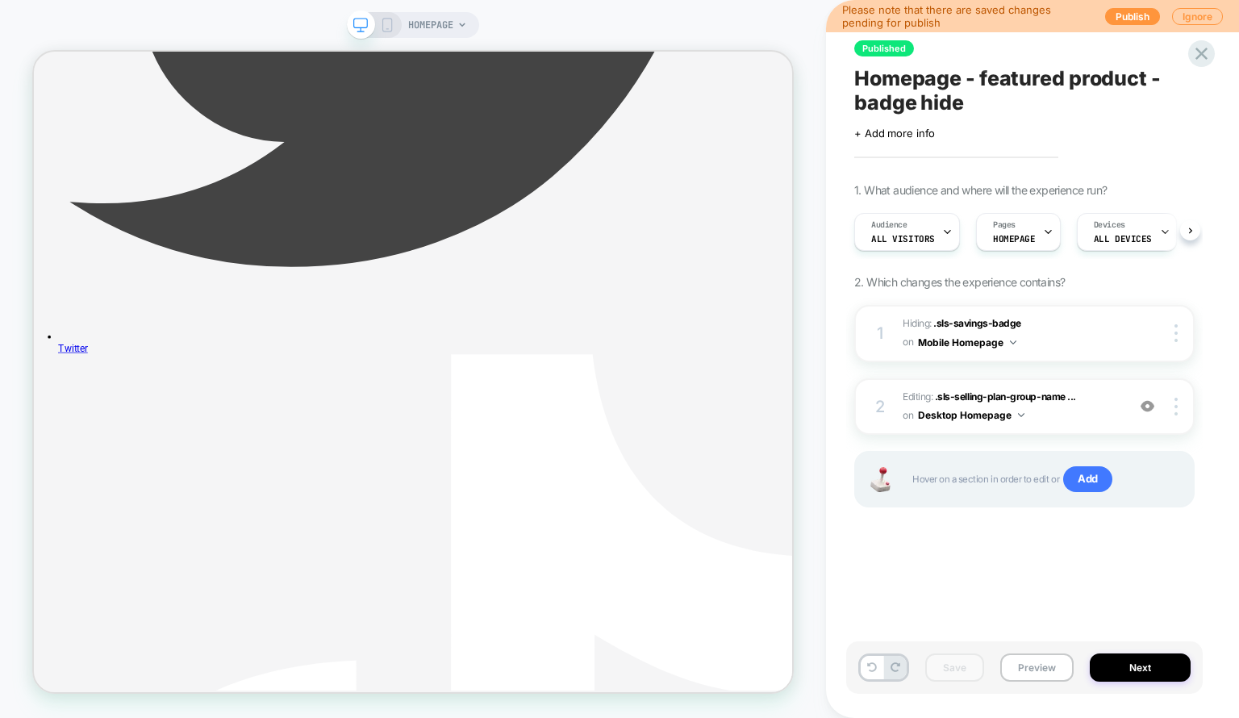
click at [1110, 15] on button "Publish" at bounding box center [1132, 16] width 55 height 17
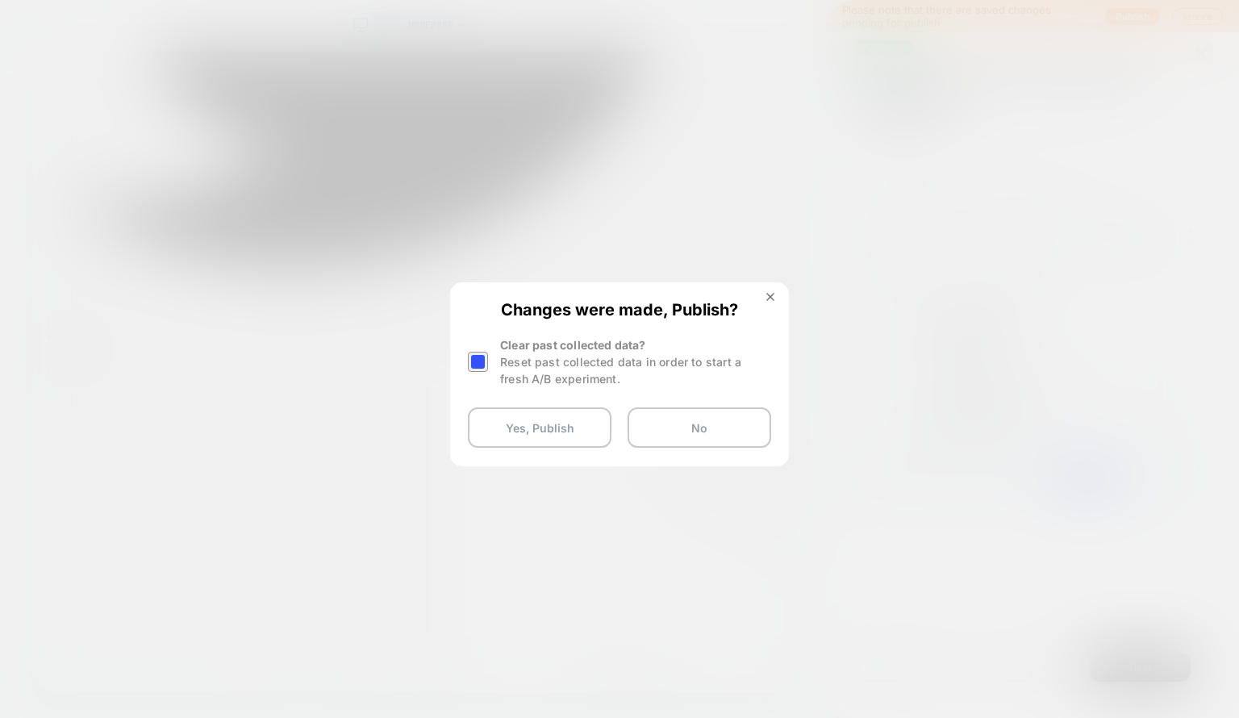
click at [523, 437] on button "Yes, Publish" at bounding box center [540, 427] width 144 height 40
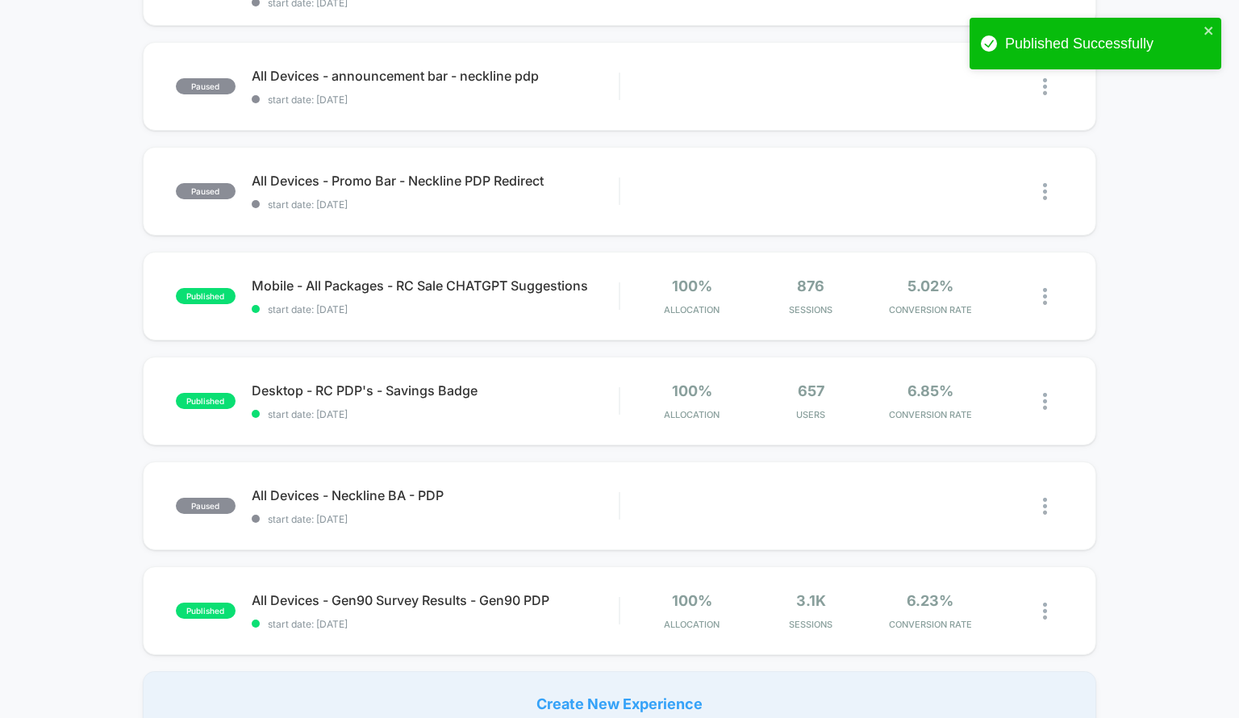
scroll to position [796, 0]
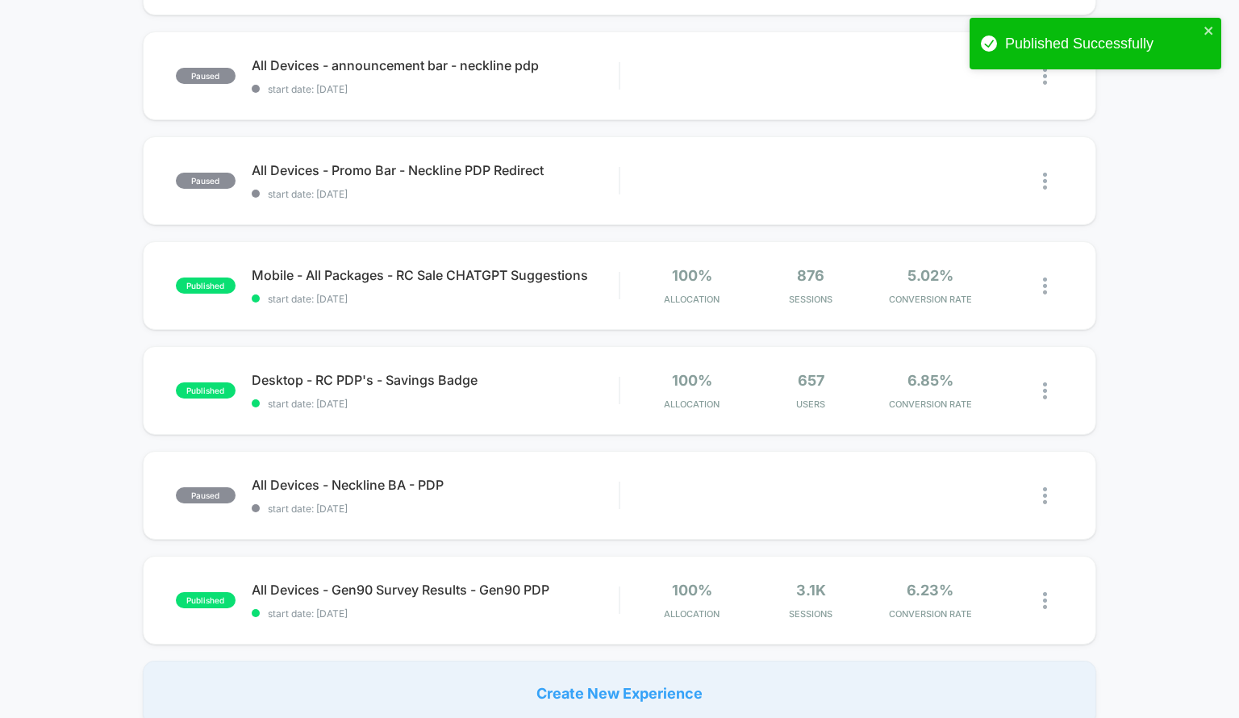
click at [498, 314] on div "published Mobile - All Packages - RC Sale CHATGPT Suggestions start date: [DATE…" at bounding box center [620, 285] width 954 height 89
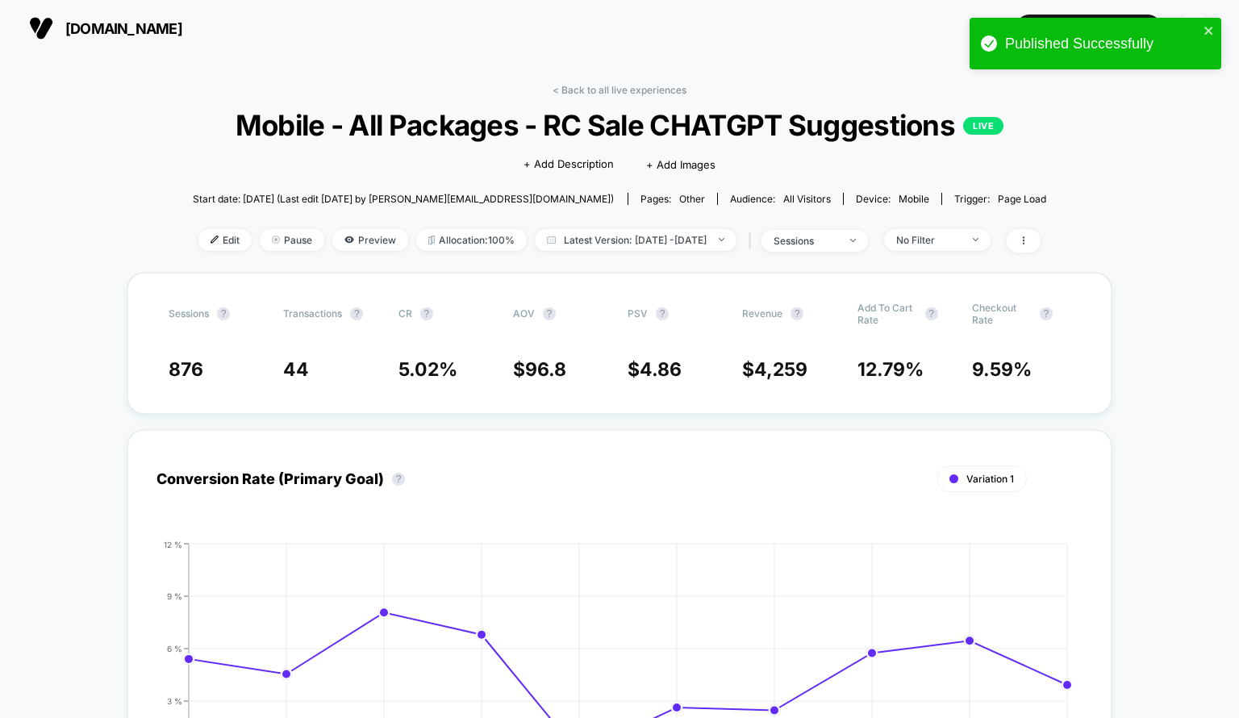
click at [205, 240] on span "Edit" at bounding box center [224, 240] width 53 height 22
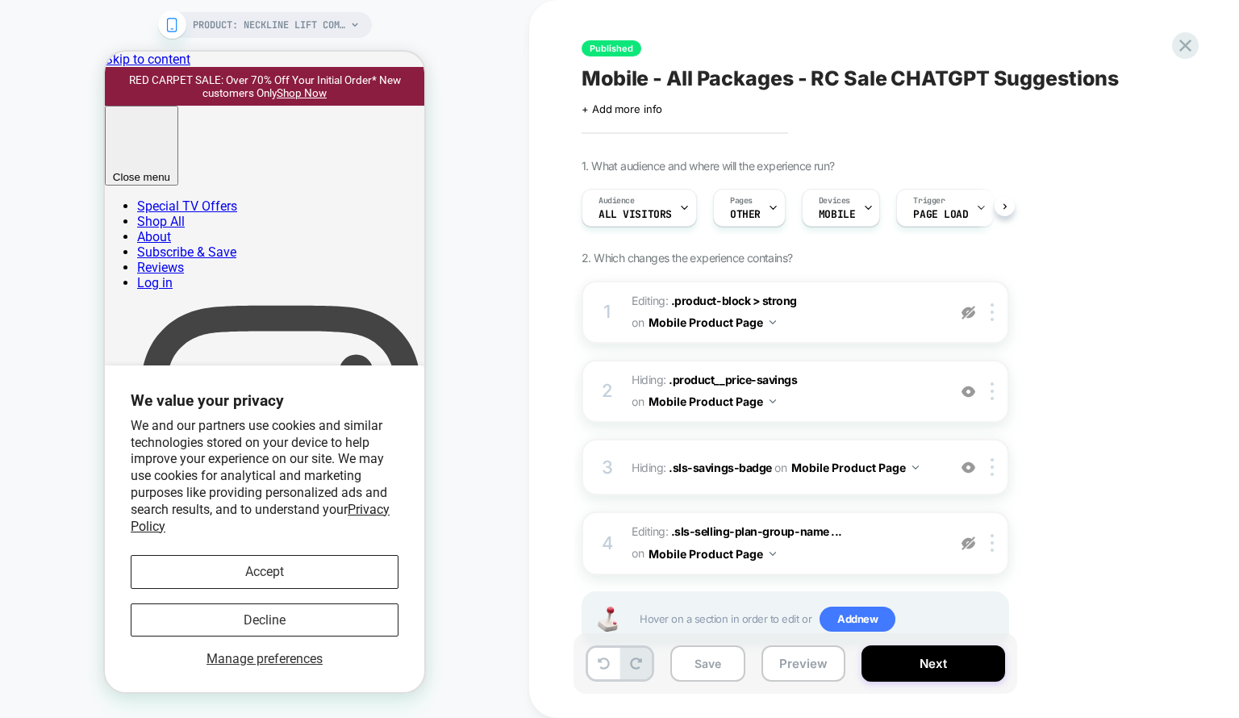
click at [752, 220] on div "Pages OTHER" at bounding box center [745, 208] width 63 height 36
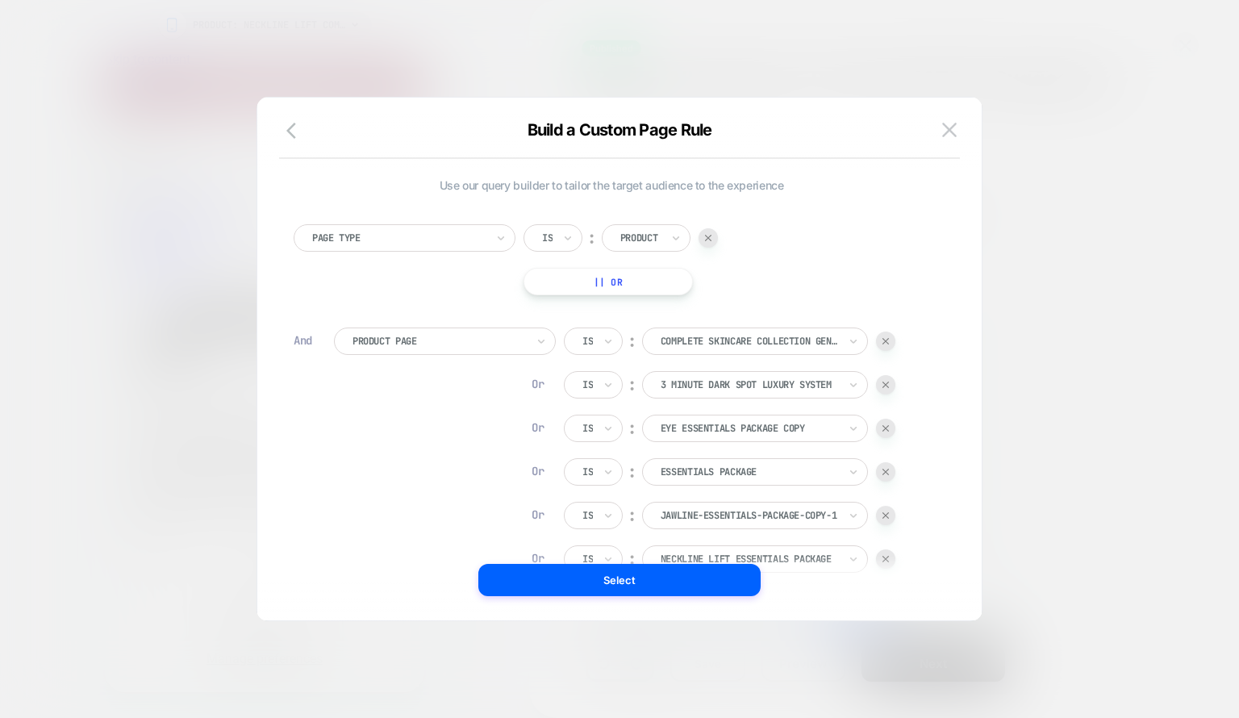
scroll to position [16, 0]
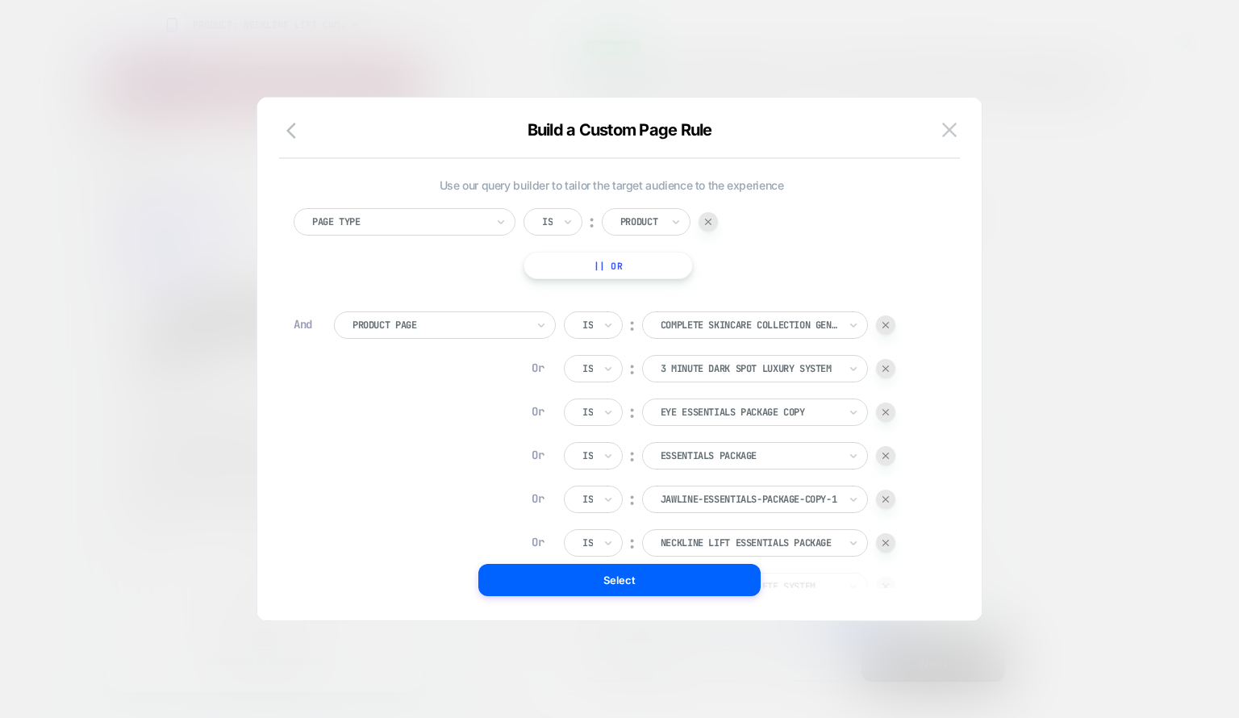
click at [947, 133] on img at bounding box center [949, 130] width 15 height 14
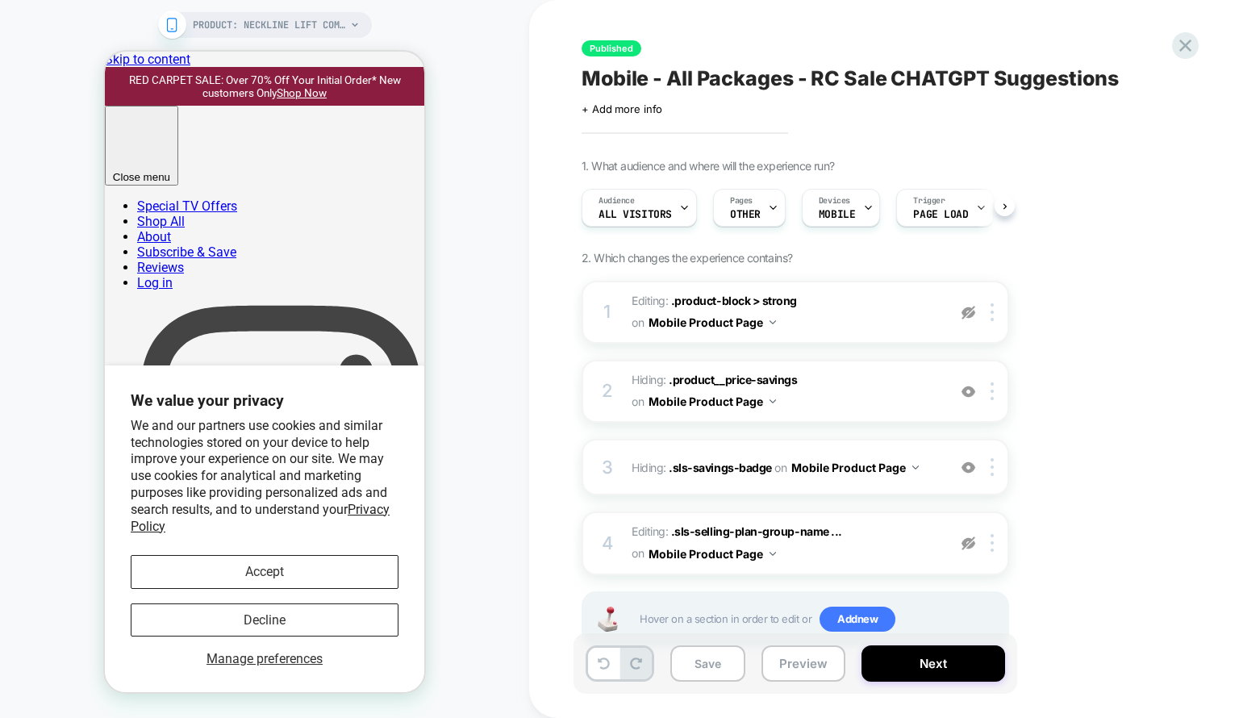
click at [690, 652] on button "Save" at bounding box center [707, 663] width 75 height 36
click at [1198, 39] on div "Published Mobile - All Packages - RC Sale CHATGPT Suggestions Click to edit exp…" at bounding box center [884, 359] width 710 height 718
click at [1186, 40] on icon at bounding box center [1185, 46] width 22 height 22
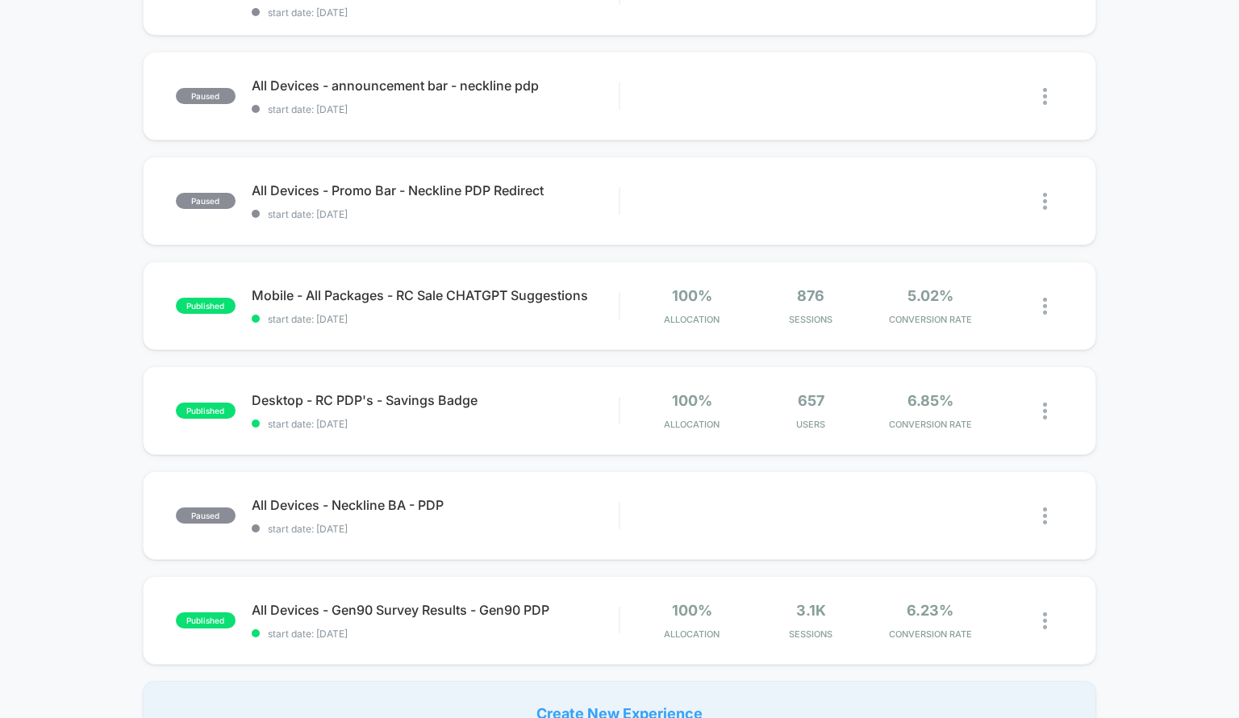
scroll to position [887, 0]
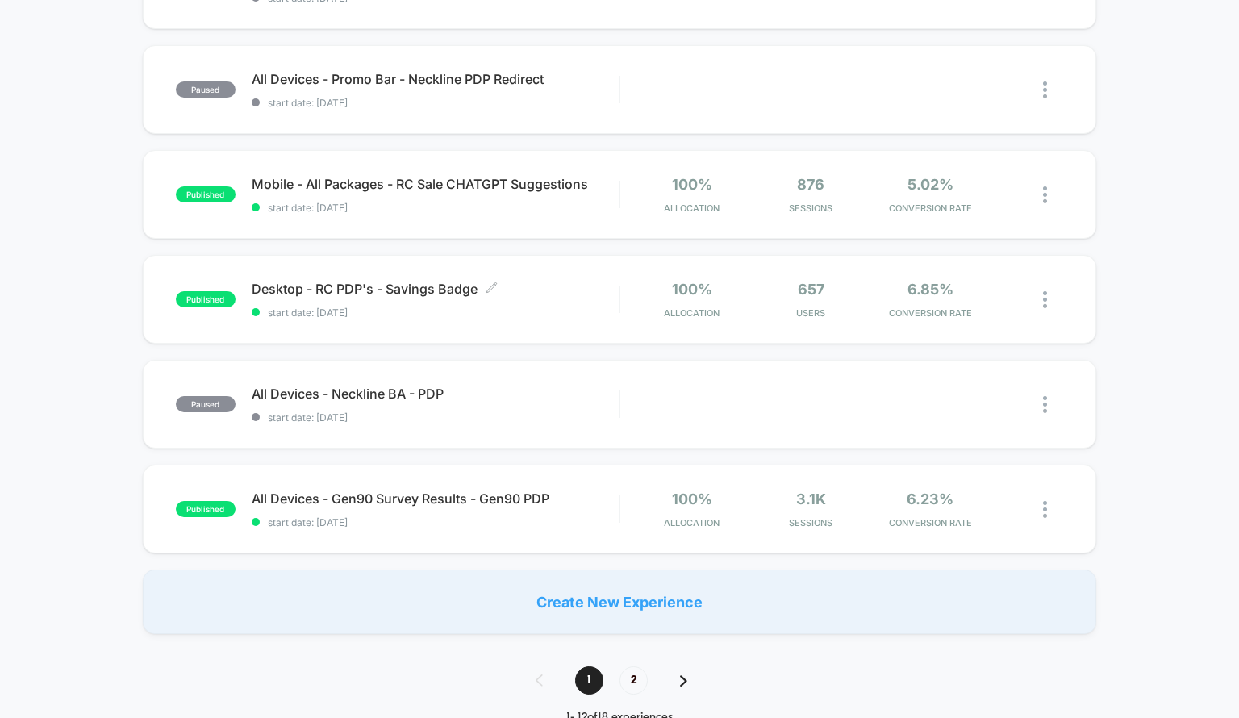
click at [533, 308] on span "start date: [DATE]" at bounding box center [436, 312] width 368 height 12
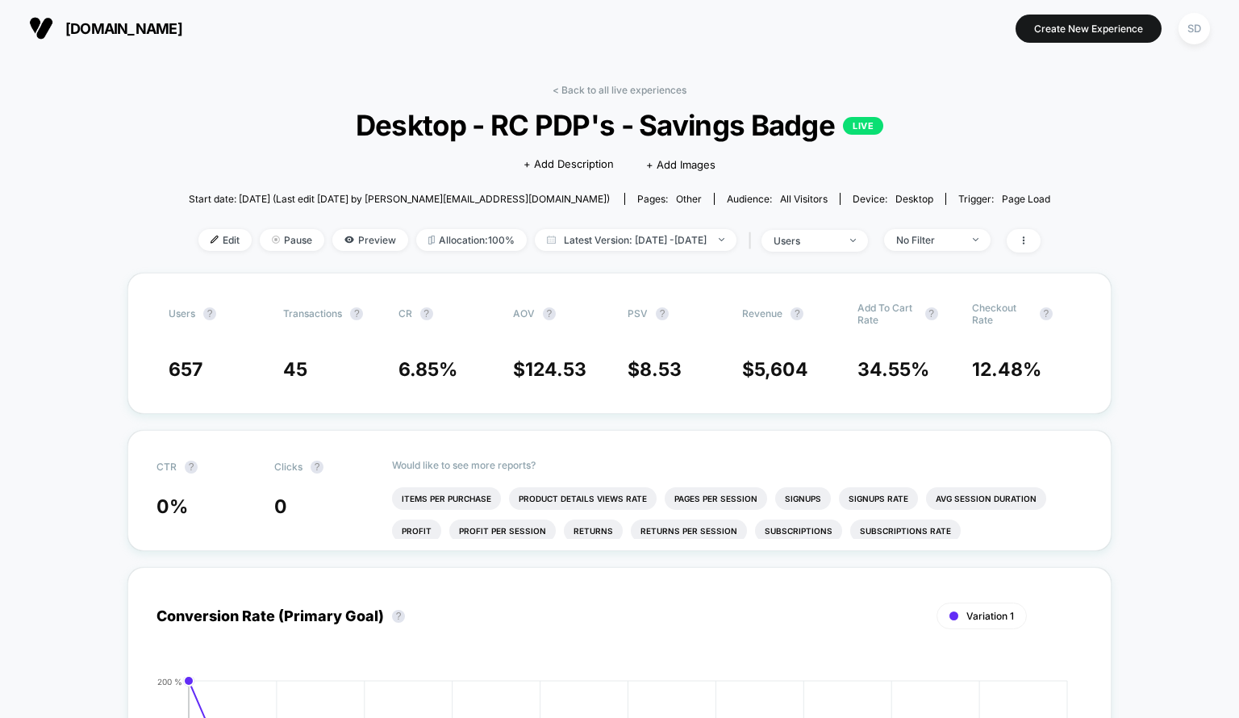
click at [199, 244] on span "Edit" at bounding box center [224, 240] width 53 height 22
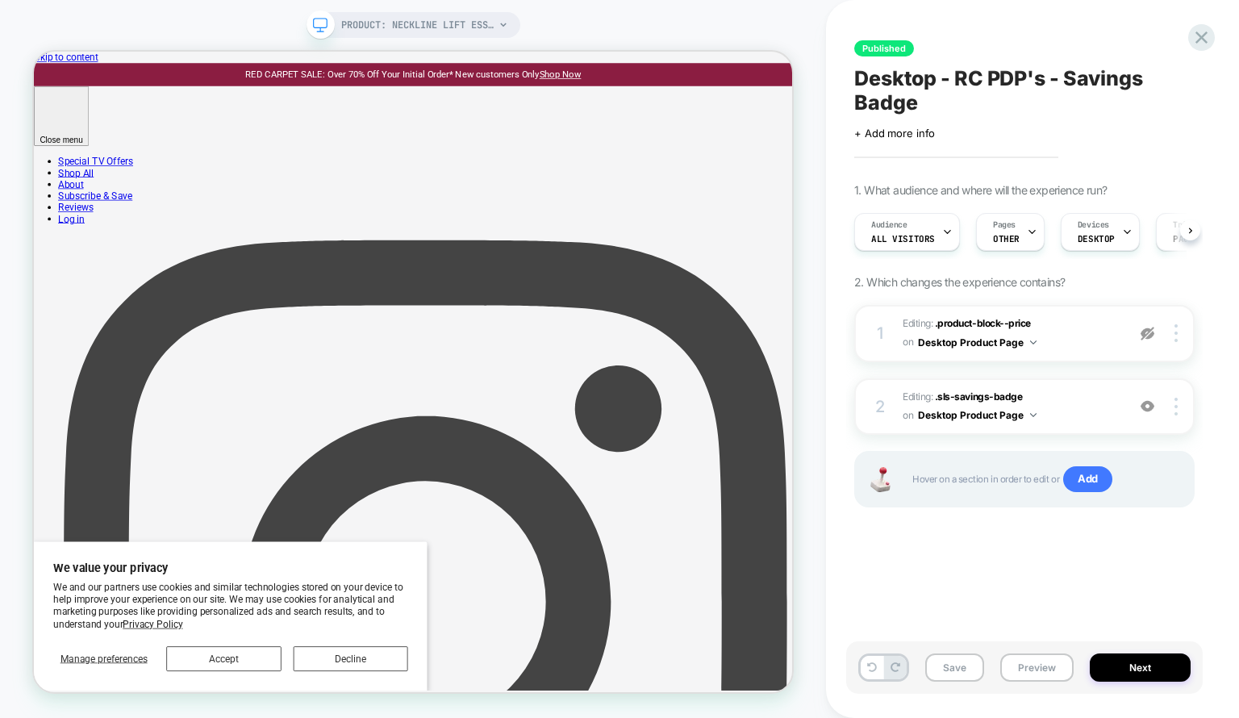
click at [1003, 244] on span "OTHER" at bounding box center [1006, 238] width 27 height 11
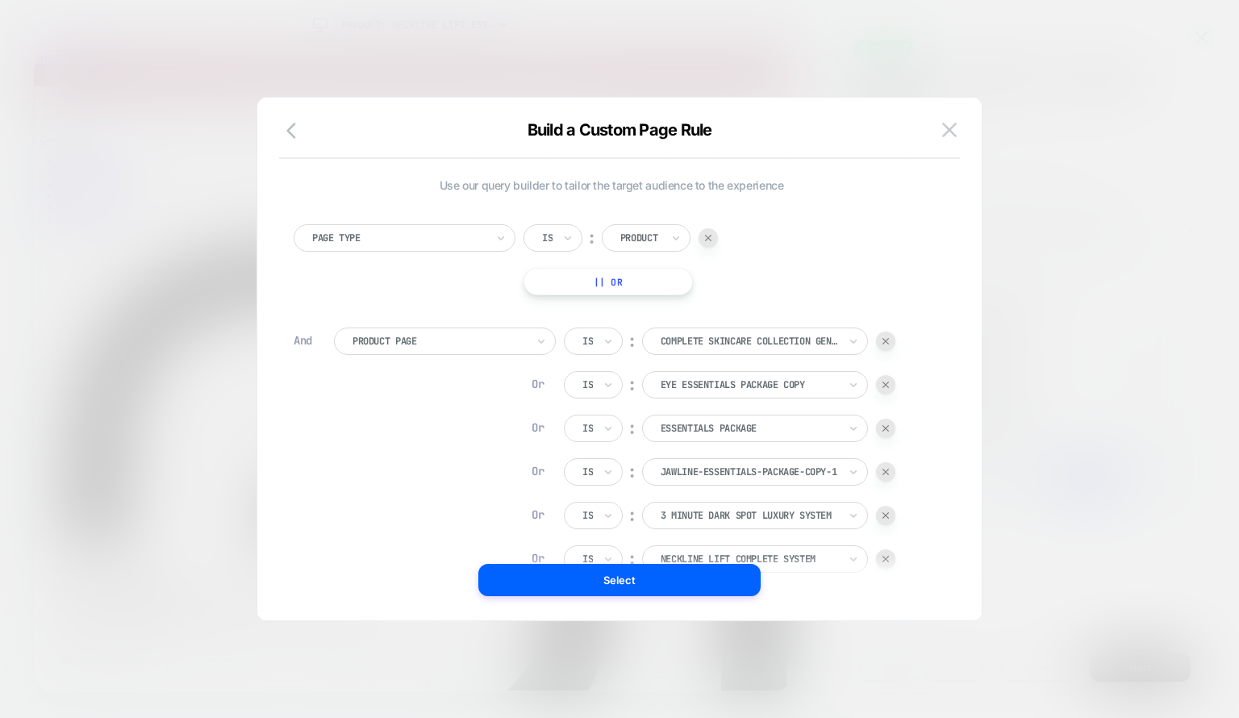
click at [945, 132] on img at bounding box center [949, 130] width 15 height 14
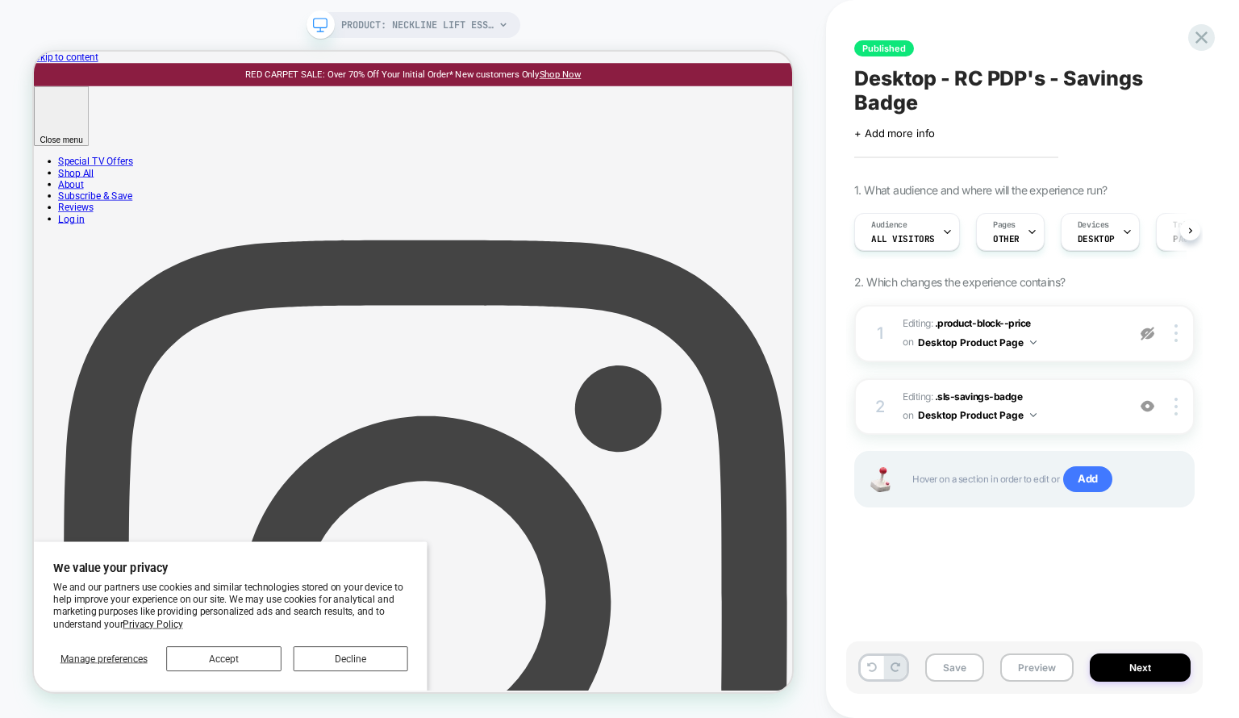
click at [955, 669] on button "Save" at bounding box center [954, 667] width 59 height 28
click at [1198, 24] on div at bounding box center [1201, 37] width 27 height 27
